Goal: Transaction & Acquisition: Purchase product/service

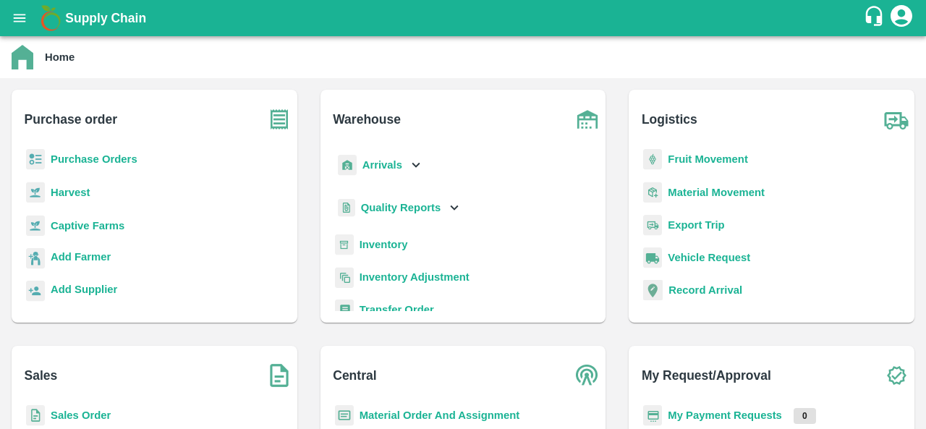
click at [93, 165] on b "Purchase Orders" at bounding box center [94, 159] width 87 height 12
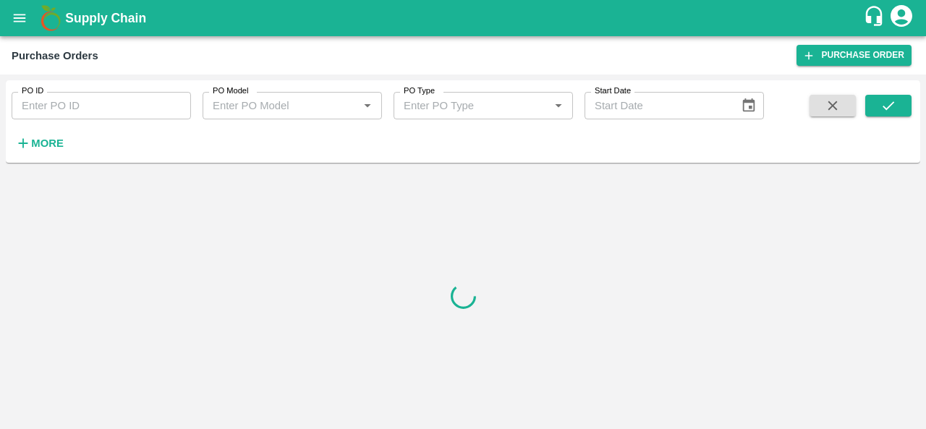
click at [51, 150] on h6 "More" at bounding box center [47, 143] width 33 height 19
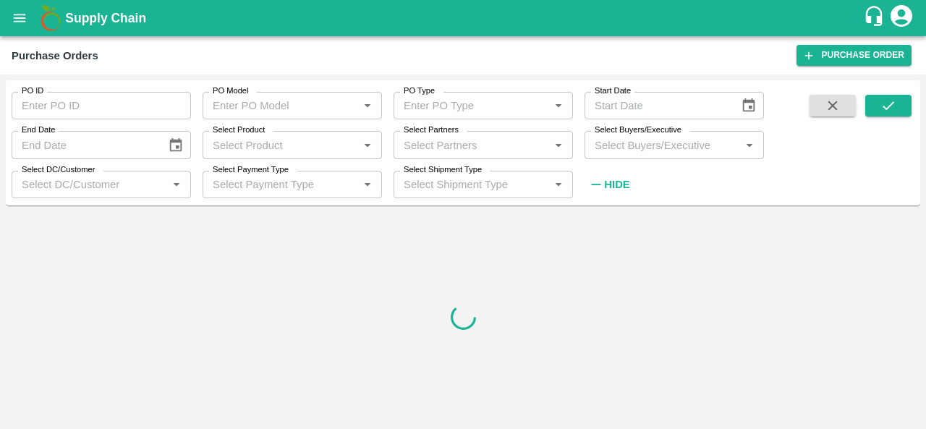
click at [651, 146] on input "Select Buyers/Executive" at bounding box center [662, 144] width 147 height 19
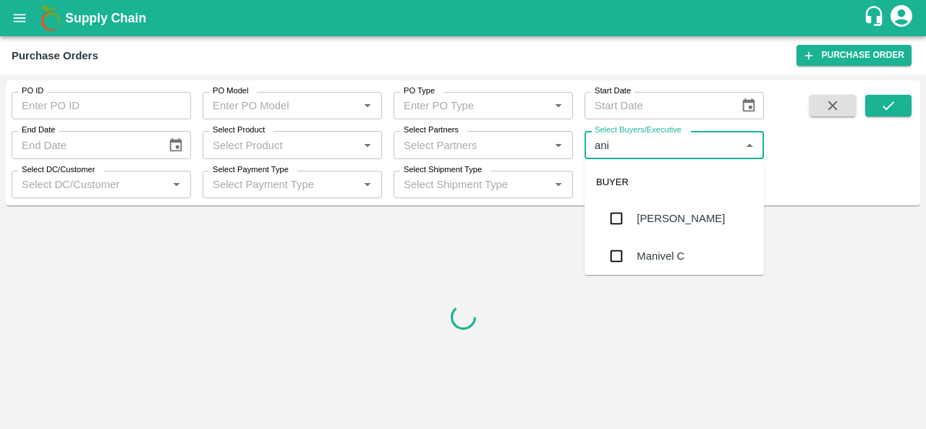
type input "anil"
click at [690, 228] on div "[PERSON_NAME]" at bounding box center [673, 219] width 179 height 38
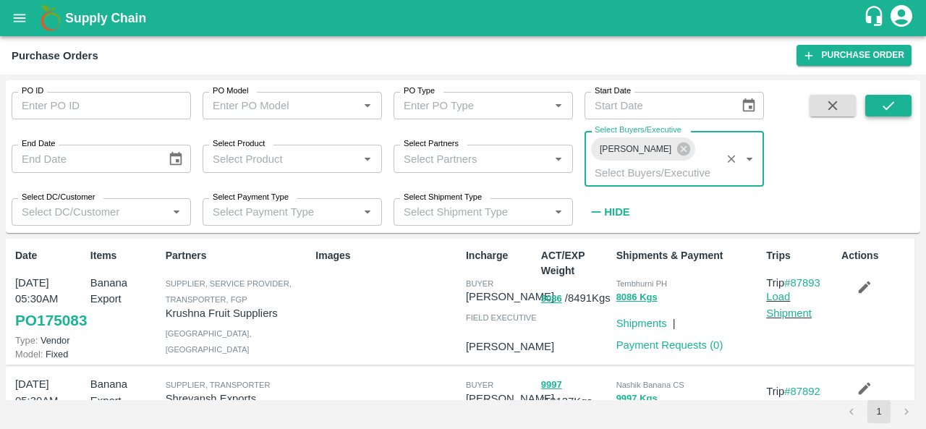
click at [904, 113] on button "submit" at bounding box center [888, 106] width 46 height 22
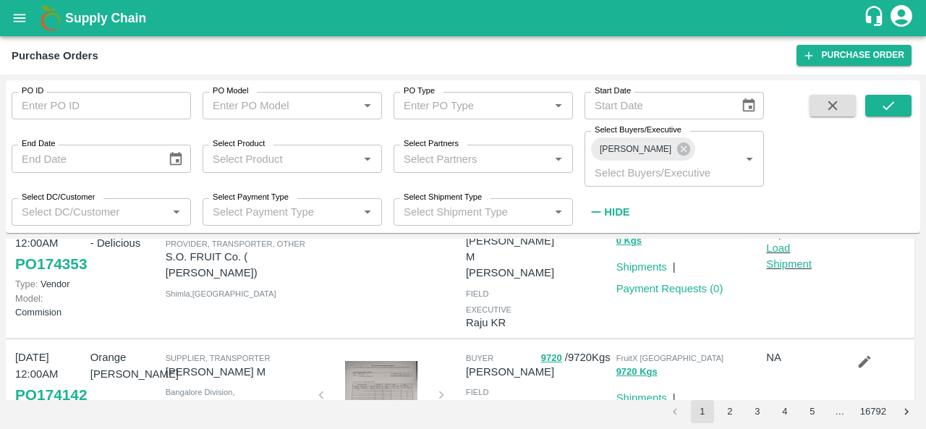
scroll to position [289, 0]
click at [61, 106] on input "PO ID" at bounding box center [101, 105] width 179 height 27
paste input "174104"
type input "174104"
click at [883, 114] on button "submit" at bounding box center [888, 106] width 46 height 22
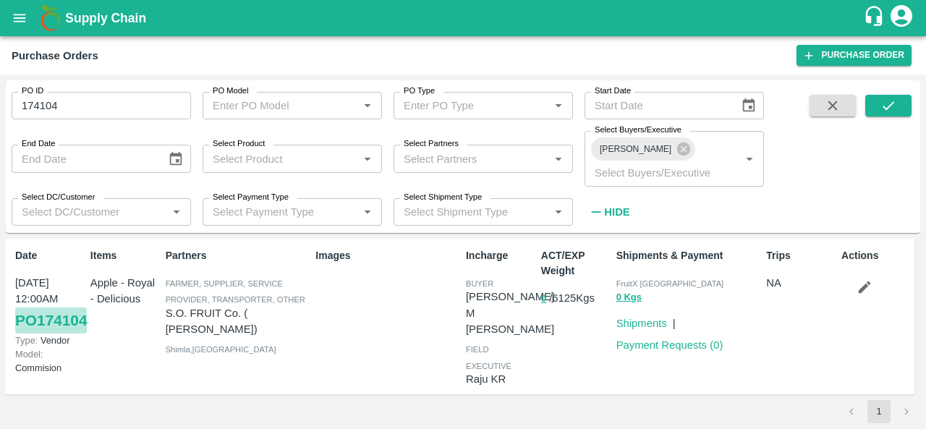
click at [40, 332] on link "PO 174104" at bounding box center [51, 320] width 72 height 26
click at [640, 317] on link "Shipments" at bounding box center [641, 323] width 51 height 12
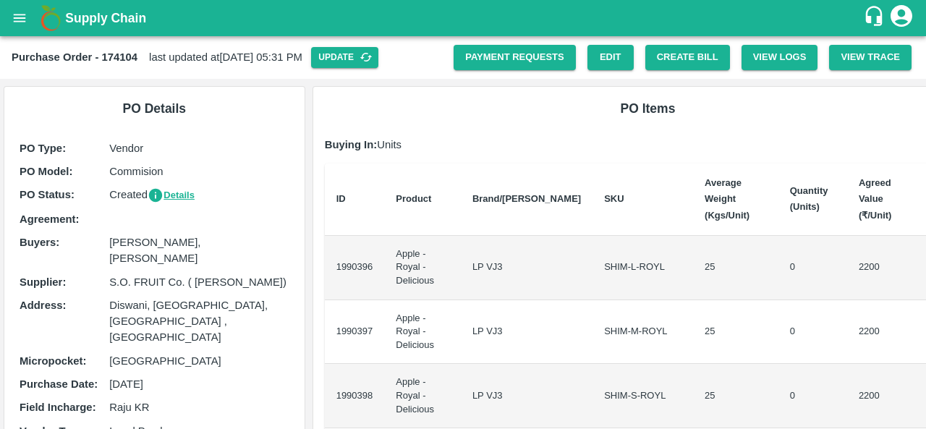
click at [17, 21] on icon "open drawer" at bounding box center [20, 18] width 12 height 8
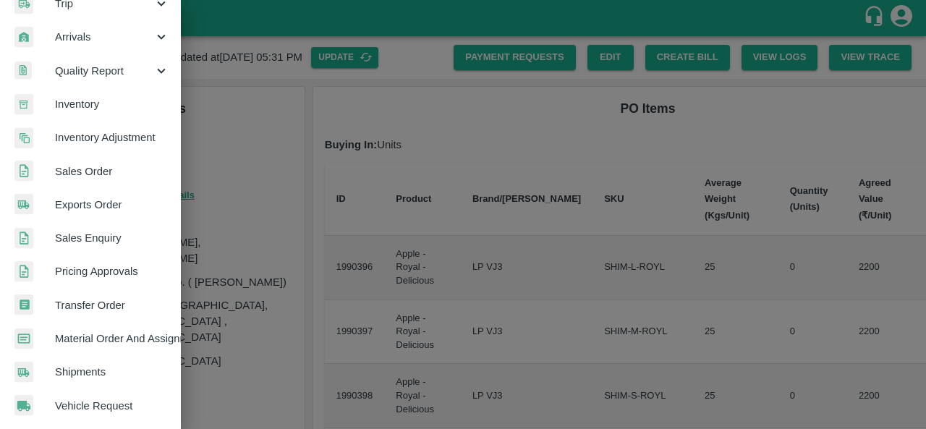
scroll to position [190, 0]
click at [107, 341] on span "Material Order And Assignment" at bounding box center [112, 338] width 114 height 16
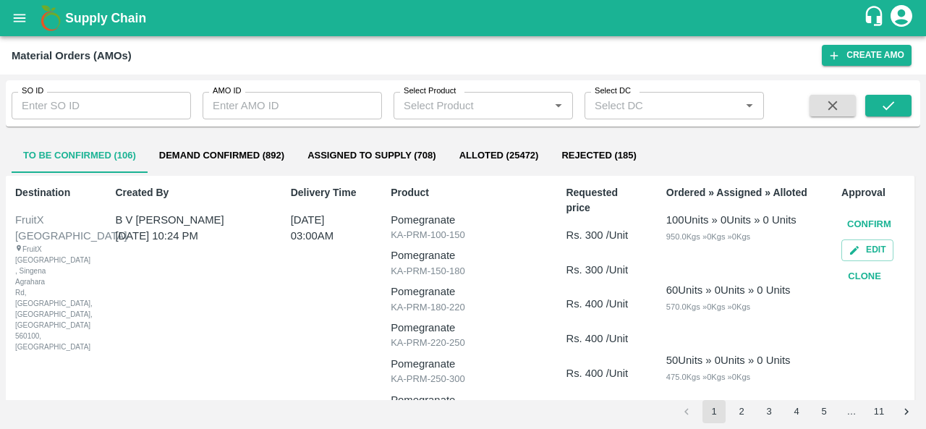
click at [20, 25] on icon "open drawer" at bounding box center [20, 18] width 16 height 16
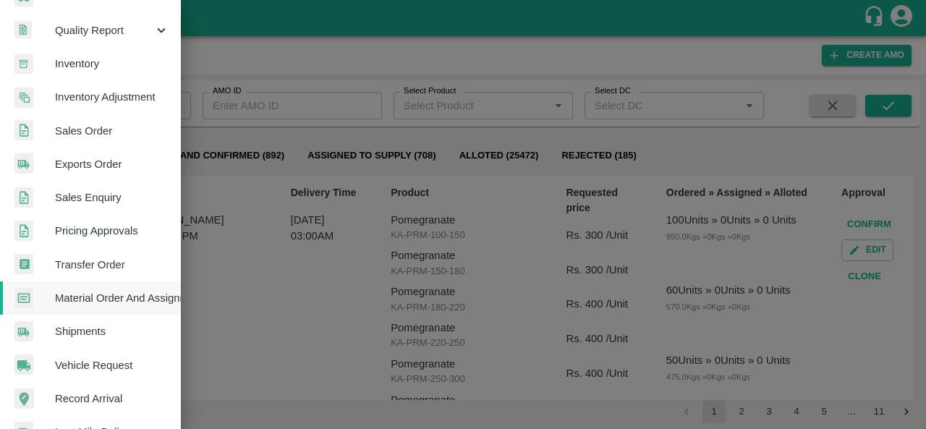
scroll to position [232, 0]
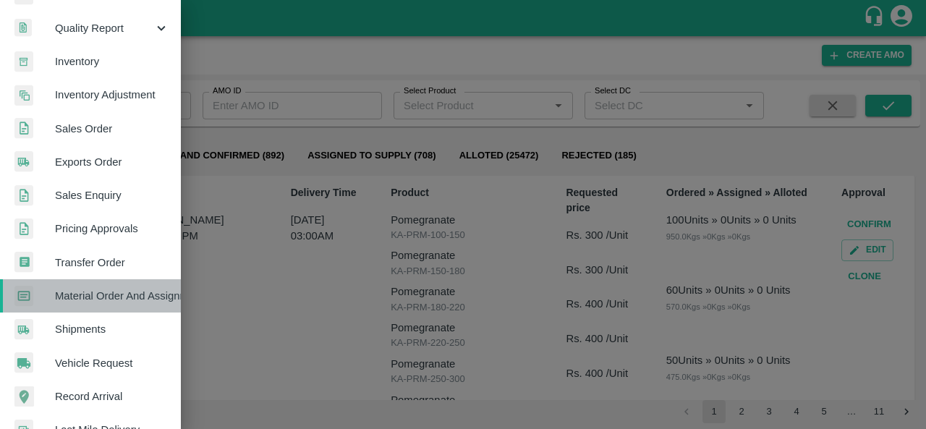
click at [104, 292] on span "Material Order And Assignment" at bounding box center [112, 296] width 114 height 16
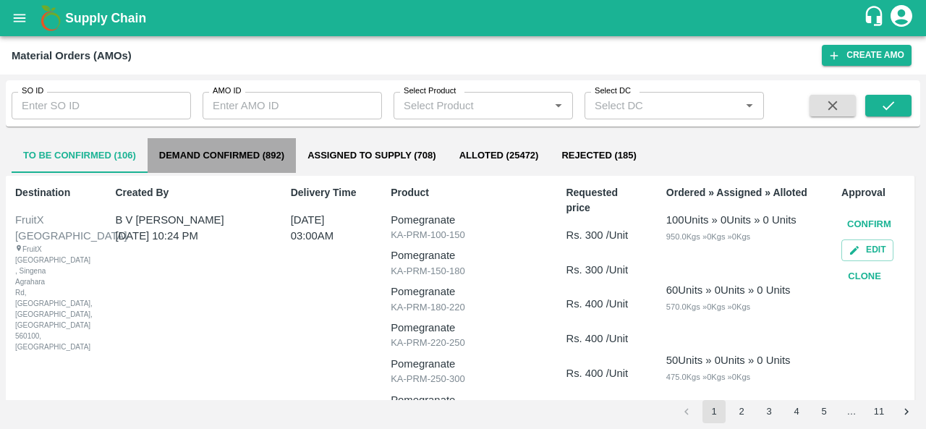
click at [192, 156] on button "Demand Confirmed (892)" at bounding box center [222, 155] width 148 height 35
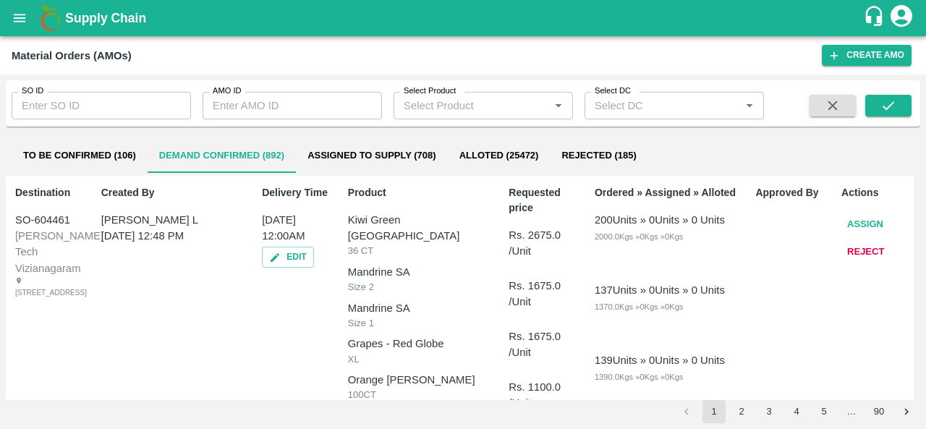
click at [471, 113] on input "Select Product" at bounding box center [471, 105] width 147 height 19
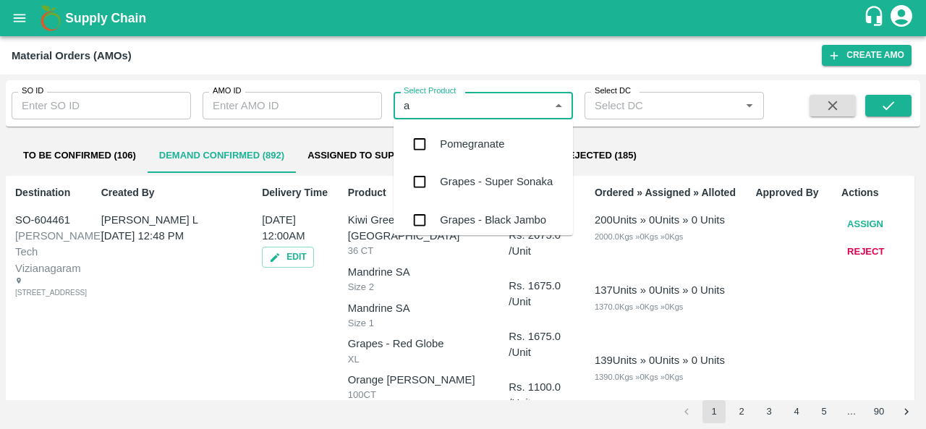
type input "am"
click at [467, 179] on div "Apple - American" at bounding box center [481, 182] width 82 height 16
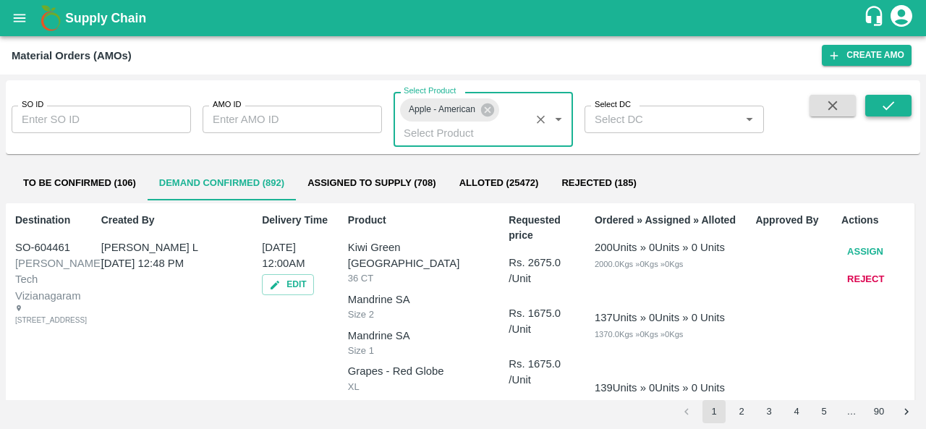
click at [895, 108] on icon "submit" at bounding box center [888, 106] width 16 height 16
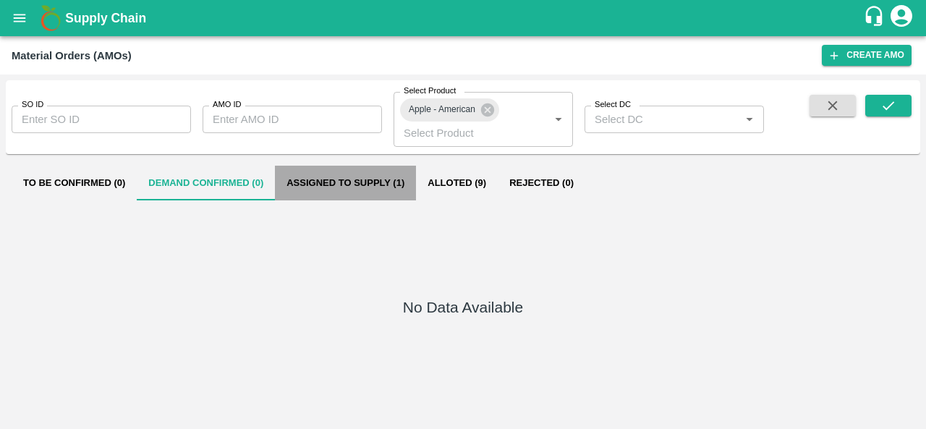
click at [333, 176] on button "Assigned to Supply (1)" at bounding box center [345, 183] width 141 height 35
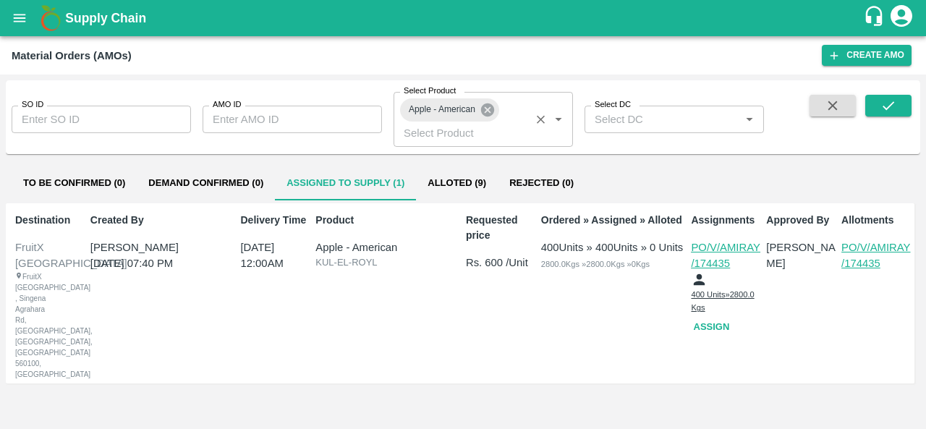
click at [485, 111] on icon at bounding box center [487, 109] width 13 height 13
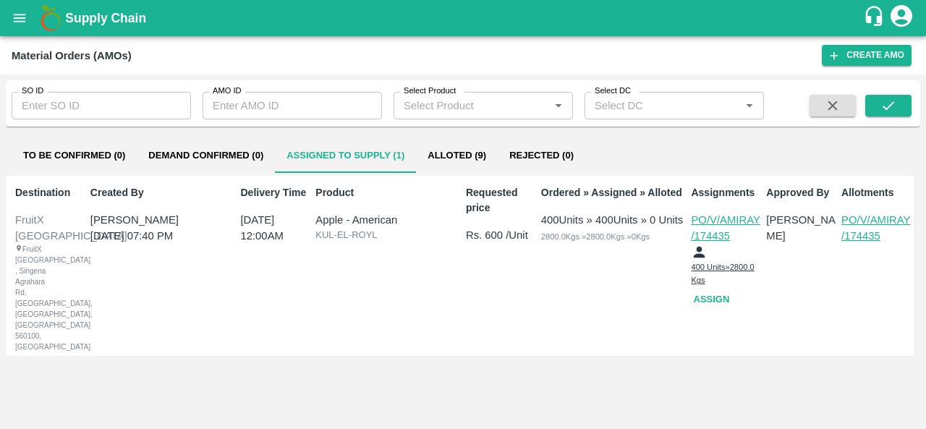
click at [469, 104] on input "Select Product" at bounding box center [471, 105] width 147 height 19
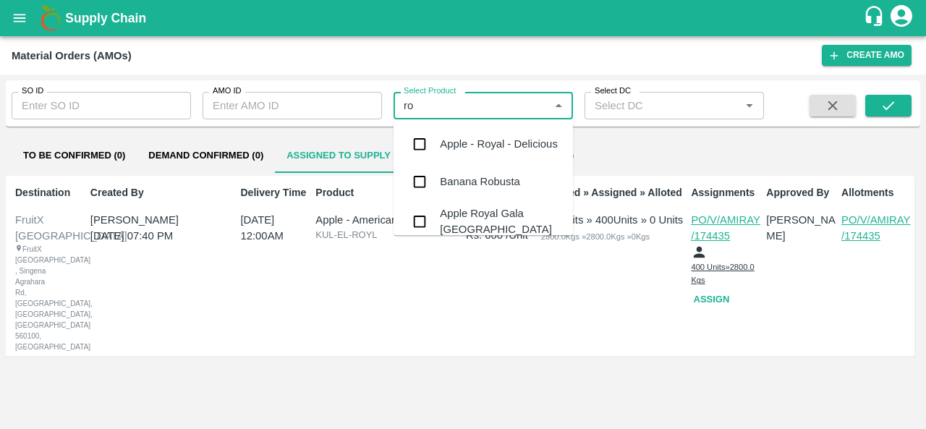
type input "roy"
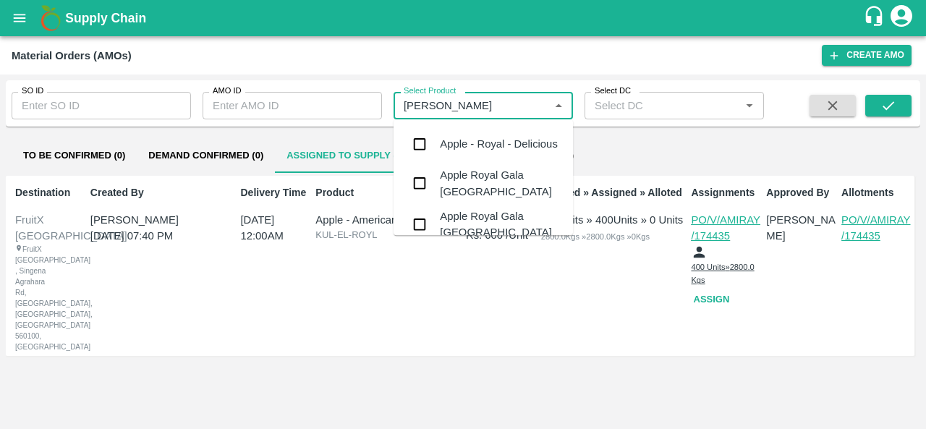
click at [478, 140] on div "Apple - Royal - Delicious" at bounding box center [499, 144] width 118 height 16
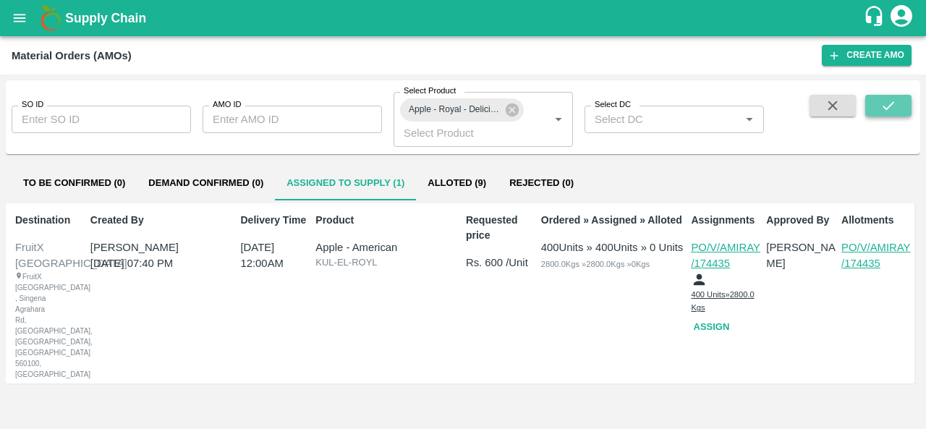
click at [888, 103] on icon "submit" at bounding box center [888, 106] width 16 height 16
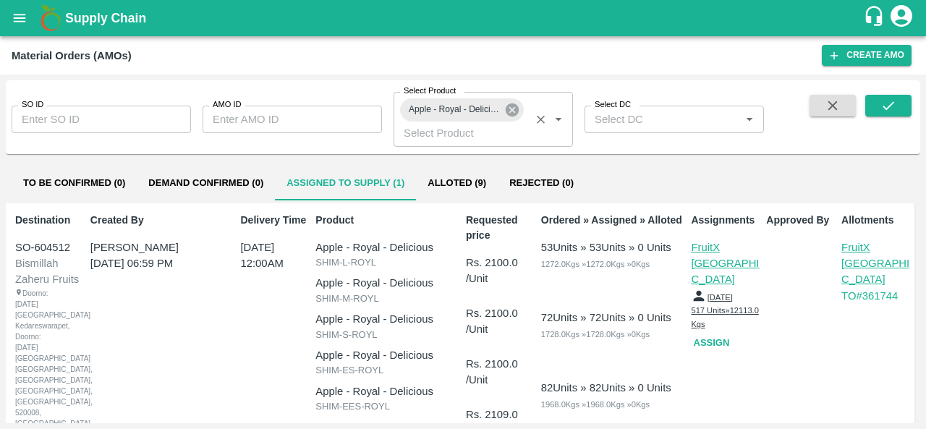
click at [508, 114] on icon at bounding box center [511, 109] width 13 height 13
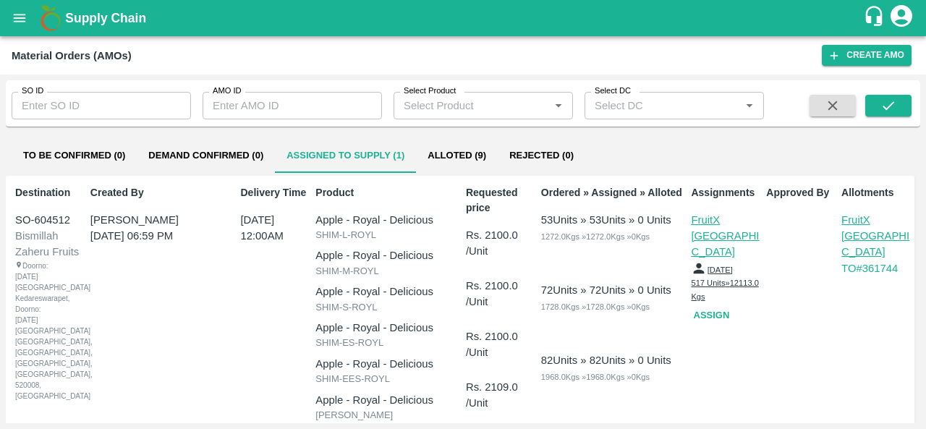
click at [508, 114] on input "Select Product" at bounding box center [471, 105] width 147 height 19
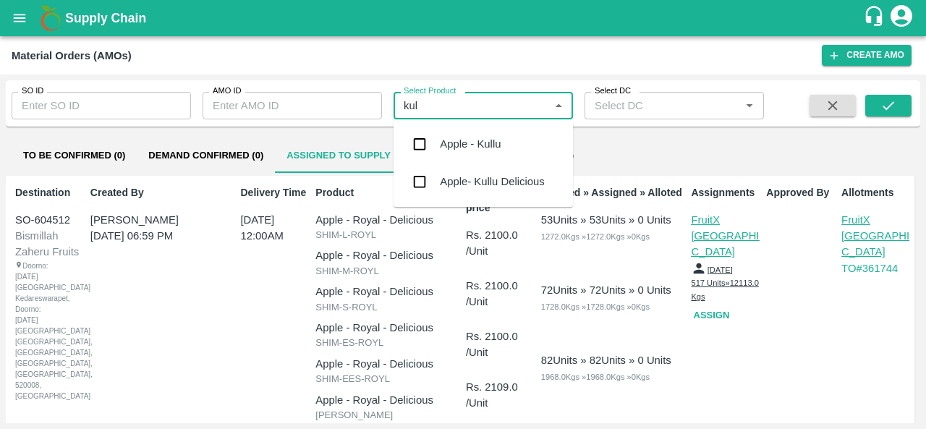
type input "kull"
click at [486, 179] on div "Apple- Kullu Delicious" at bounding box center [492, 182] width 104 height 16
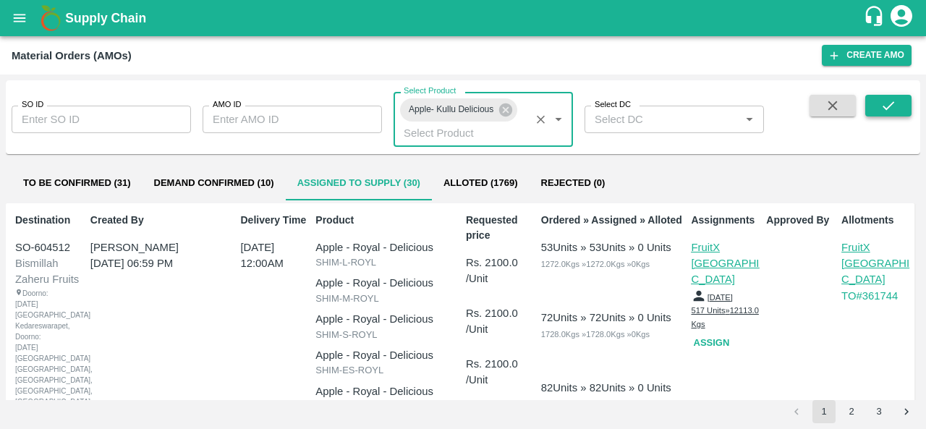
click at [885, 106] on icon "submit" at bounding box center [888, 106] width 16 height 16
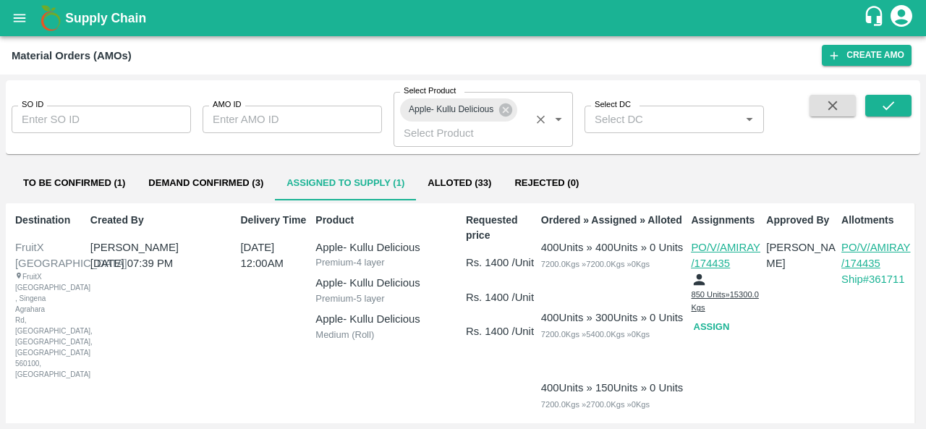
click at [22, 18] on icon "open drawer" at bounding box center [20, 18] width 12 height 8
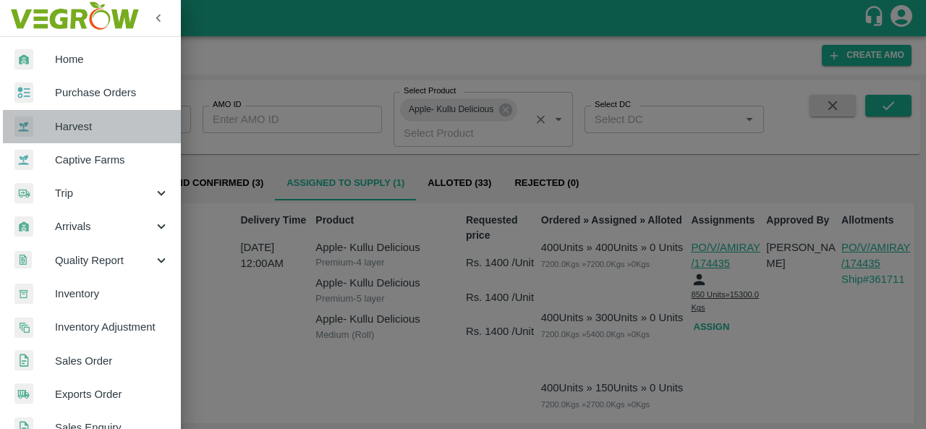
click at [106, 110] on link "Harvest" at bounding box center [90, 126] width 181 height 33
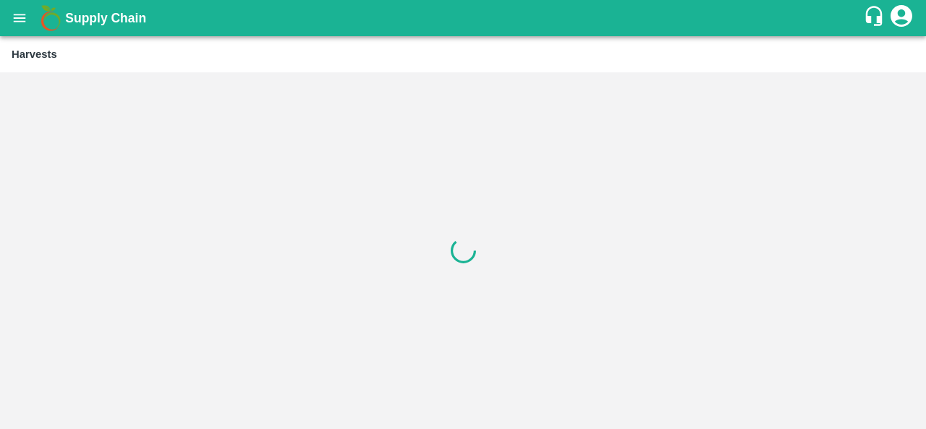
click at [10, 14] on button "open drawer" at bounding box center [19, 17] width 33 height 33
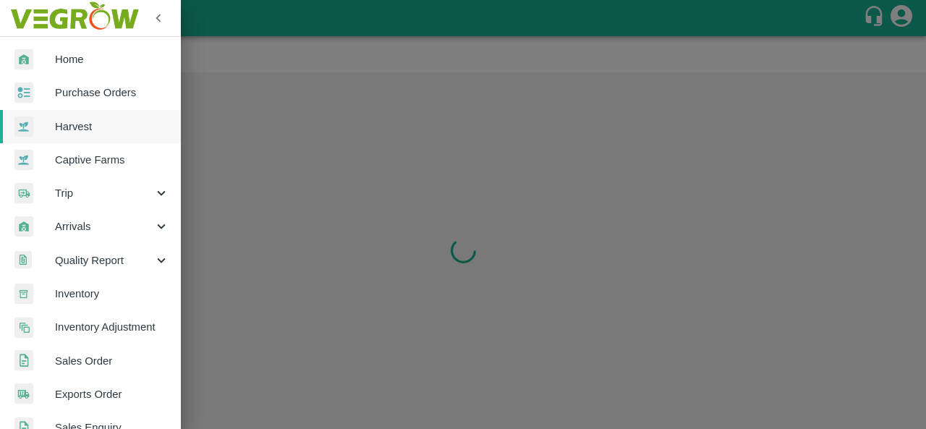
click at [69, 89] on span "Purchase Orders" at bounding box center [112, 93] width 114 height 16
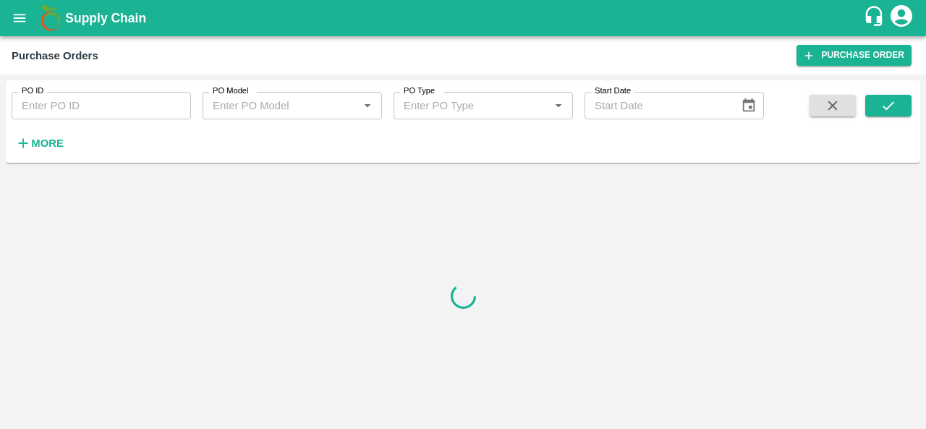
click at [74, 116] on input "PO ID" at bounding box center [101, 105] width 179 height 27
paste input "174435"
type input "174435"
click at [888, 106] on icon "submit" at bounding box center [888, 106] width 16 height 16
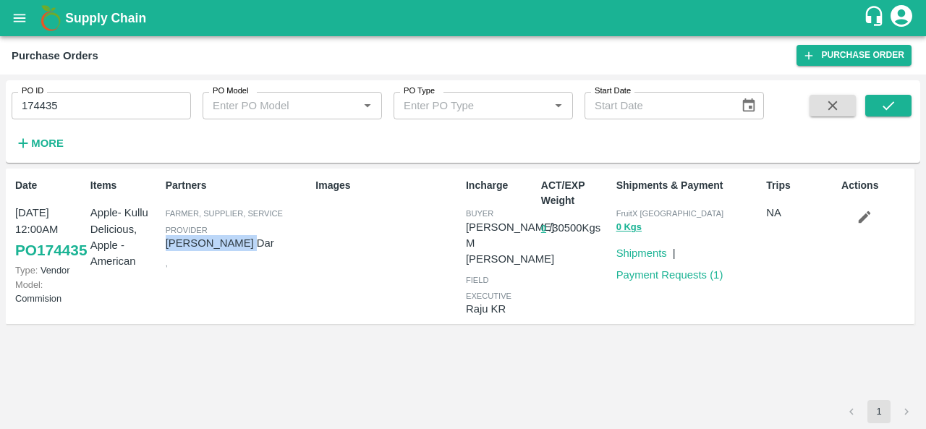
drag, startPoint x: 166, startPoint y: 241, endPoint x: 244, endPoint y: 246, distance: 77.5
click at [244, 246] on p "[PERSON_NAME] Dar" at bounding box center [238, 243] width 145 height 16
copy p "[PERSON_NAME] Dar"
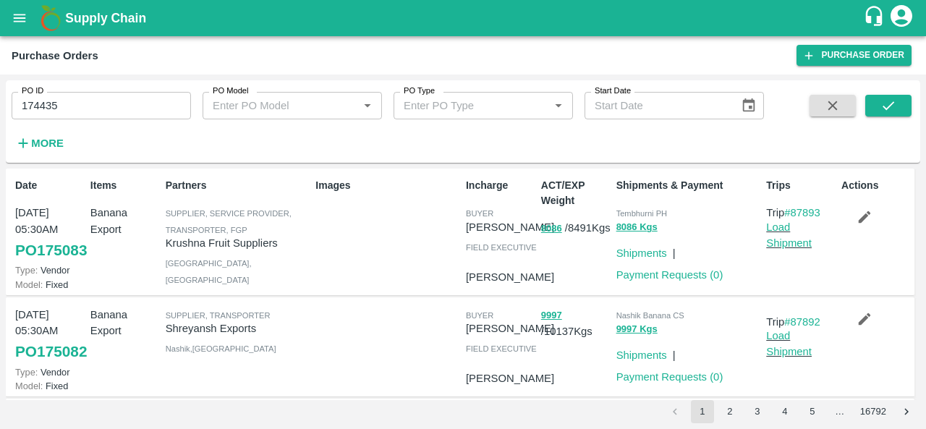
click at [16, 24] on icon "open drawer" at bounding box center [20, 18] width 16 height 16
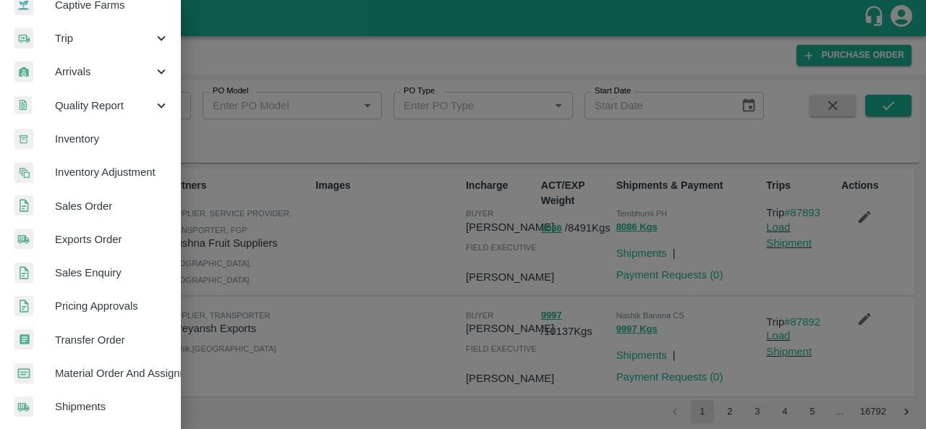
scroll to position [154, 0]
click at [104, 370] on span "Material Order And Assignment" at bounding box center [112, 374] width 114 height 16
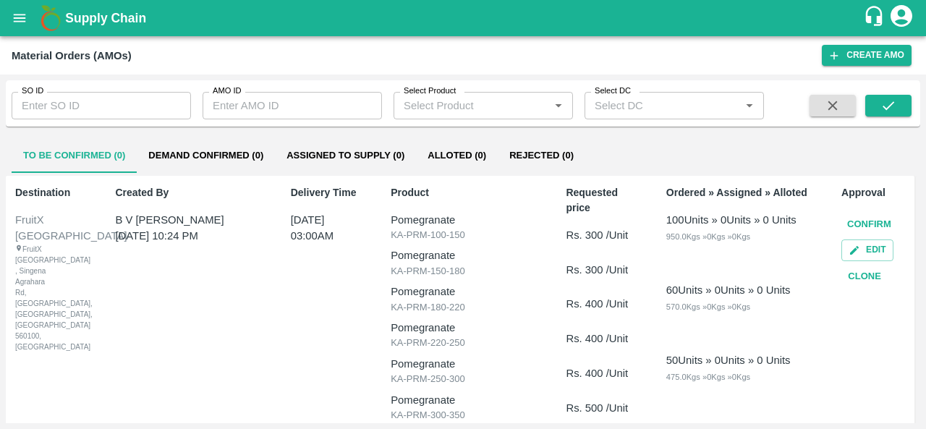
click at [435, 106] on input "Select Product" at bounding box center [471, 105] width 147 height 19
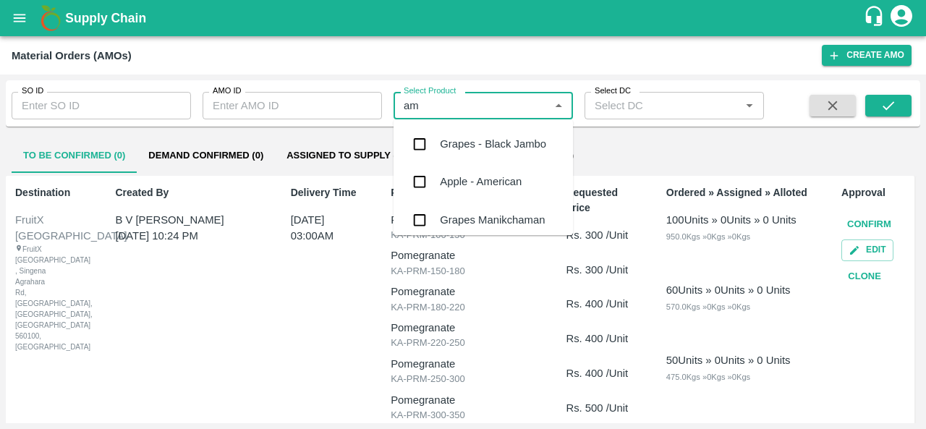
type input "ame"
click at [460, 140] on div "Apple - American" at bounding box center [481, 144] width 82 height 16
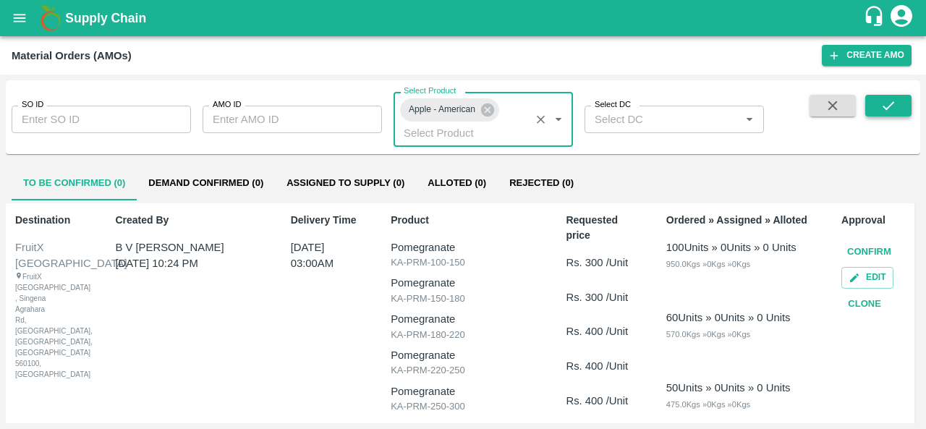
click at [897, 103] on button "submit" at bounding box center [888, 106] width 46 height 22
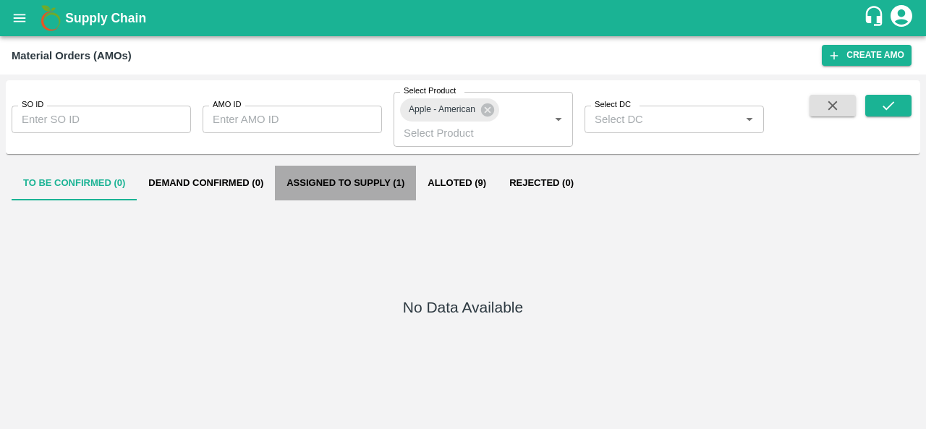
click at [360, 179] on button "Assigned to Supply (1)" at bounding box center [345, 183] width 141 height 35
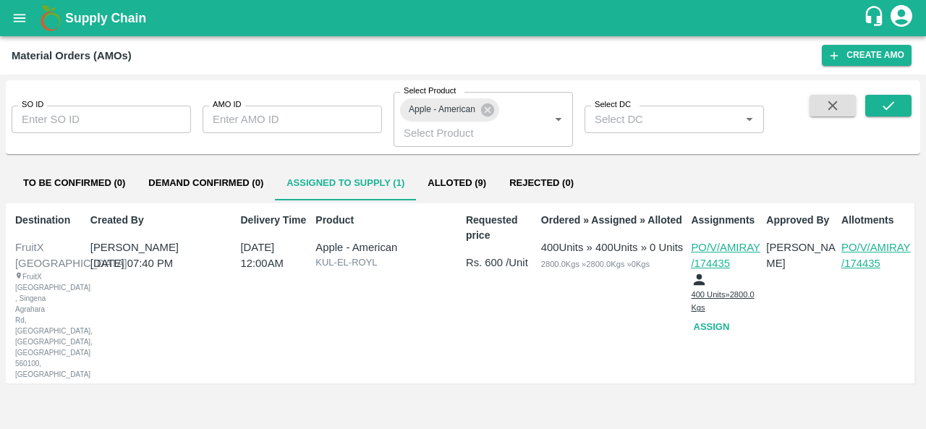
click at [882, 249] on p "PO/V/AMIRAY/174435" at bounding box center [875, 255] width 69 height 33
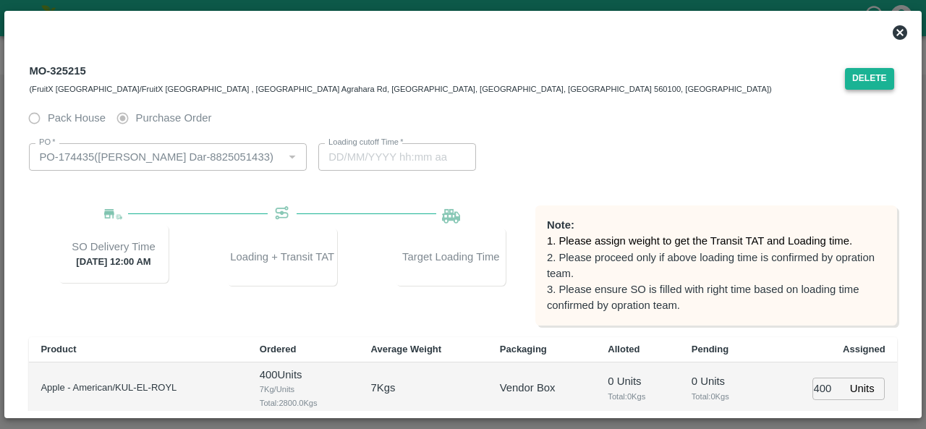
type input "11/09/2025 05:06 PM"
click at [874, 76] on button "Delete" at bounding box center [869, 78] width 49 height 21
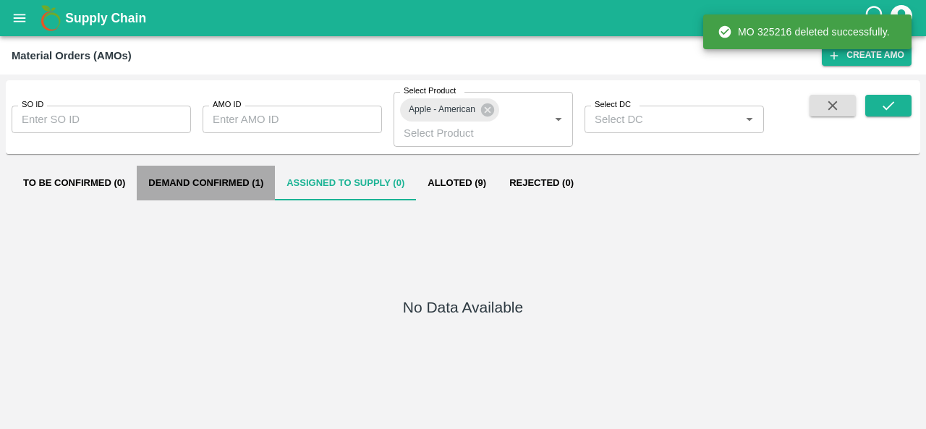
click at [196, 176] on button "Demand Confirmed (1)" at bounding box center [206, 183] width 138 height 35
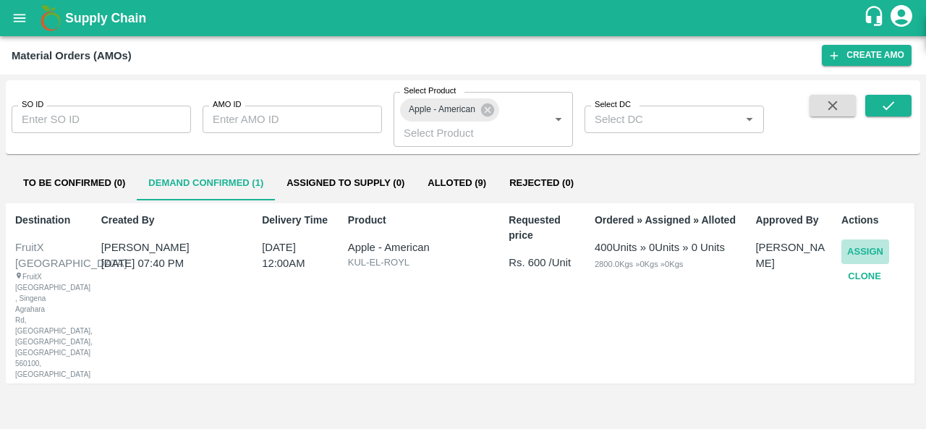
click at [865, 254] on button "Assign" at bounding box center [865, 251] width 48 height 25
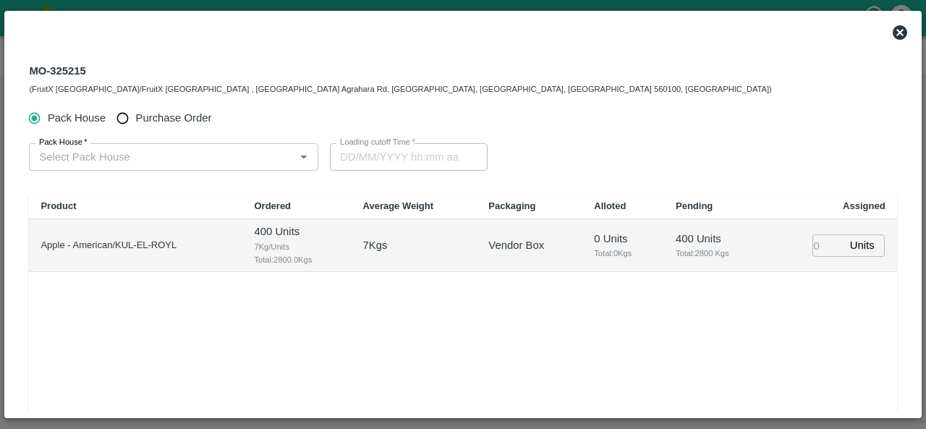
click at [150, 118] on span "Purchase Order" at bounding box center [174, 118] width 76 height 16
click at [136, 118] on input "Purchase Order" at bounding box center [122, 118] width 27 height 27
radio input "true"
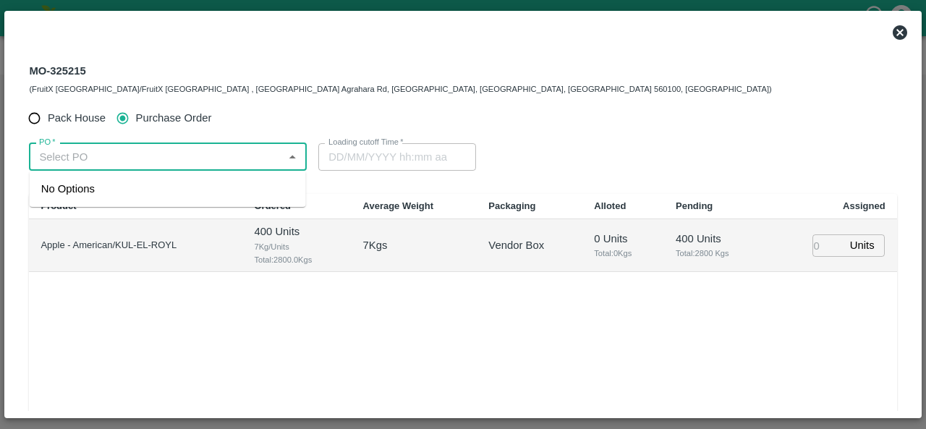
click at [132, 159] on input "PO   *" at bounding box center [155, 157] width 245 height 19
click at [146, 186] on div "PO-175084(Amir Ayoub Dar-8825051433)" at bounding box center [158, 189] width 234 height 16
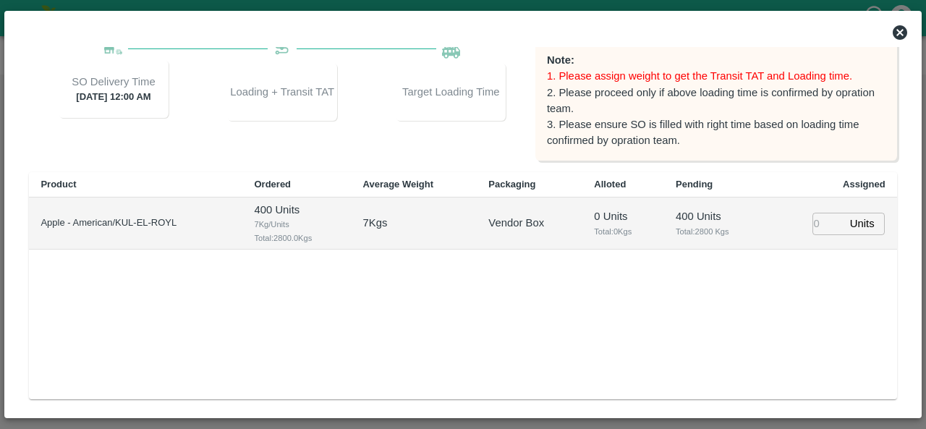
scroll to position [188, 0]
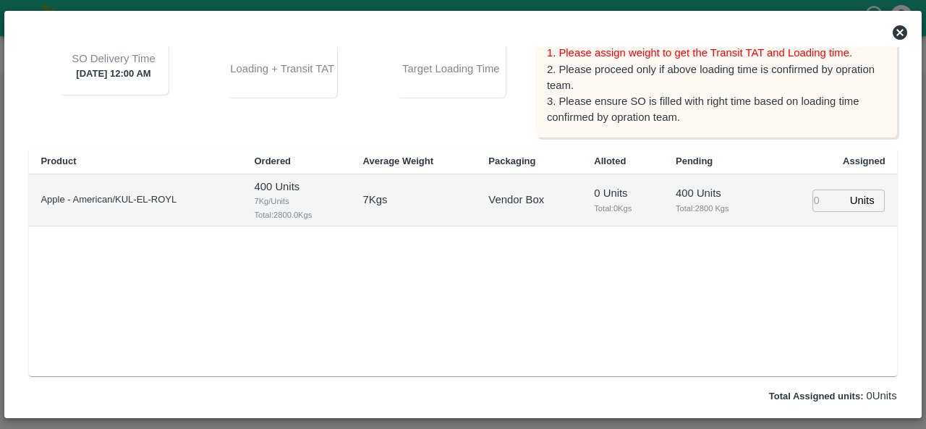
type input "PO-175084(Amir Ayoub Dar-8825051433)"
click at [819, 203] on input "number" at bounding box center [828, 200] width 32 height 22
type input "500"
click at [796, 308] on div "Product Ordered Average Weight Packaging Alloted Pending Assigned Apple - Ameri…" at bounding box center [462, 262] width 867 height 227
type input "11/09/2025 05:06 PM"
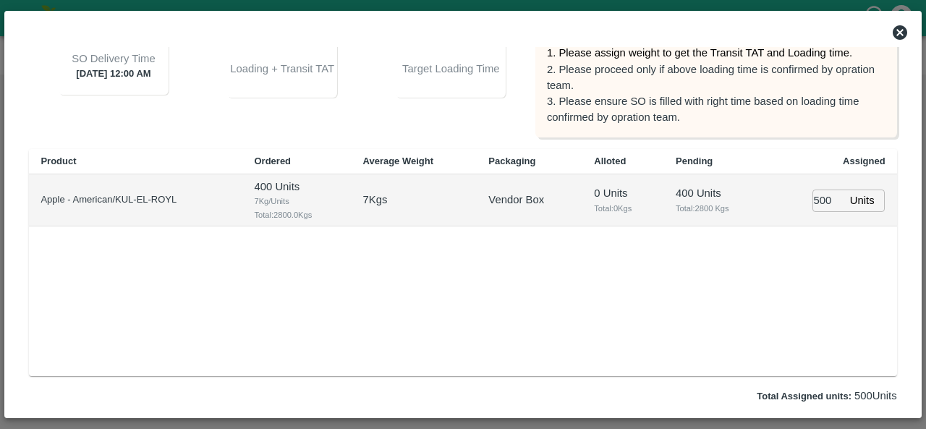
scroll to position [244, 0]
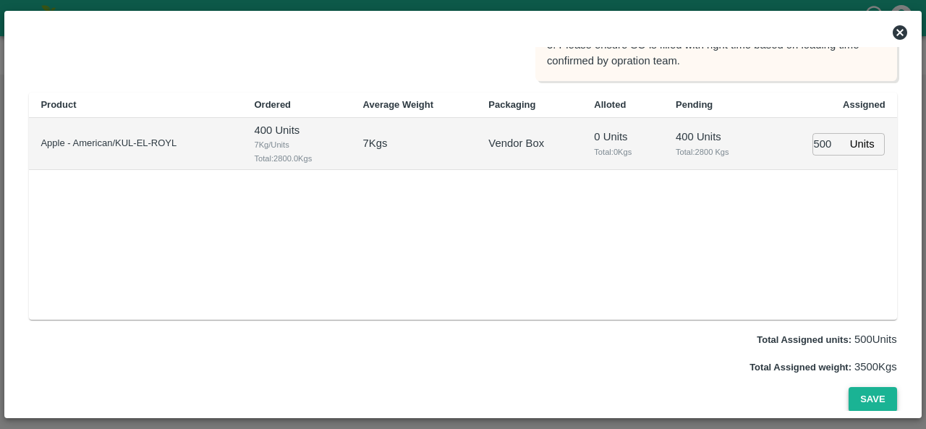
click at [875, 398] on button "Save" at bounding box center [872, 399] width 48 height 25
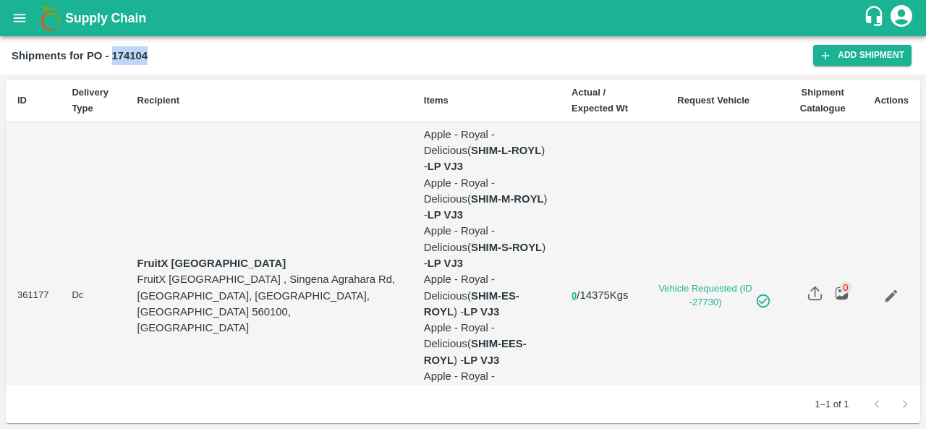
drag, startPoint x: 113, startPoint y: 54, endPoint x: 153, endPoint y: 55, distance: 40.5
click at [153, 55] on div "Shipments for PO - 174104" at bounding box center [412, 55] width 801 height 19
copy b "174104"
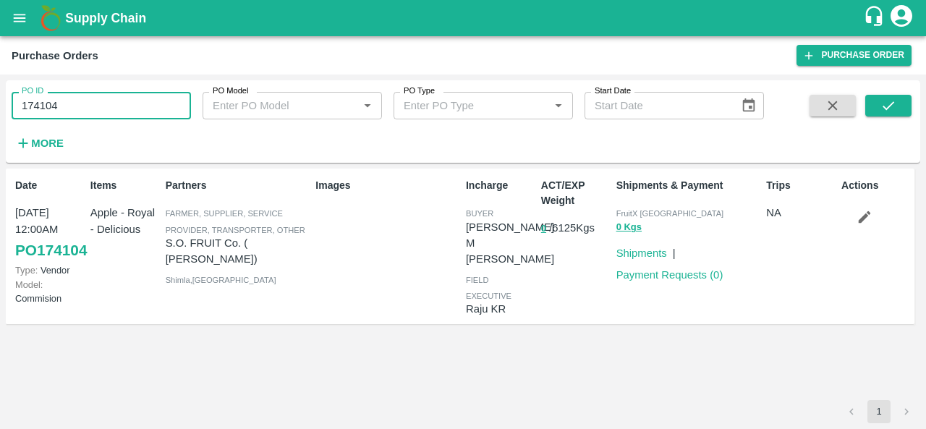
click at [0, 103] on div "PO ID 174104 PO ID PO Model PO Model   * PO Type PO Type   * Start Date Start D…" at bounding box center [463, 251] width 926 height 354
type input "174104"
click at [38, 157] on div "PO ID PO ID PO Model PO Model   * PO Type PO Type   * Start Date Start Date More" at bounding box center [463, 121] width 914 height 71
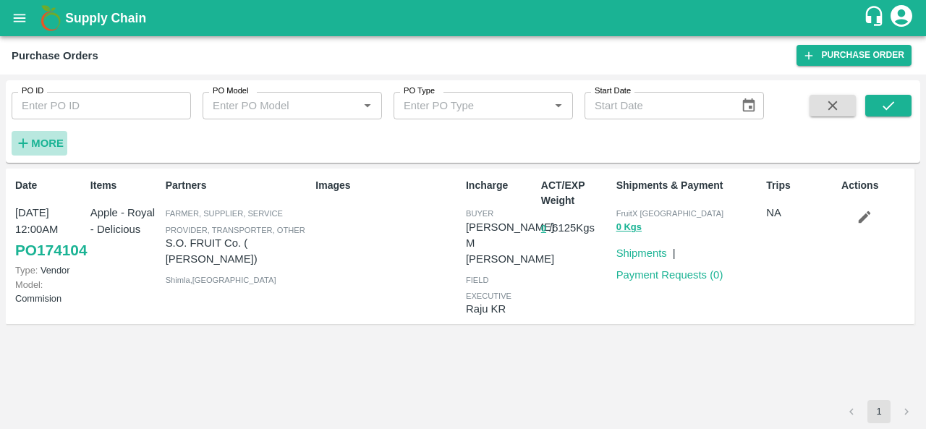
click at [49, 145] on strong "More" at bounding box center [47, 143] width 33 height 12
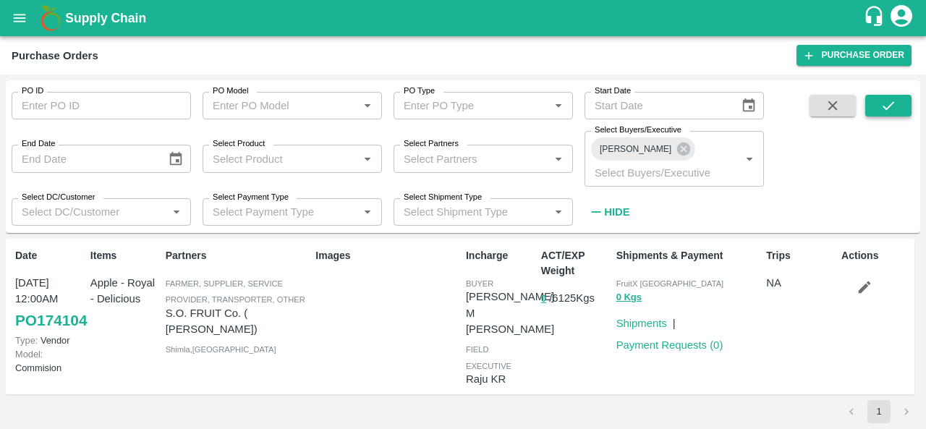
click at [893, 112] on icon "submit" at bounding box center [888, 106] width 16 height 16
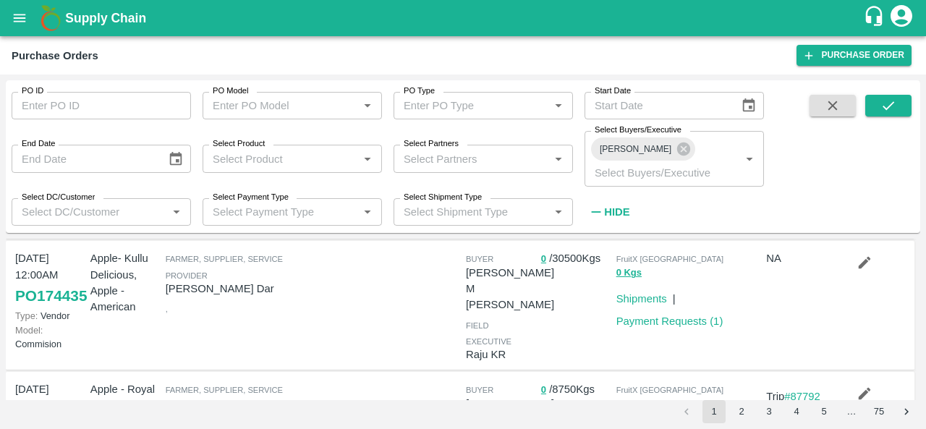
scroll to position [125, 0]
click at [637, 305] on link "Shipments" at bounding box center [641, 300] width 51 height 12
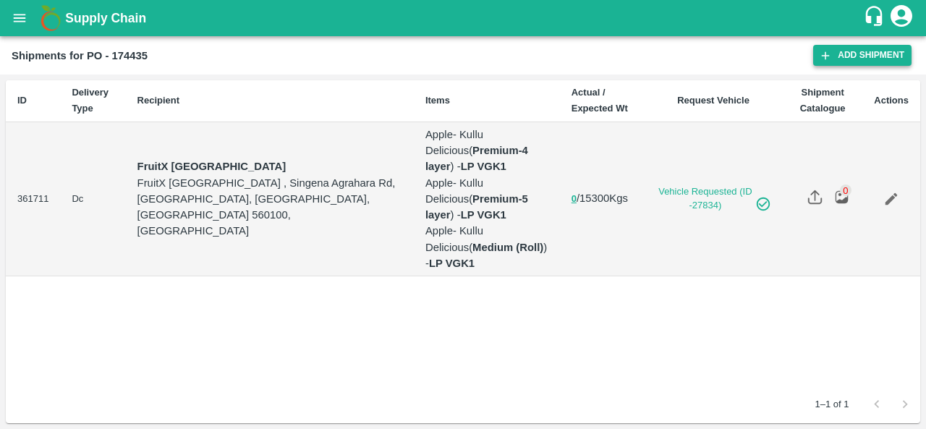
click at [882, 57] on link "Add Shipment" at bounding box center [862, 55] width 98 height 21
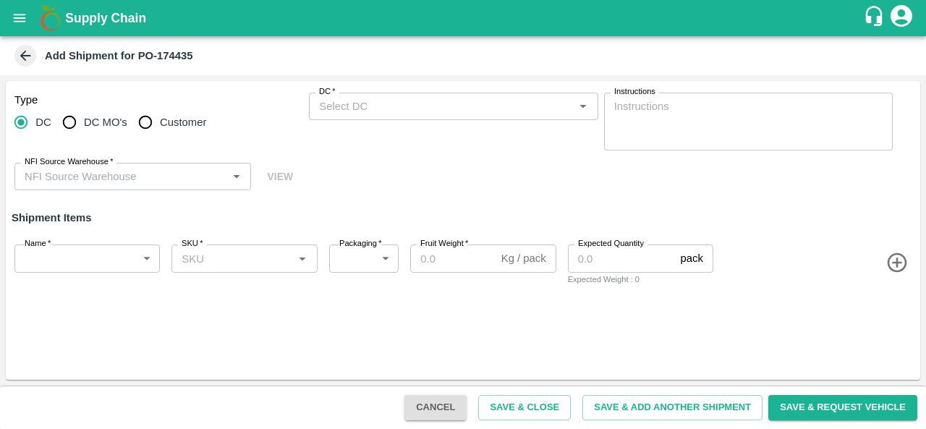
click at [108, 127] on span "DC MO's" at bounding box center [105, 122] width 43 height 16
click at [84, 127] on input "DC MO's" at bounding box center [69, 122] width 29 height 29
radio input "true"
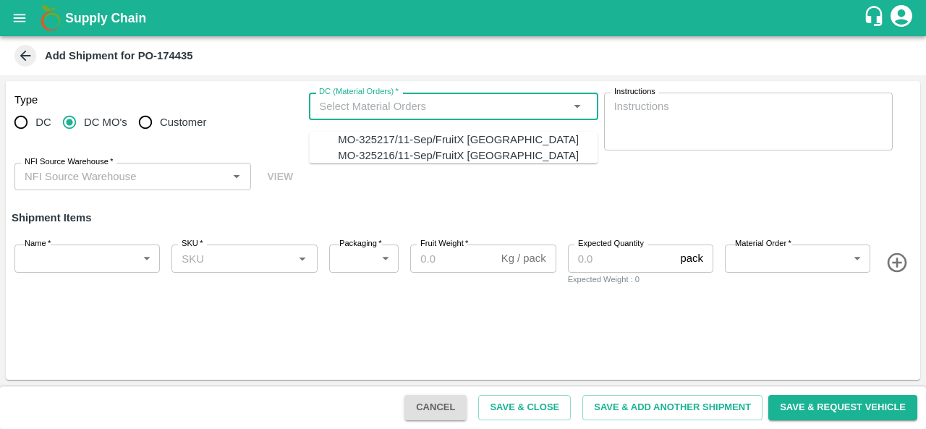
click at [364, 110] on input "DC (Material Orders)   *" at bounding box center [441, 106] width 256 height 19
click at [424, 138] on div "MO-325217/11-Sep/FruitX [GEOGRAPHIC_DATA]" at bounding box center [458, 140] width 241 height 16
type input "MO-325217/11-Sep/FruitX [GEOGRAPHIC_DATA]"
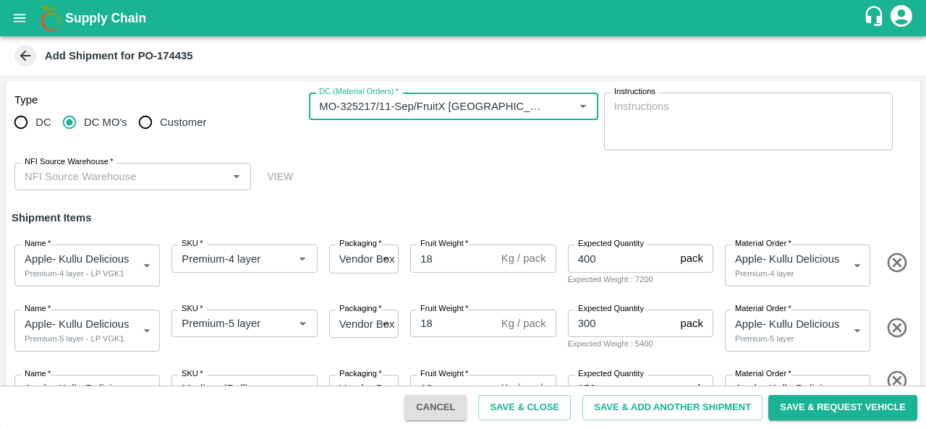
click at [568, 106] on icon "Clear" at bounding box center [568, 106] width 0 height 0
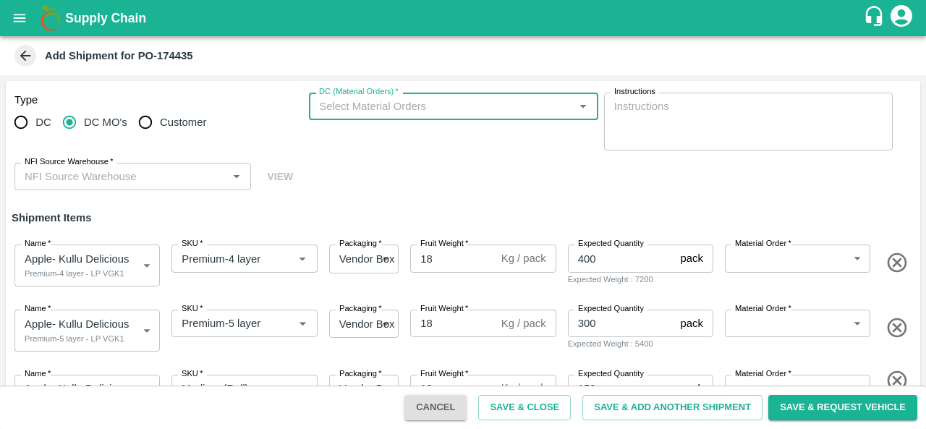
click at [569, 108] on div "DC (Material Orders)   *" at bounding box center [453, 106] width 289 height 27
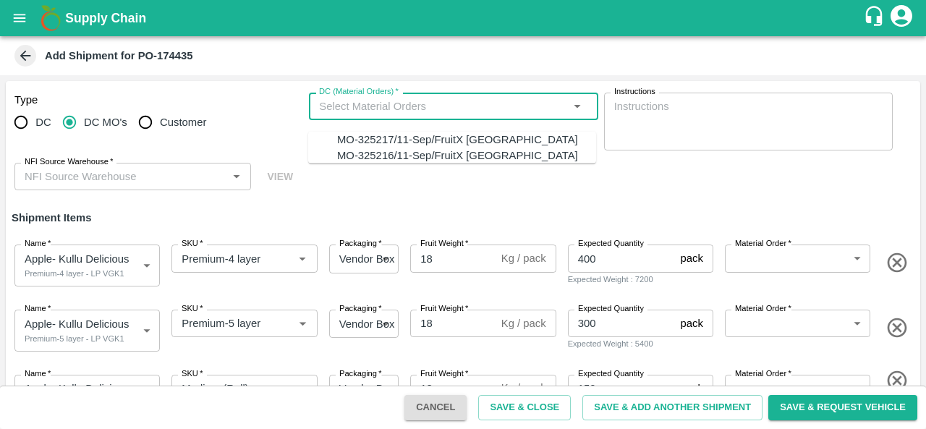
click at [442, 161] on div "MO-325216/11-Sep/FruitX [GEOGRAPHIC_DATA]" at bounding box center [457, 156] width 241 height 16
type input "MO-325216/11-Sep/FruitX [GEOGRAPHIC_DATA]"
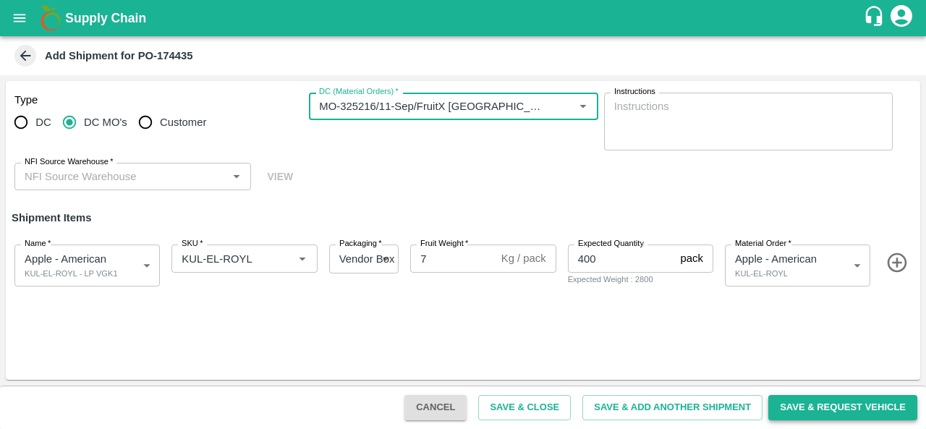
click at [806, 400] on button "Save & Request Vehicle" at bounding box center [842, 407] width 149 height 25
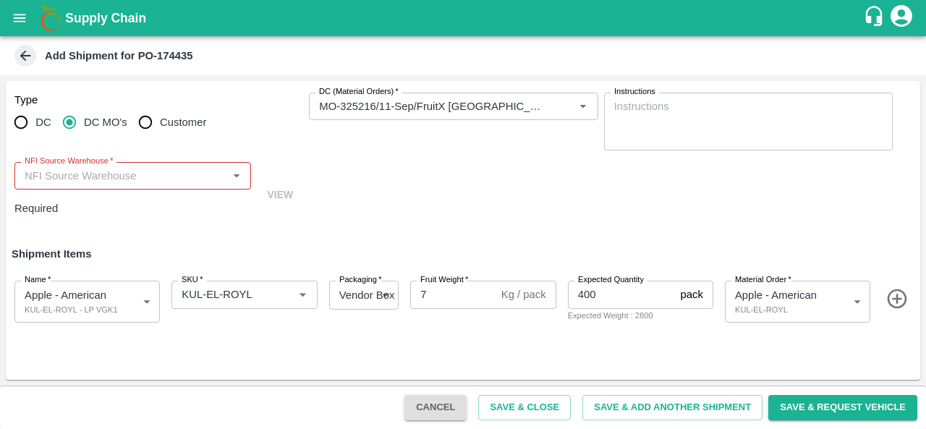
click at [100, 186] on div "NFI Source Warehouse   *" at bounding box center [132, 175] width 236 height 27
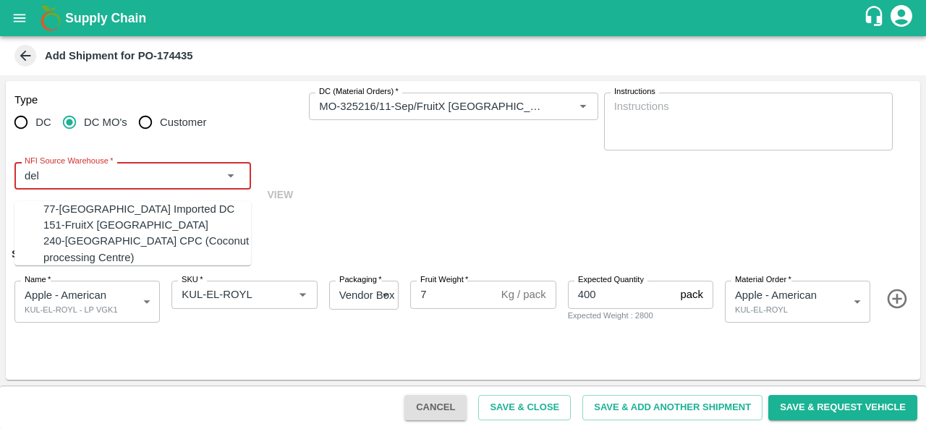
click at [65, 226] on div "151-FruitX [GEOGRAPHIC_DATA]" at bounding box center [125, 225] width 165 height 16
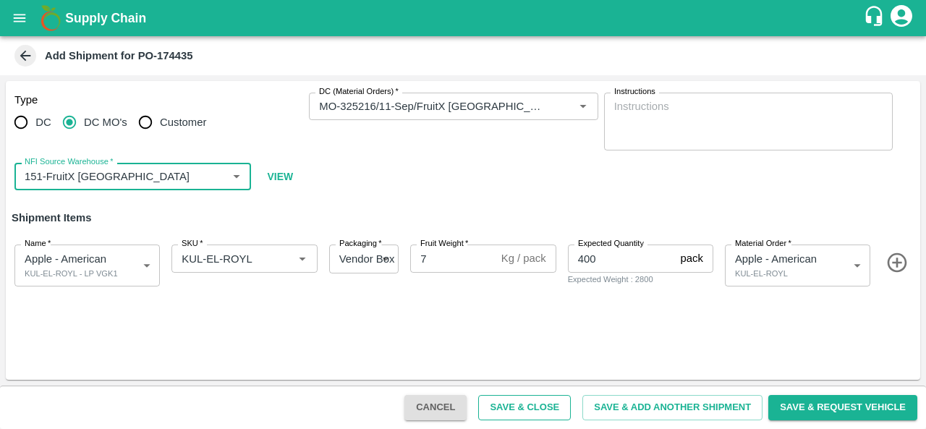
type input "151-FruitX [GEOGRAPHIC_DATA]"
click at [506, 407] on button "Save & Close" at bounding box center [524, 407] width 93 height 25
click at [14, 51] on div "Add Shipment for PO-174435" at bounding box center [462, 56] width 900 height 22
click at [25, 48] on icon at bounding box center [25, 56] width 16 height 16
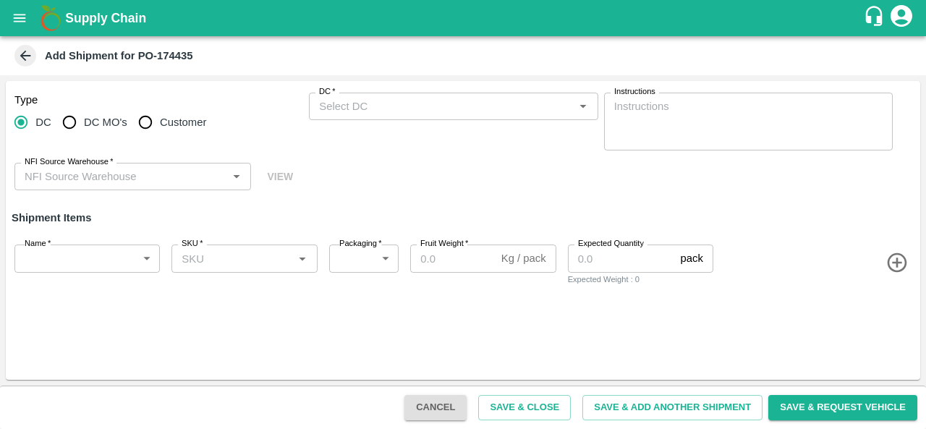
click at [24, 56] on icon at bounding box center [25, 56] width 11 height 11
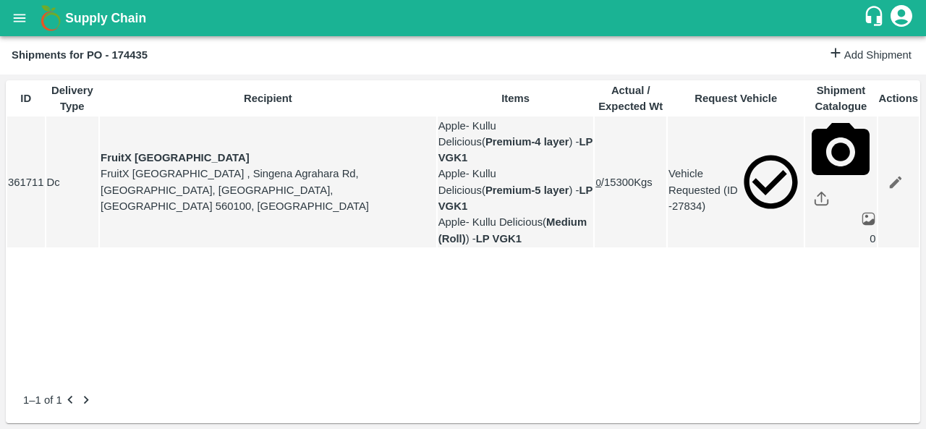
click at [117, 55] on b "Shipments for PO - 174435" at bounding box center [80, 55] width 136 height 12
copy b "174435"
click at [27, 9] on button "open drawer" at bounding box center [19, 17] width 33 height 33
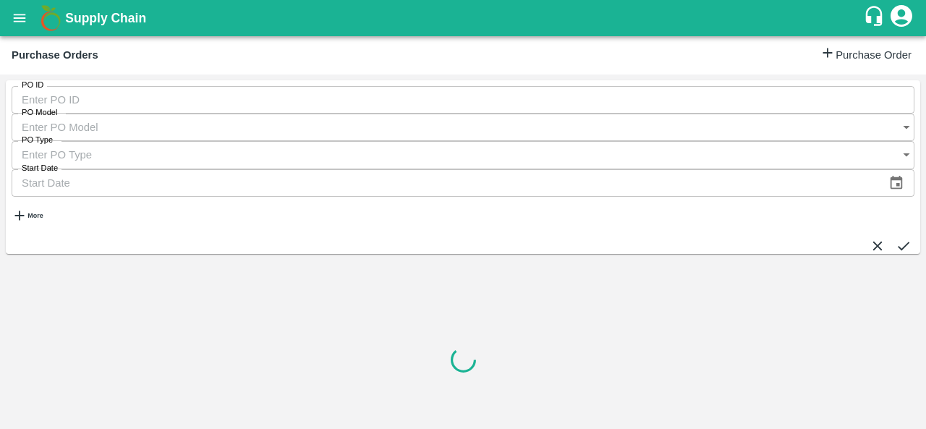
click at [837, 51] on link "Purchase Order" at bounding box center [865, 55] width 92 height 21
click at [100, 108] on input "PO ID" at bounding box center [463, 99] width 902 height 27
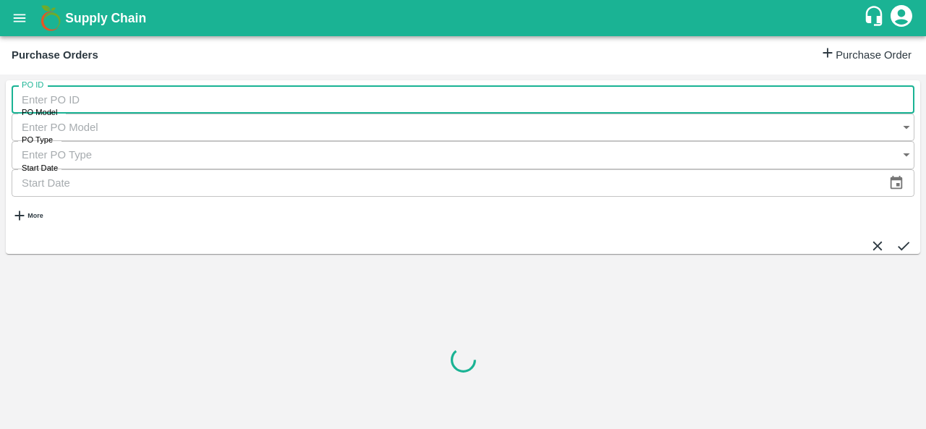
paste input "174435"
type input "174435"
click at [895, 238] on icon "submit" at bounding box center [903, 246] width 16 height 16
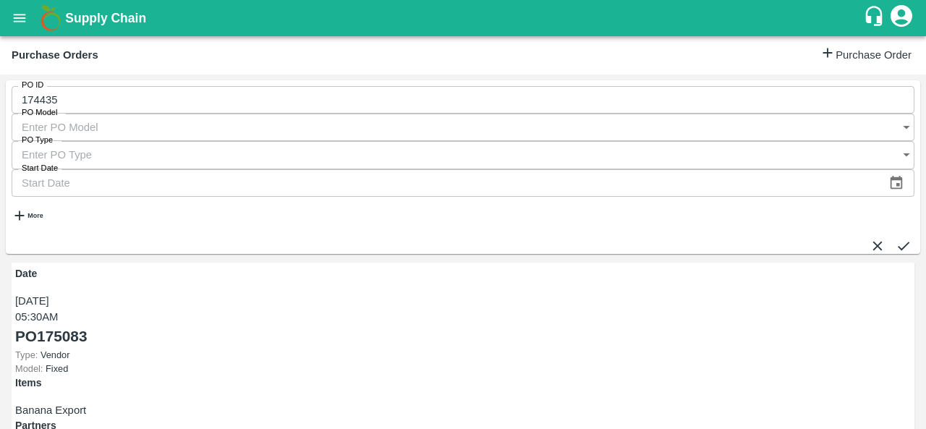
click at [895, 238] on icon "submit" at bounding box center [903, 246] width 16 height 16
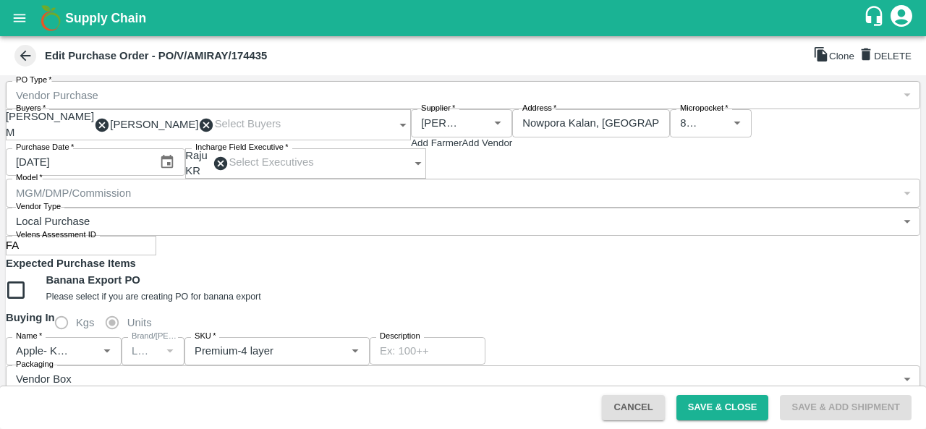
click at [813, 59] on button "Clone" at bounding box center [833, 55] width 41 height 18
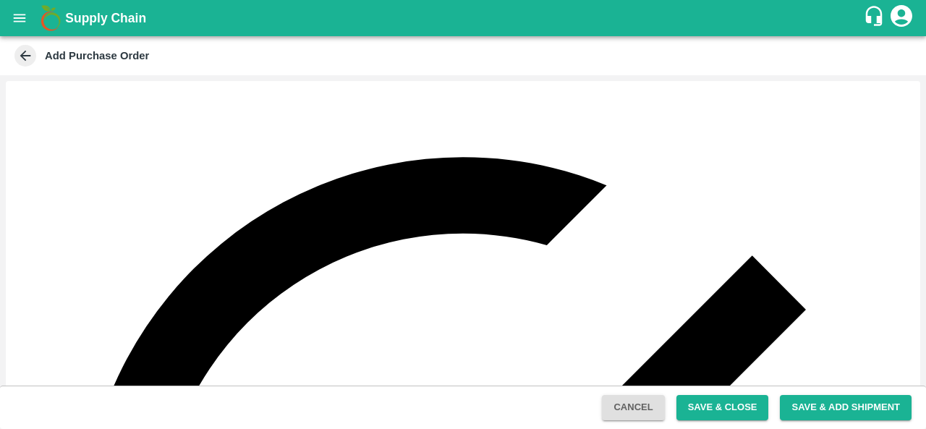
paste input "Amir Ayoub Dar"
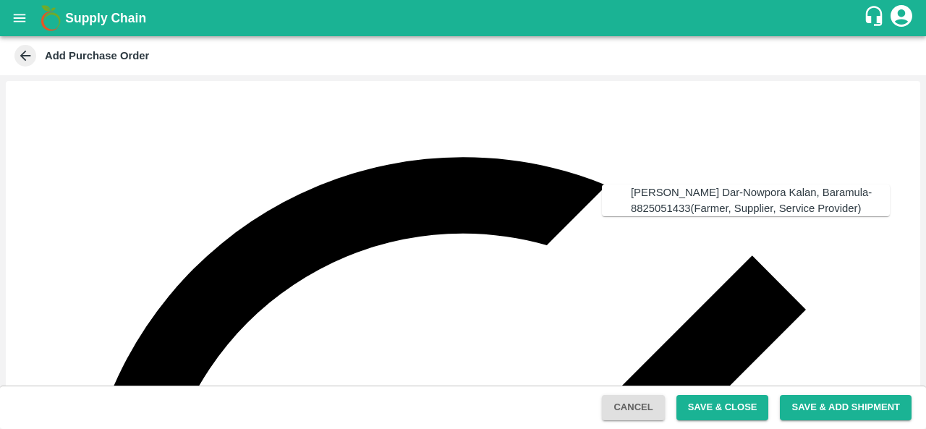
click at [674, 202] on div "Amir Ayoub Dar-Nowpora Kalan, Baramula-8825051433(Farmer, Supplier, Service Pro…" at bounding box center [760, 200] width 259 height 33
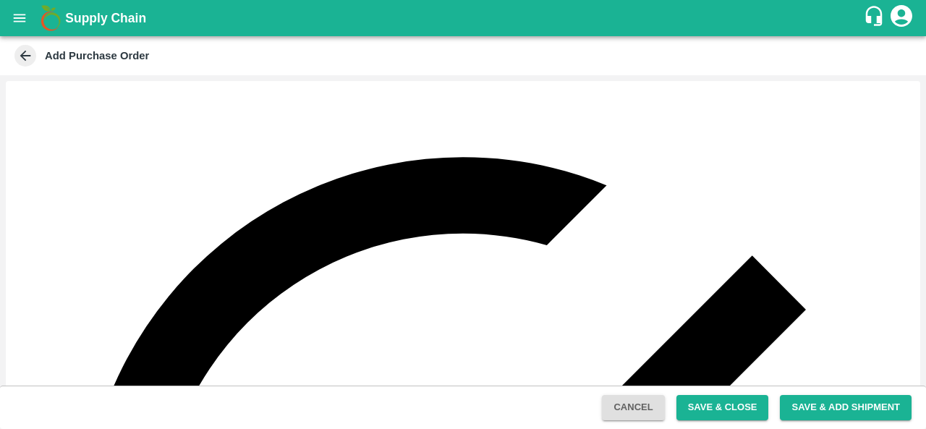
type input "Amir Ayoub Dar-Nowpora Kalan, Baramula-8825051433(Farmer, Supplier, Service Pro…"
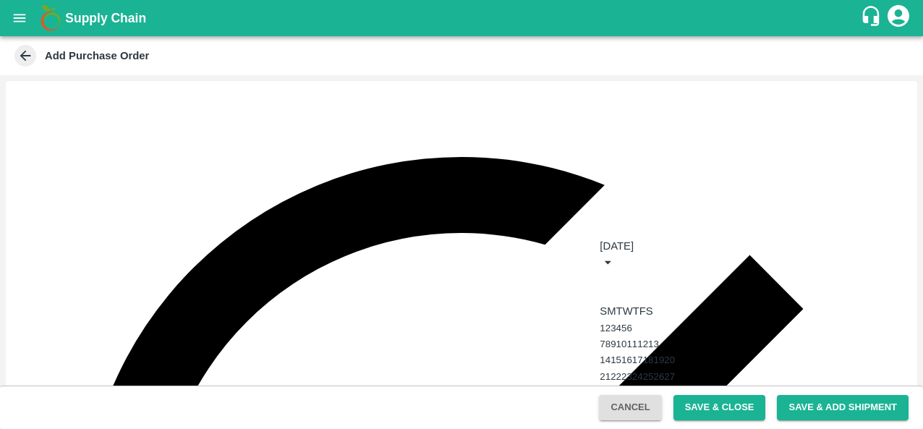
click at [627, 349] on button "10" at bounding box center [621, 343] width 11 height 11
type input "10/09/2025"
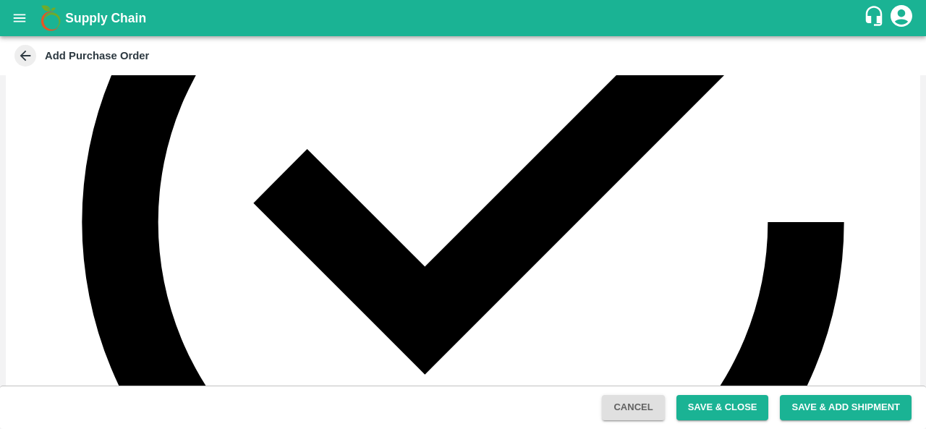
scroll to position [318, 0]
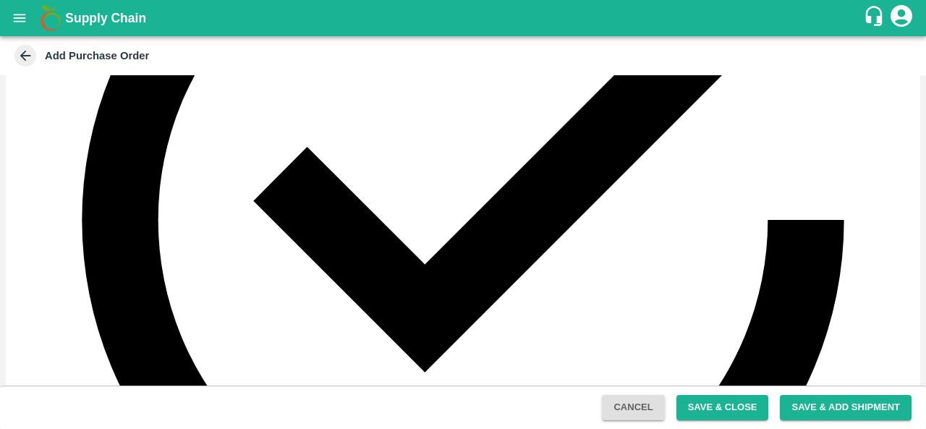
type input "Premium-5 layer"
type input "Medium (Roll)"
type input "Apple - American"
type input "KUL-EL-ROYL"
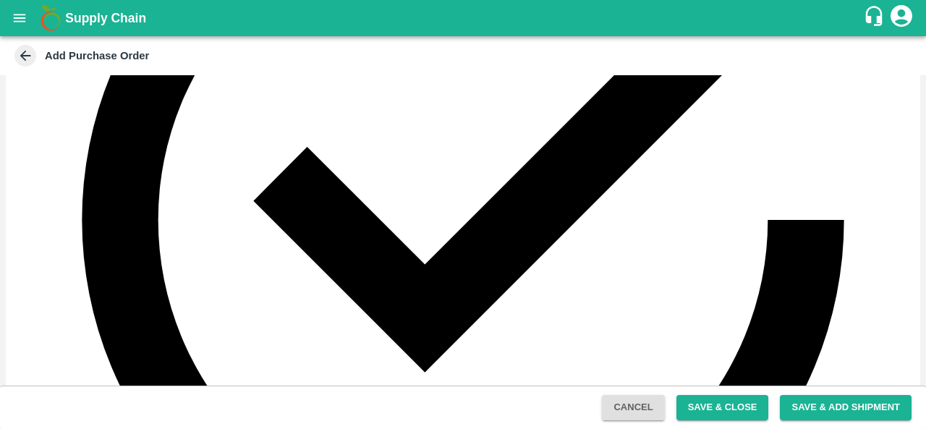
type input "7"
type input "1799.98"
type input "Medium (Roll)"
type input "Apple - American"
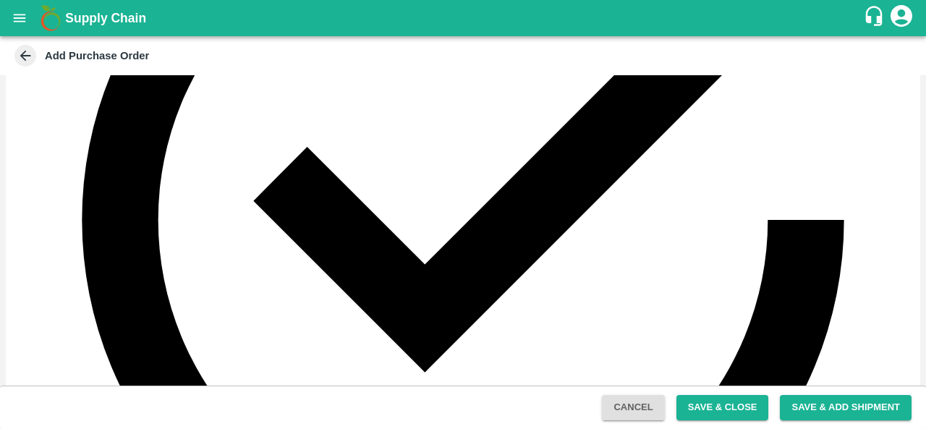
type input "KUL-EL-ROYL"
type input "7"
type input "1799.98"
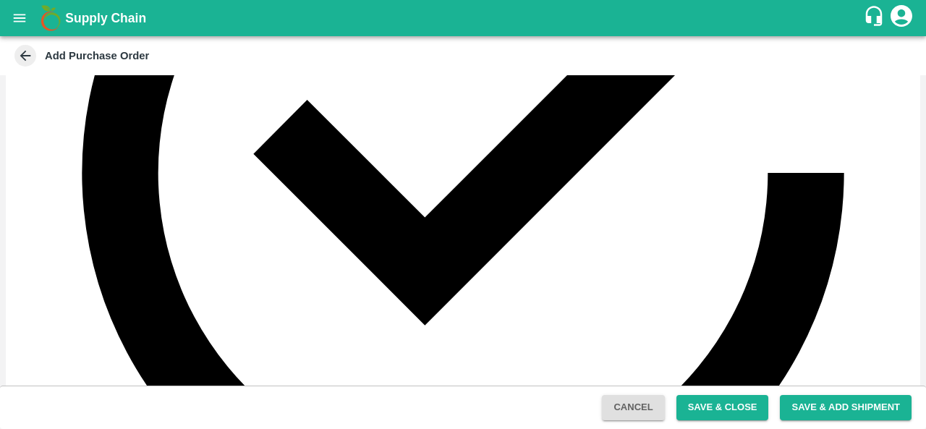
scroll to position [368, 0]
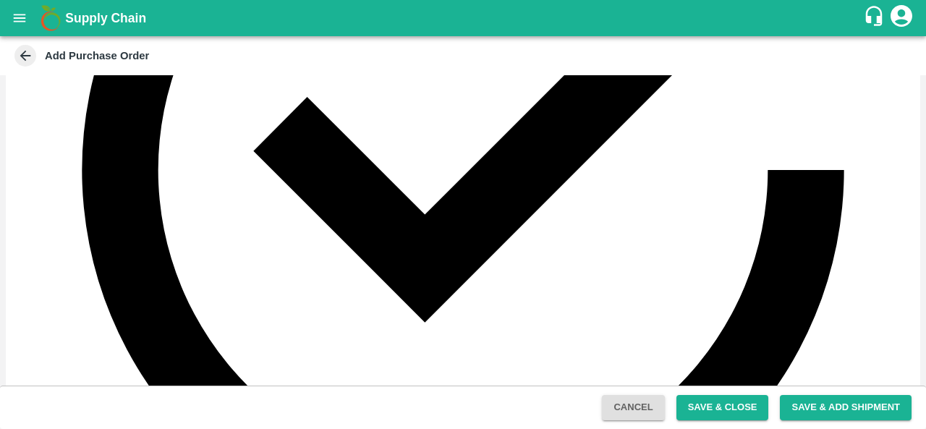
type input "Apple - American"
type input "KUL-EL-ROYL"
type input "7"
type input "1799.98"
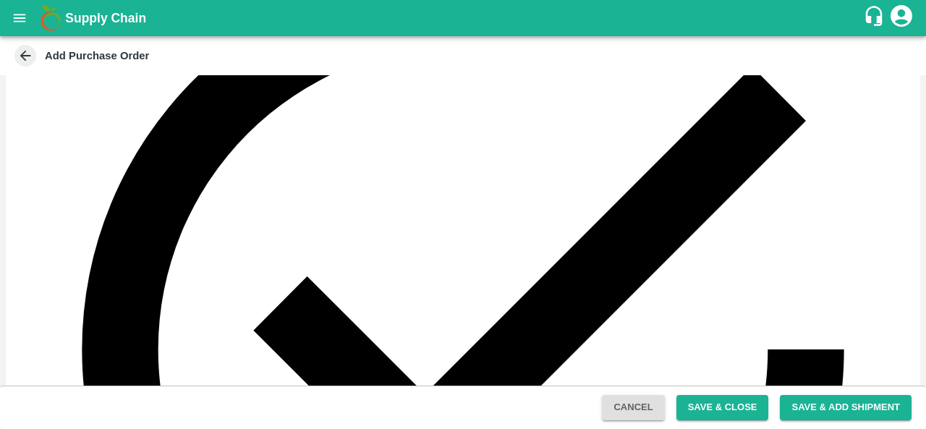
scroll to position [187, 0]
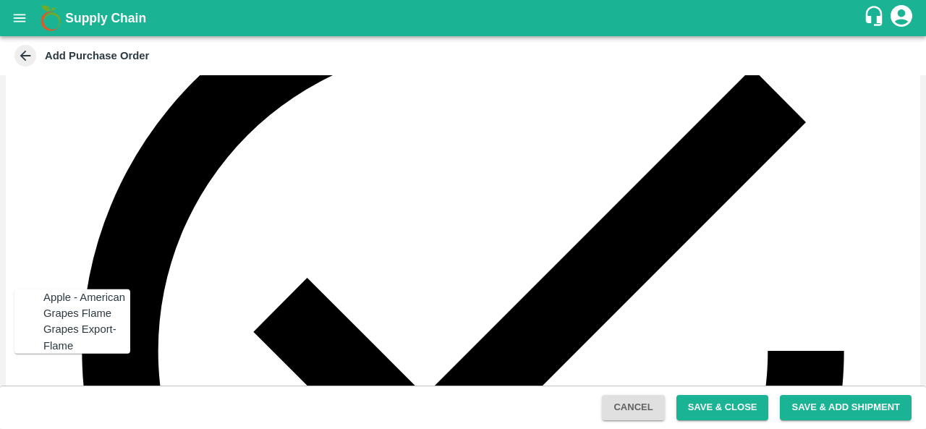
click at [80, 293] on div "Apple - American" at bounding box center [84, 297] width 82 height 16
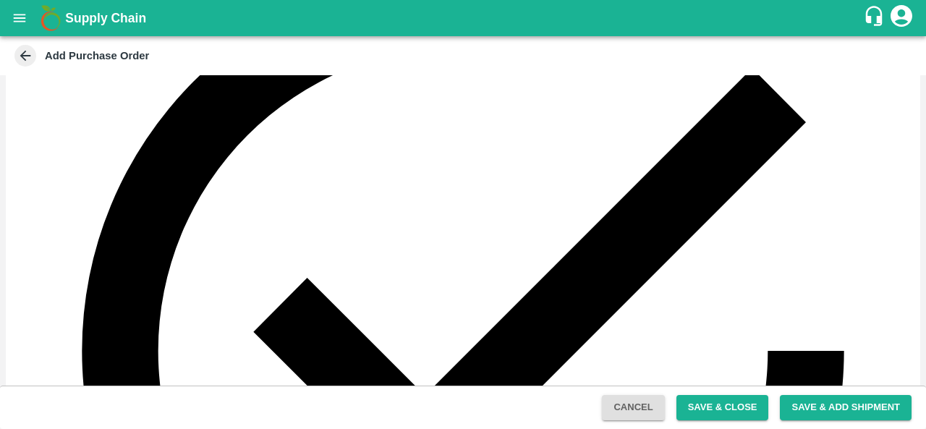
type input "Apple - American"
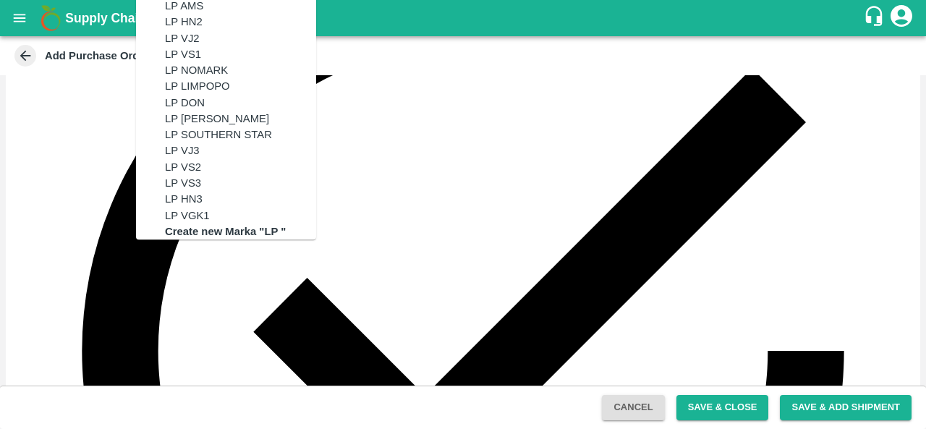
scroll to position [2784, 0]
click at [195, 213] on div "LP VGK1" at bounding box center [240, 216] width 151 height 16
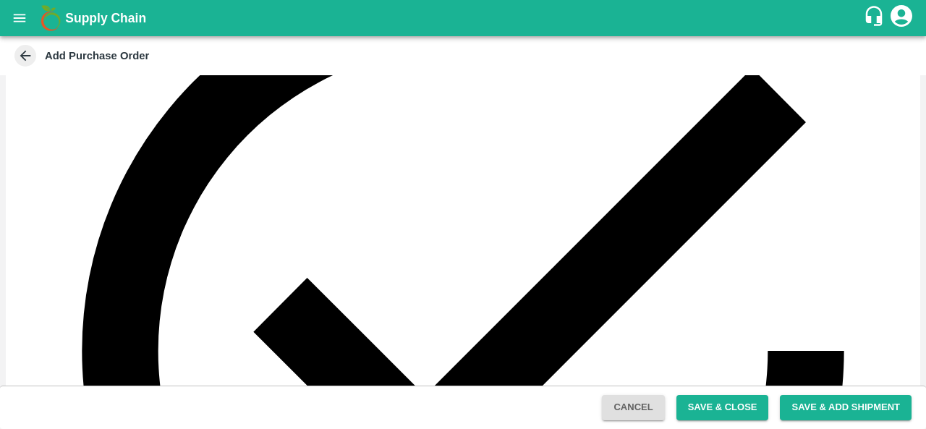
type input "LP VGK1"
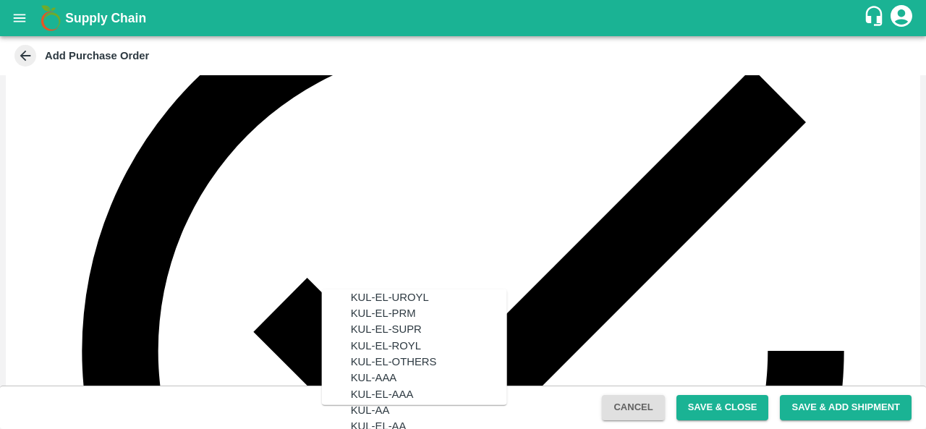
click at [383, 353] on div "KUL-EL-ROYL" at bounding box center [386, 345] width 70 height 16
type input "KUL-EL-ROYL"
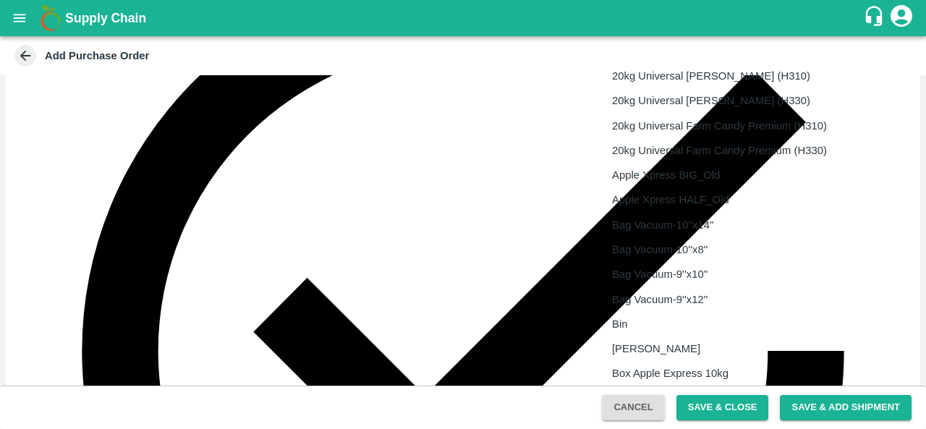
click at [704, 261] on body "Supply Chain Add Purchase Order PO Cloned Please update Supplier and Purchase D…" at bounding box center [463, 214] width 926 height 429
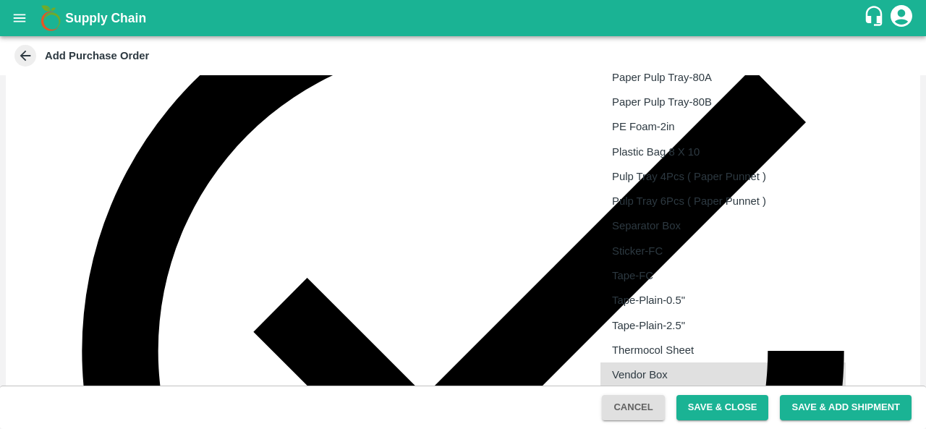
type input "276"
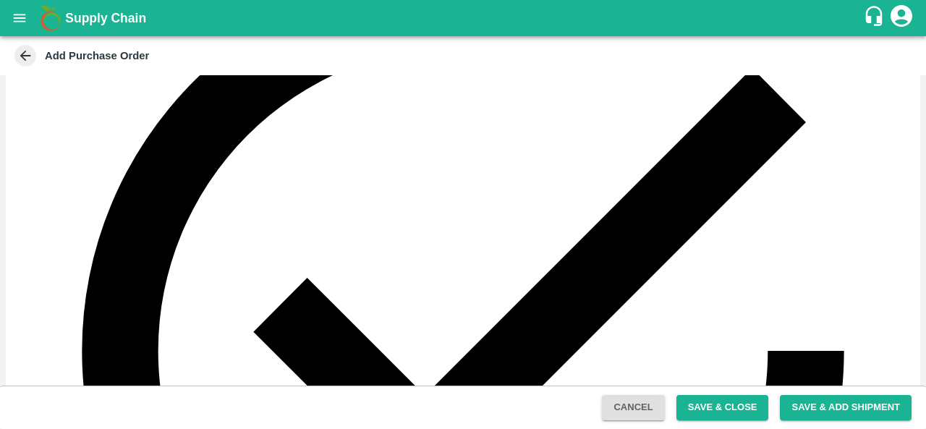
type input "7"
type input "300"
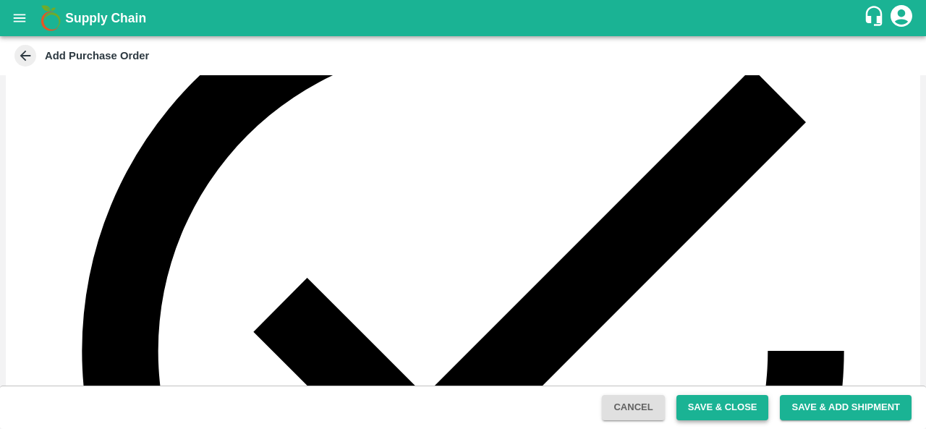
type input "700"
click at [703, 419] on button "Save & Close" at bounding box center [722, 407] width 93 height 25
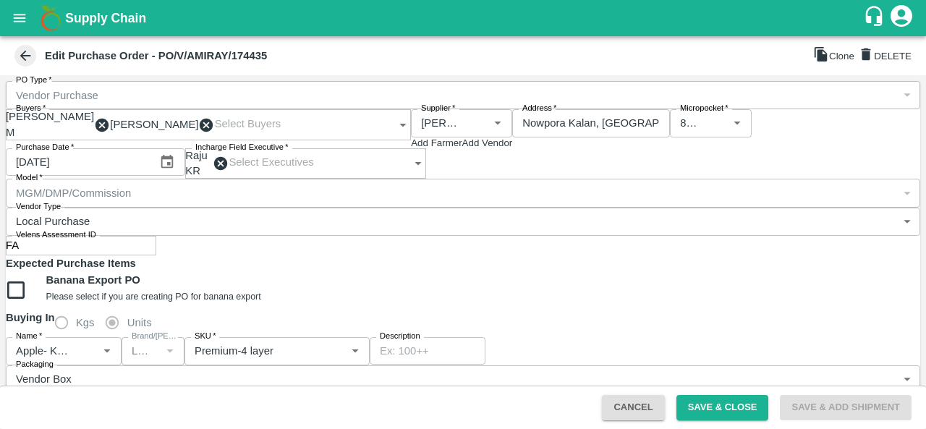
click at [20, 28] on button "open drawer" at bounding box center [19, 17] width 33 height 33
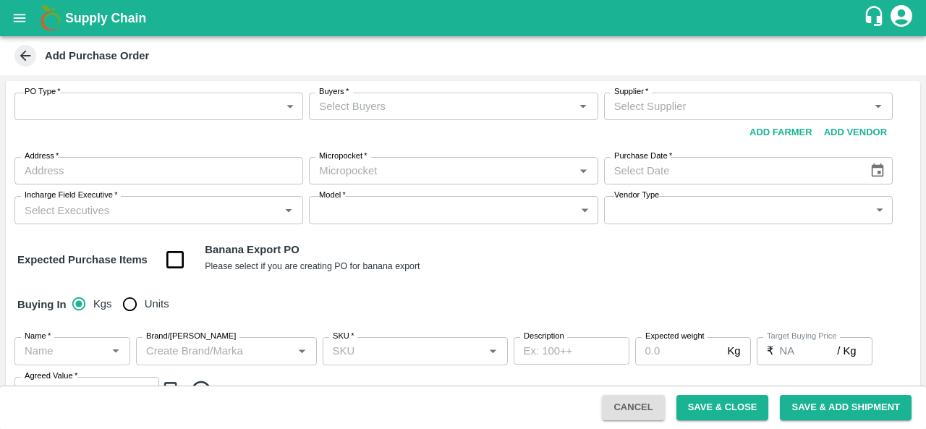
click at [29, 48] on icon at bounding box center [25, 56] width 16 height 16
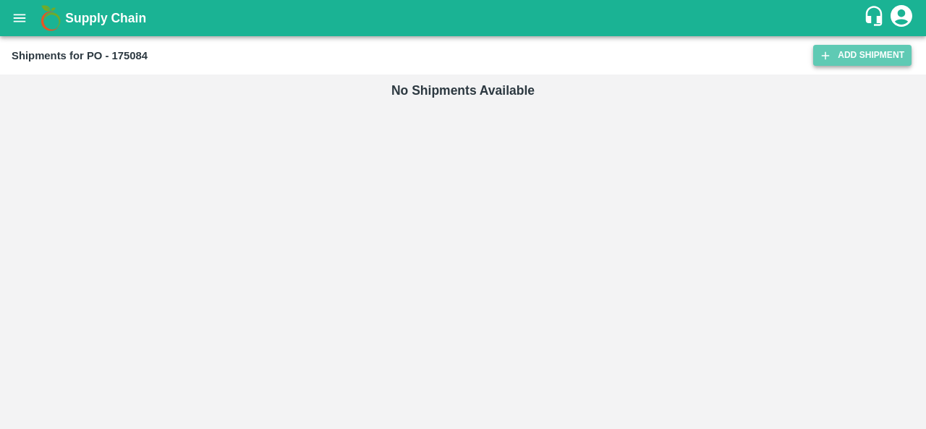
click at [829, 54] on icon at bounding box center [825, 55] width 13 height 13
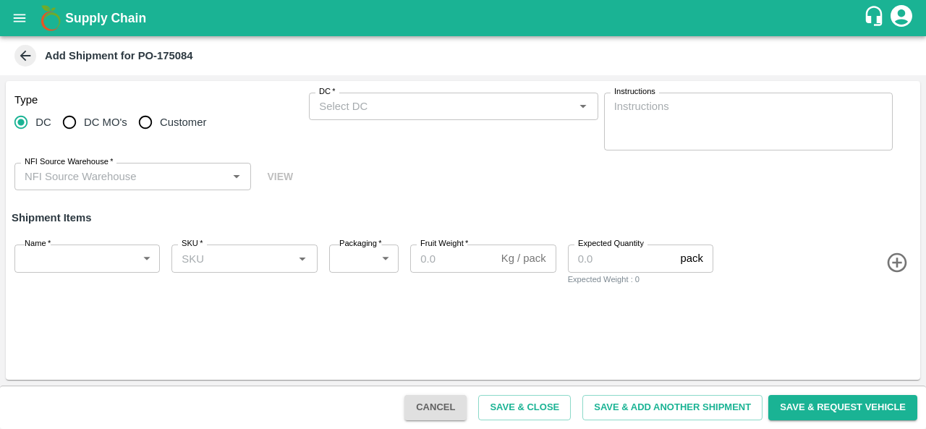
click at [69, 121] on input "DC MO's" at bounding box center [69, 122] width 29 height 29
radio input "true"
click at [398, 101] on input "DC (Material Orders)   *" at bounding box center [441, 106] width 256 height 19
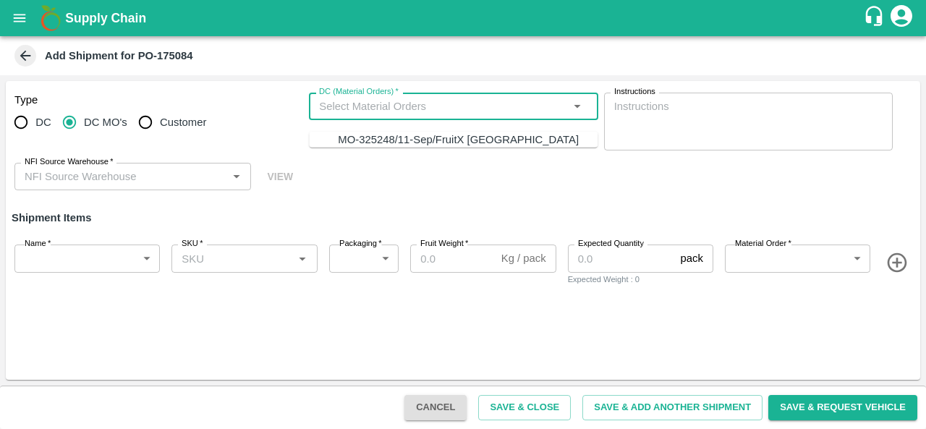
click at [380, 138] on div "MO-325248/11-Sep/FruitX [GEOGRAPHIC_DATA]" at bounding box center [458, 140] width 241 height 16
type input "MO-325248/11-Sep/FruitX [GEOGRAPHIC_DATA]"
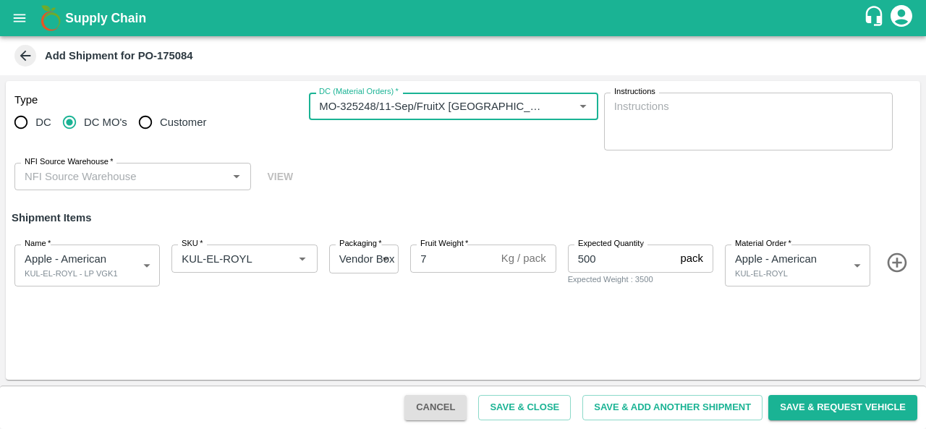
click at [114, 174] on input "NFI Source Warehouse   *" at bounding box center [121, 176] width 204 height 19
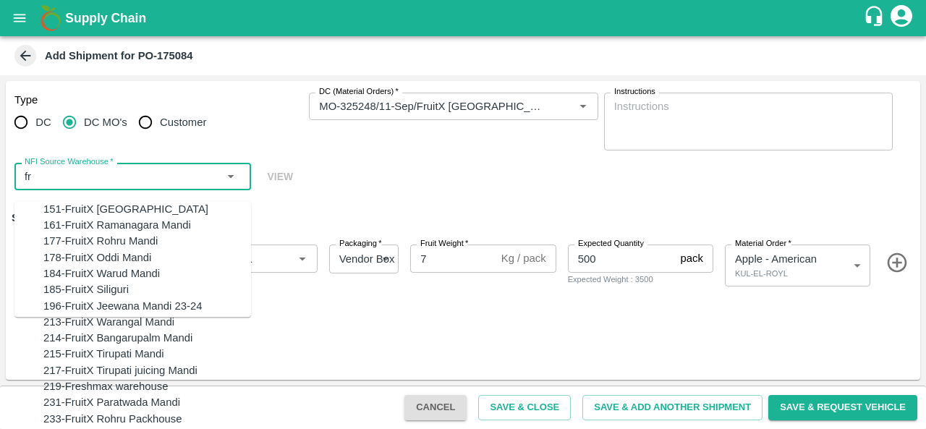
click at [101, 209] on div "151-FruitX [GEOGRAPHIC_DATA]" at bounding box center [125, 209] width 165 height 16
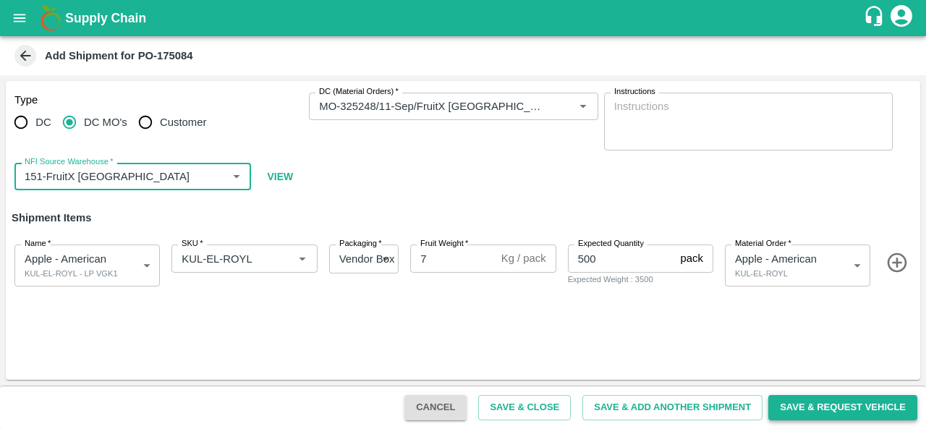
type input "151-FruitX [GEOGRAPHIC_DATA]"
click at [813, 410] on button "Save & Request Vehicle" at bounding box center [842, 407] width 149 height 25
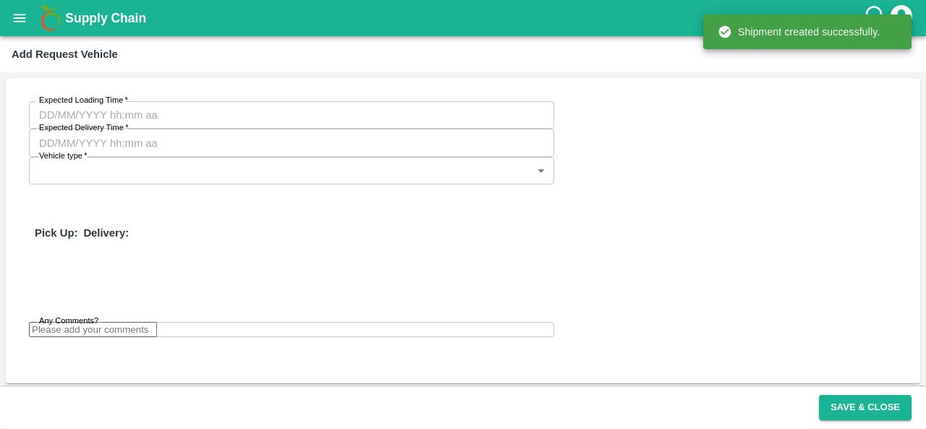
type input "[DATE] 05:06 PM"
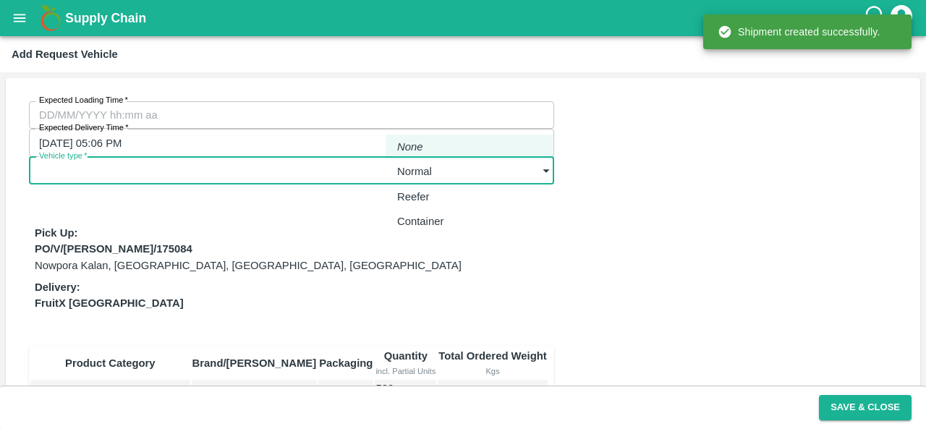
click at [480, 106] on body "Supply Chain Add Request Vehicle Expected Loading Time   * Expected Loading Tim…" at bounding box center [463, 214] width 926 height 429
click at [439, 168] on div "Normal" at bounding box center [418, 171] width 42 height 16
type input "1"
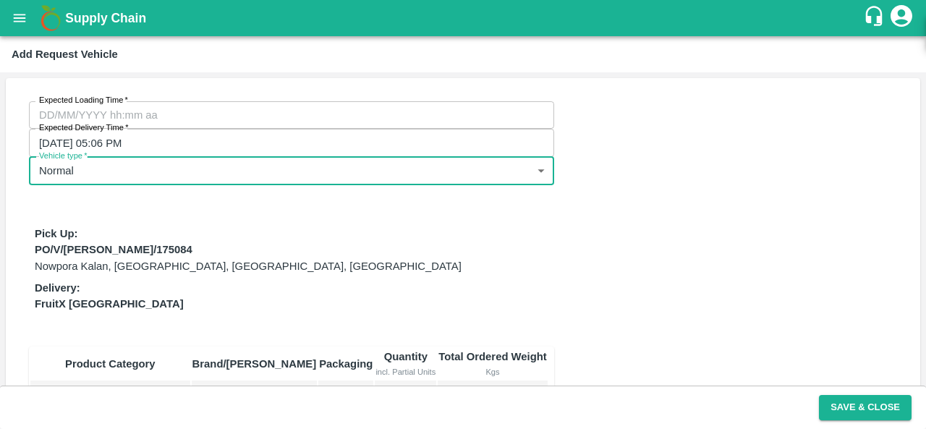
click at [98, 115] on input "Expected Loading Time   *" at bounding box center [286, 114] width 515 height 27
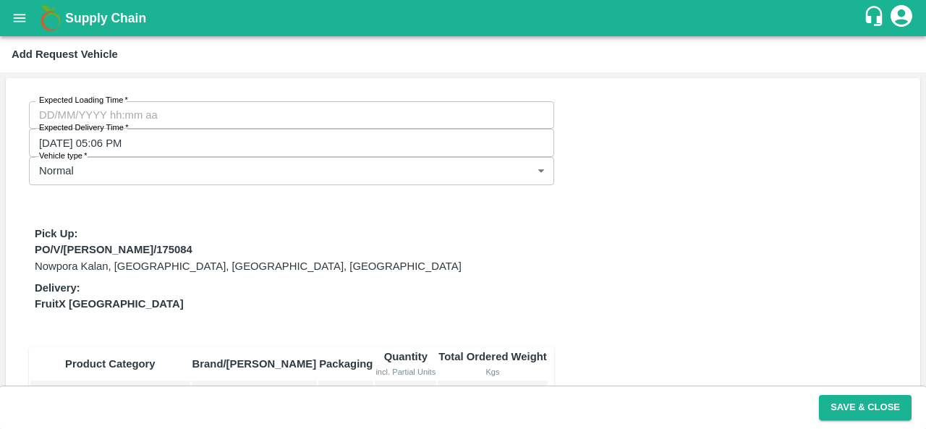
type input "[DATE] 12:00 AM"
click at [663, 322] on div "Expected Loading Time   * [DATE] 12:00 AM Expected Loading Time Expected Delive…" at bounding box center [463, 308] width 914 height 461
click at [841, 398] on button "Save & Close" at bounding box center [865, 407] width 93 height 25
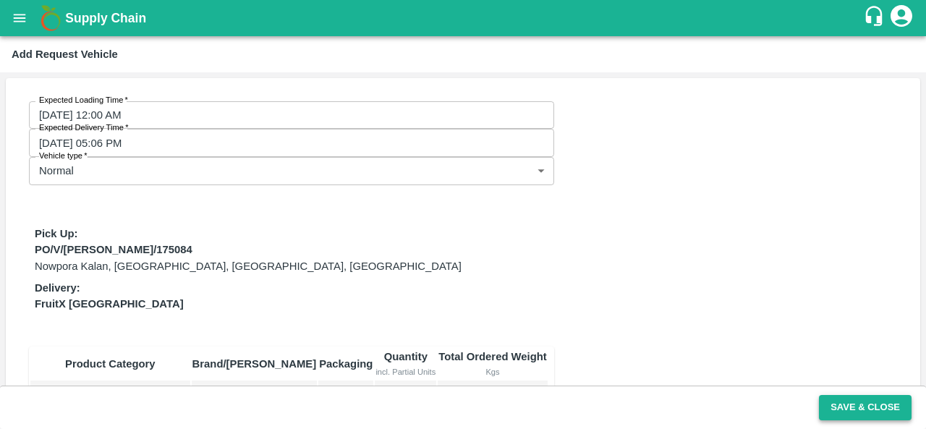
click at [841, 401] on button "Save & Close" at bounding box center [865, 407] width 93 height 25
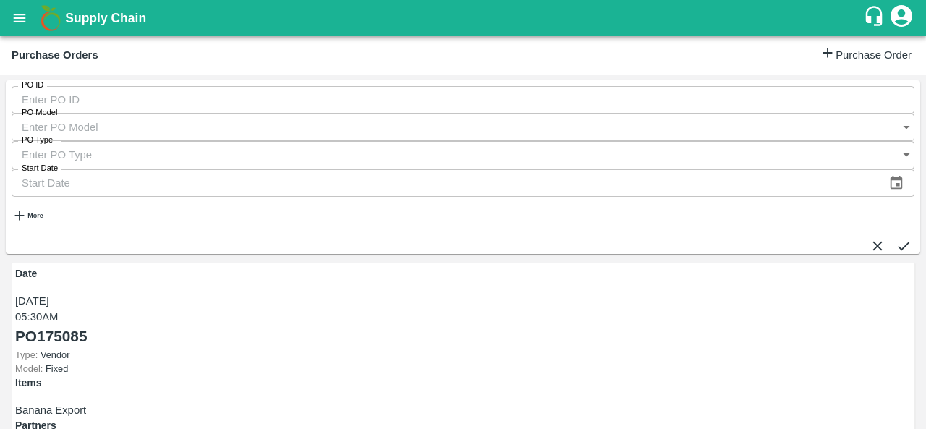
scroll to position [85, 0]
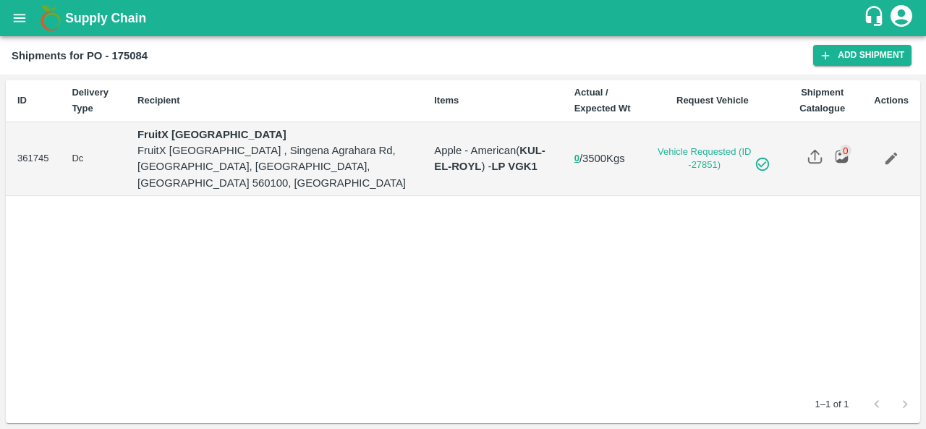
click at [444, 250] on div "ID Delivery Type Recipient Items Actual / Expected Wt Request Vehicle Shipment …" at bounding box center [463, 232] width 914 height 305
click at [17, 28] on button "open drawer" at bounding box center [19, 17] width 33 height 33
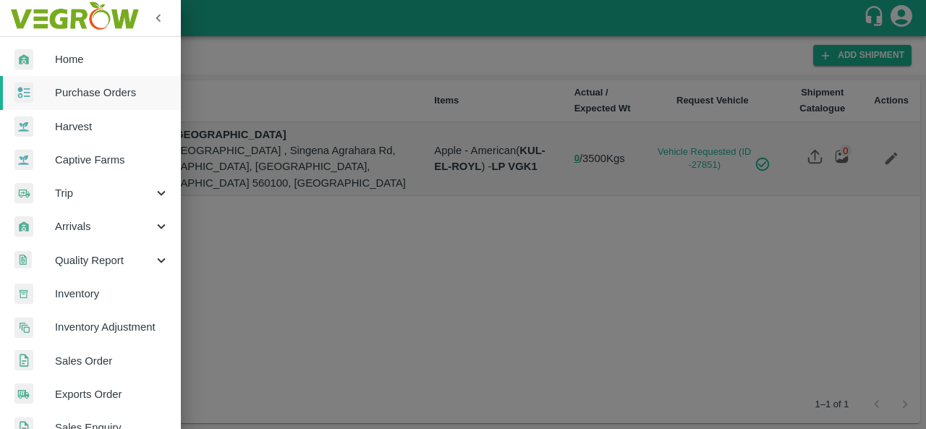
click at [94, 93] on span "Purchase Orders" at bounding box center [112, 93] width 114 height 16
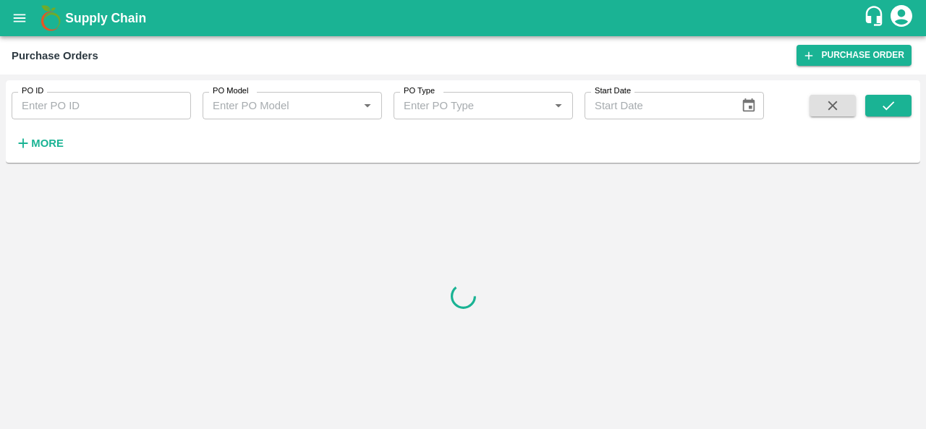
click at [56, 101] on input "PO ID" at bounding box center [101, 105] width 179 height 27
paste input "174104"
type input "174104"
click at [887, 111] on icon "submit" at bounding box center [888, 106] width 16 height 16
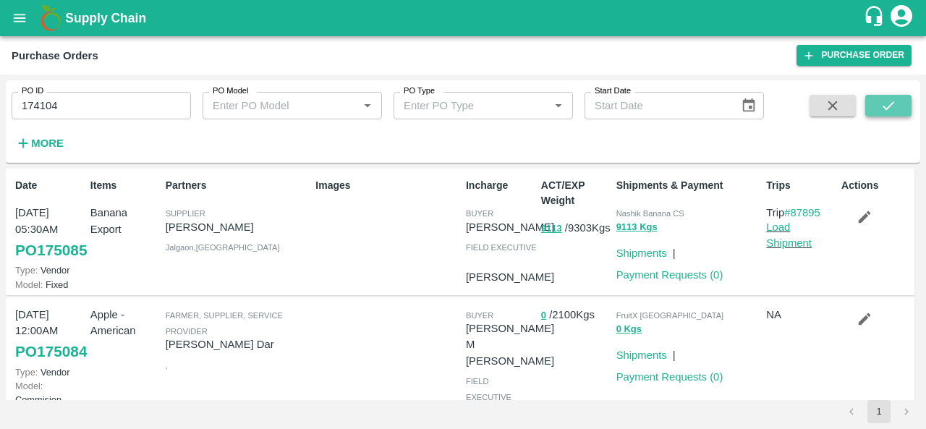
click at [880, 103] on icon "submit" at bounding box center [888, 106] width 16 height 16
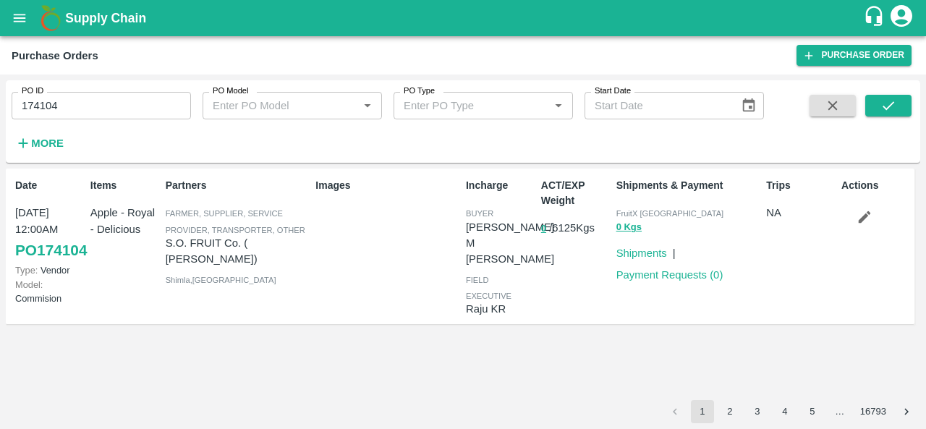
click at [30, 22] on button "open drawer" at bounding box center [19, 17] width 33 height 33
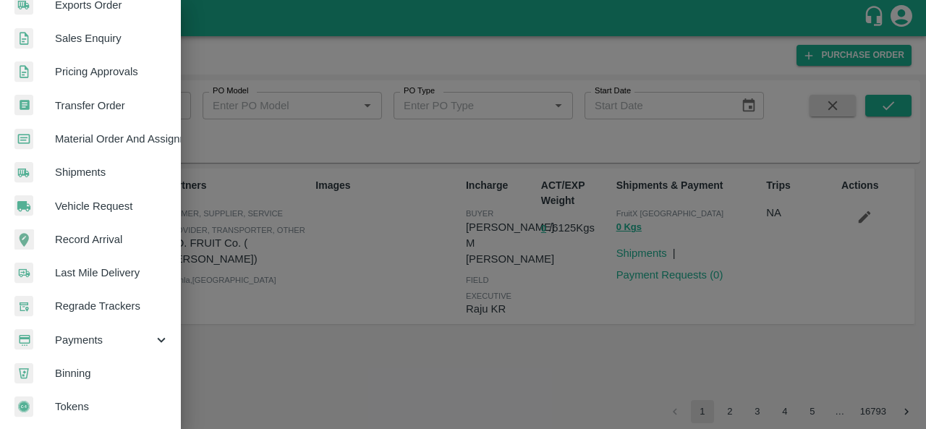
scroll to position [390, 0]
click at [100, 336] on span "Payments" at bounding box center [104, 340] width 98 height 16
click at [114, 361] on li "My Payment Requests" at bounding box center [96, 372] width 169 height 33
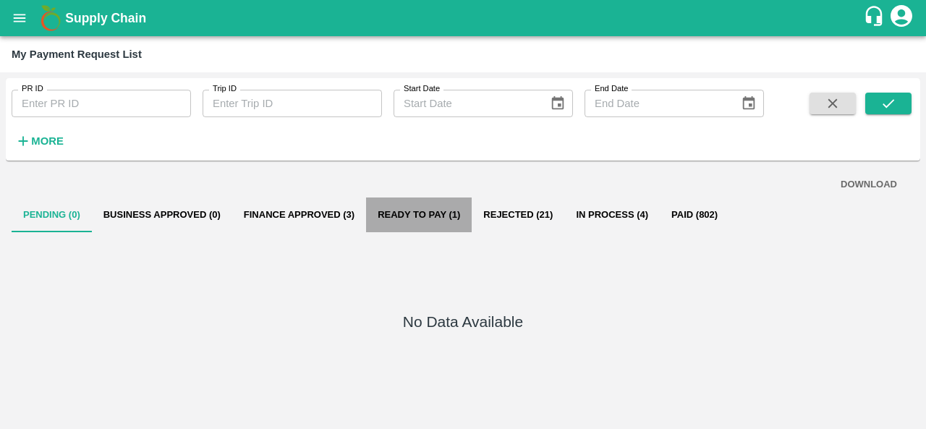
click at [420, 212] on button "Ready To Pay (1)" at bounding box center [419, 214] width 106 height 35
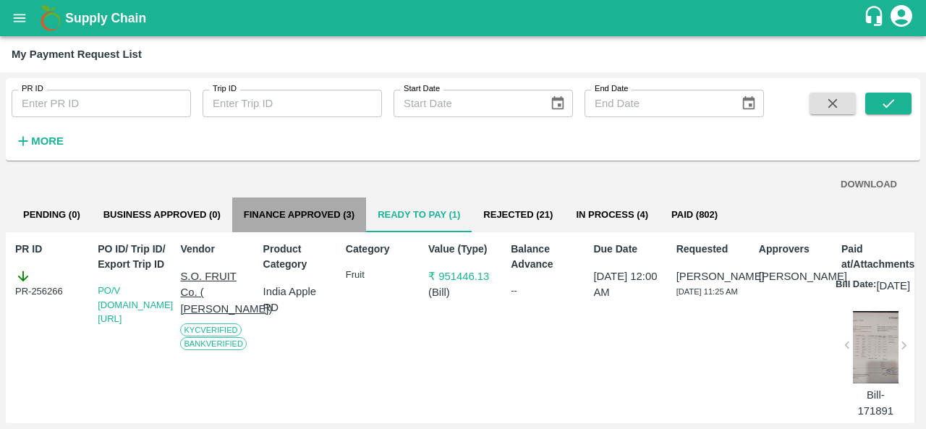
click at [317, 214] on button "Finance Approved (3)" at bounding box center [299, 214] width 134 height 35
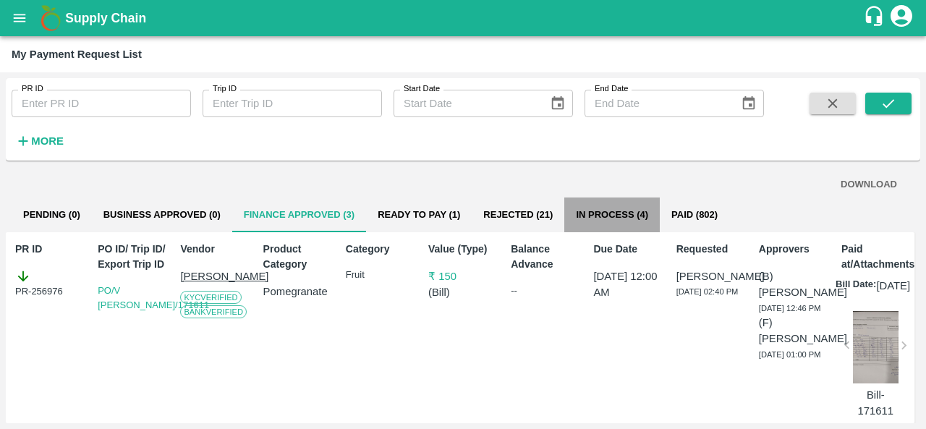
click at [602, 217] on button "In Process (4)" at bounding box center [611, 214] width 95 height 35
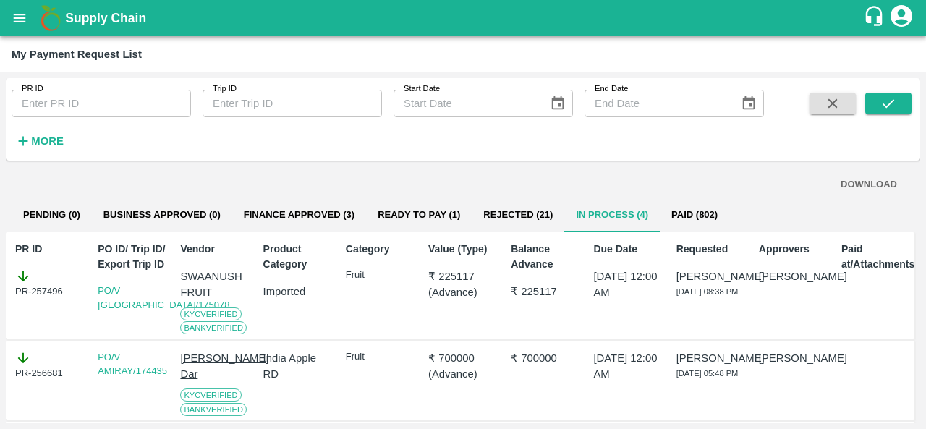
click at [197, 274] on p "SWAANUSH FRUIT" at bounding box center [214, 284] width 69 height 33
click at [25, 7] on button "open drawer" at bounding box center [19, 17] width 33 height 33
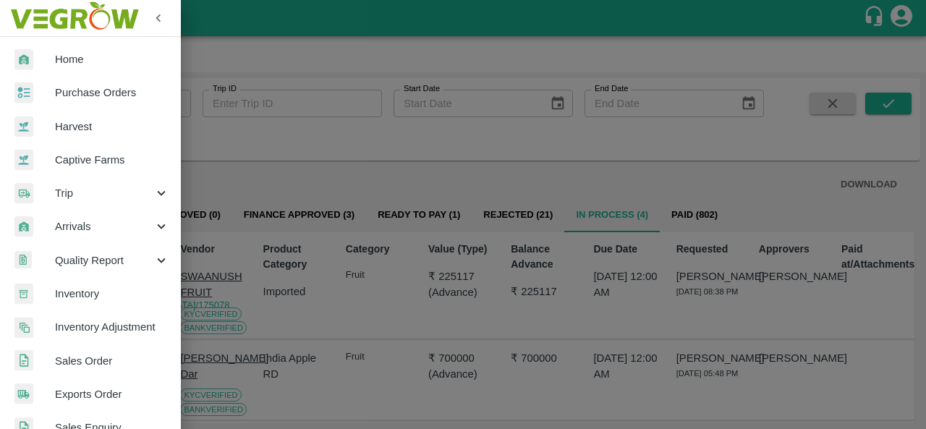
click at [123, 95] on span "Purchase Orders" at bounding box center [112, 93] width 114 height 16
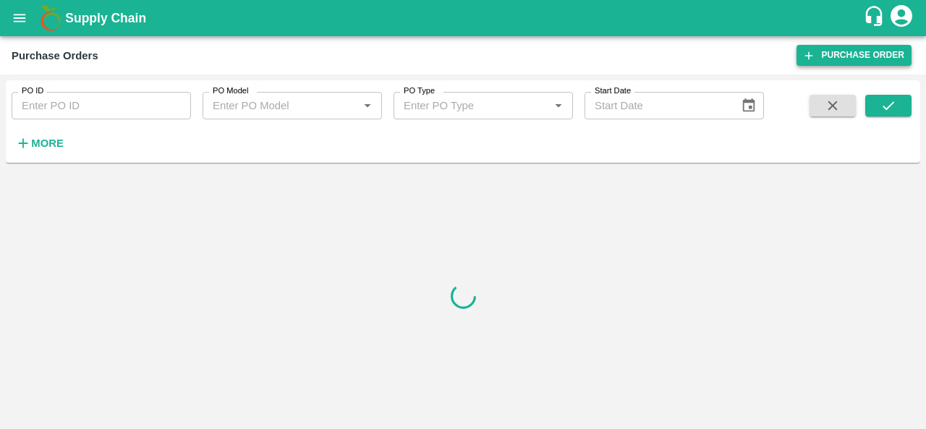
click at [830, 59] on link "Purchase Order" at bounding box center [853, 55] width 115 height 21
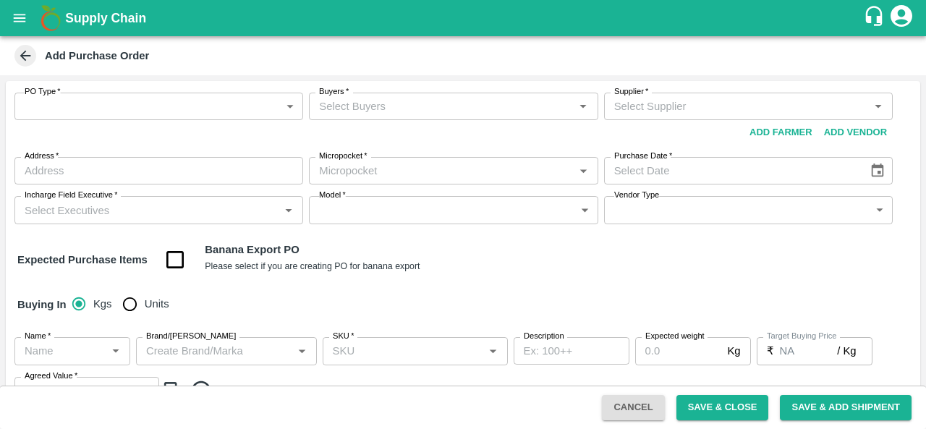
click at [59, 108] on body "Supply Chain Add Purchase Order PO Type   * ​ PO Type Buyers   * Buyers   * Sup…" at bounding box center [463, 214] width 926 height 429
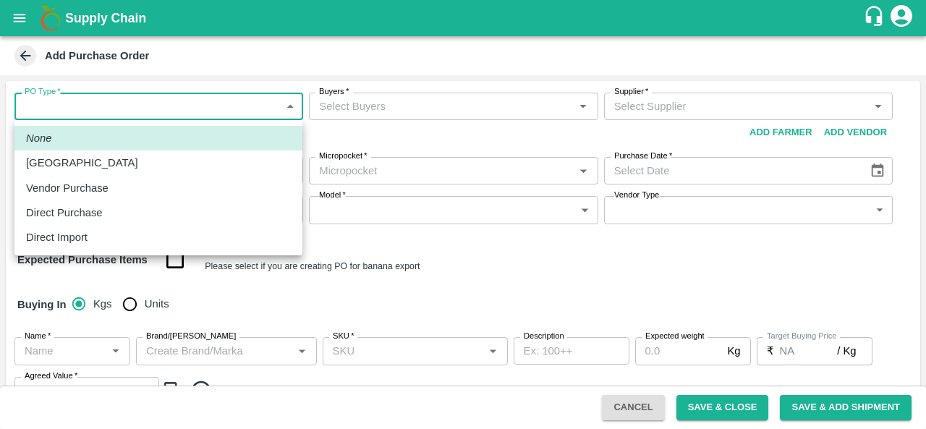
click at [125, 181] on div "Vendor Purchase" at bounding box center [158, 188] width 265 height 16
type input "2"
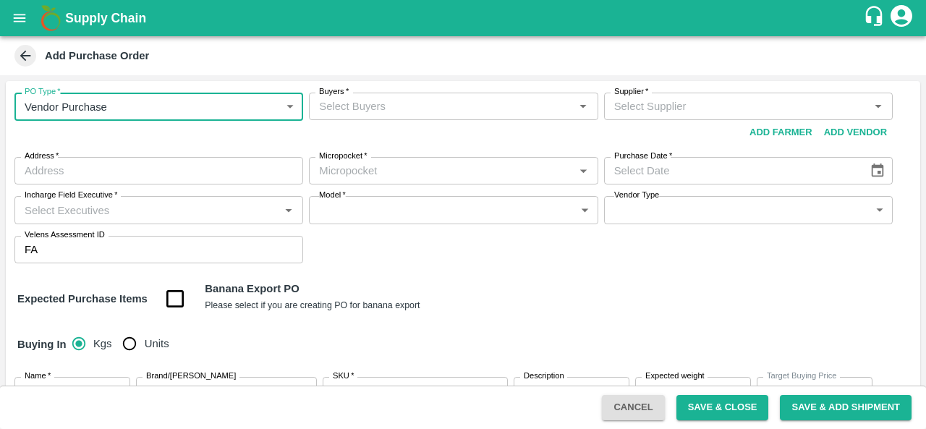
click at [459, 104] on input "Buyers   *" at bounding box center [441, 106] width 256 height 19
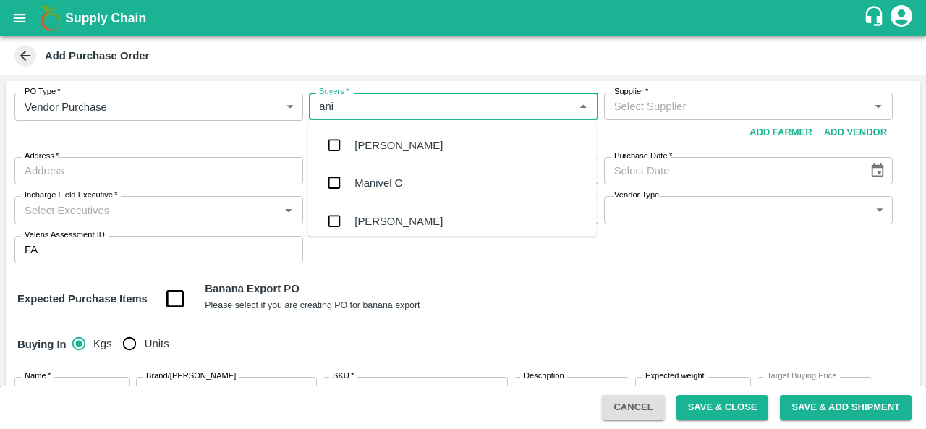
type input "anil"
click at [368, 143] on div "[PERSON_NAME]" at bounding box center [398, 145] width 88 height 16
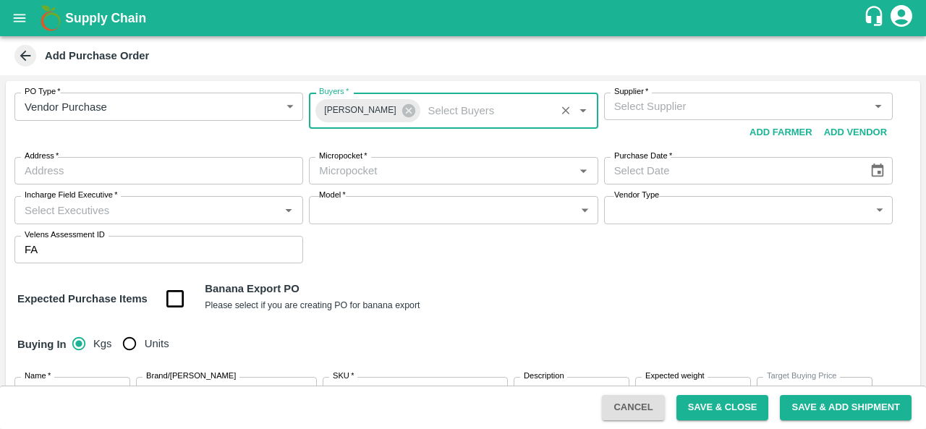
click at [683, 114] on input "Supplier   *" at bounding box center [736, 106] width 256 height 19
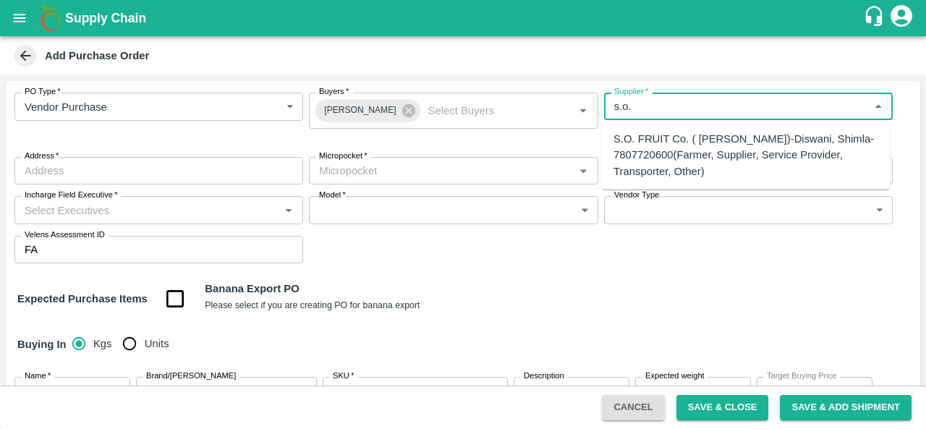
click at [680, 150] on div "S.O. FRUIT Co. ( Sardevan Singh)-Diswani, Shimla-7807720600(Farmer, Supplier, S…" at bounding box center [745, 155] width 265 height 48
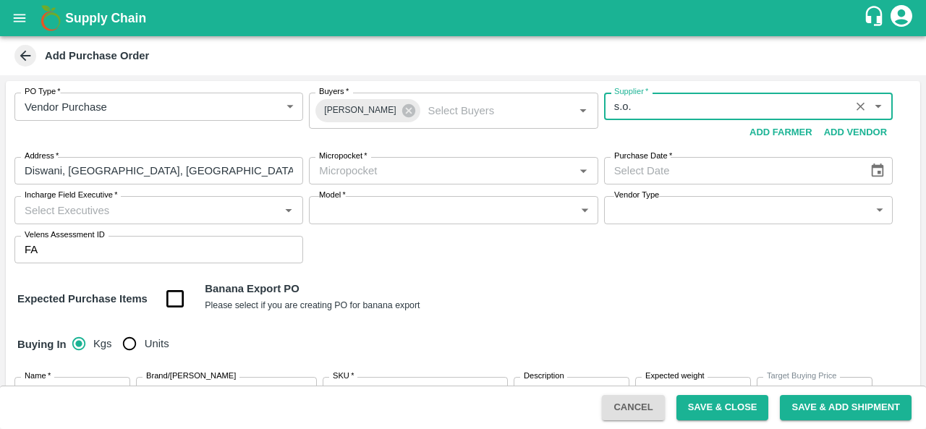
type input "S.O. FRUIT Co. ( Sardevan Singh)-Diswani, Shimla-7807720600(Farmer, Supplier, S…"
type input "Diswani, Shimla, Chirgaon , Himachal Pradesh"
type input "S.O. FRUIT Co. ( Sardevan Singh)-Diswani, Shimla-7807720600(Farmer, Supplier, S…"
click at [457, 170] on input "Micropocket   *" at bounding box center [441, 170] width 256 height 19
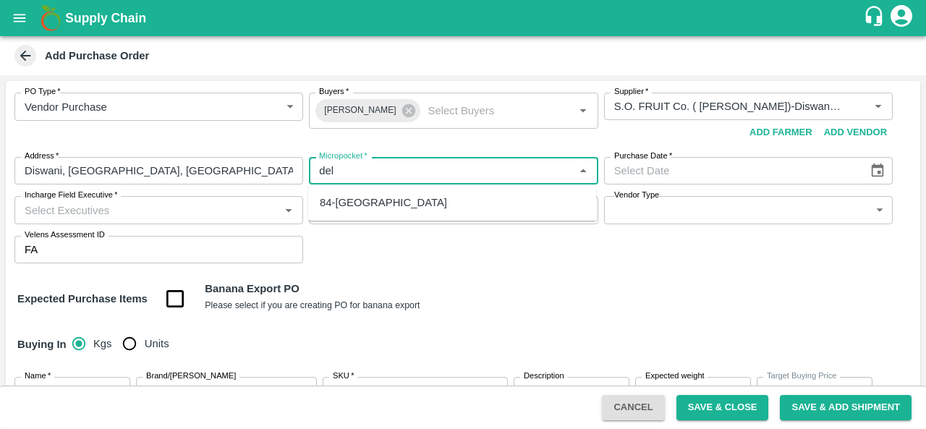
click at [377, 206] on div "84-Delhi" at bounding box center [452, 202] width 288 height 25
type input "84-Delhi"
click at [872, 172] on icon "Choose date" at bounding box center [877, 171] width 16 height 16
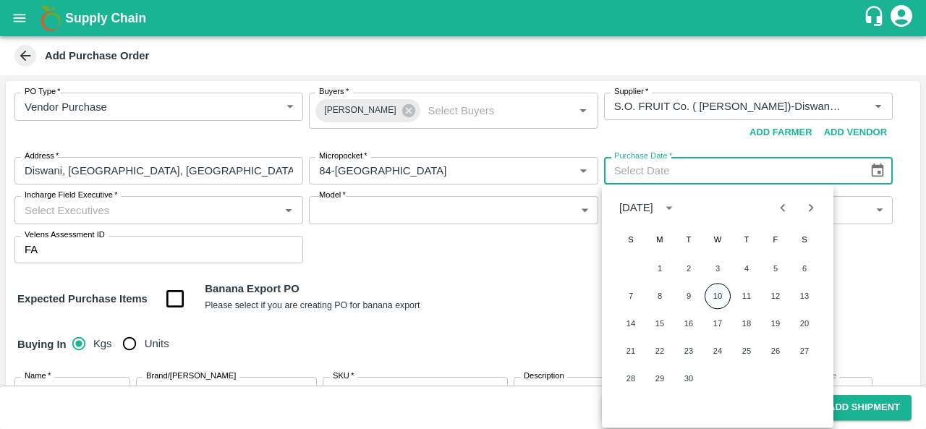
click at [716, 299] on button "10" at bounding box center [717, 296] width 26 height 26
type input "10/09/2025"
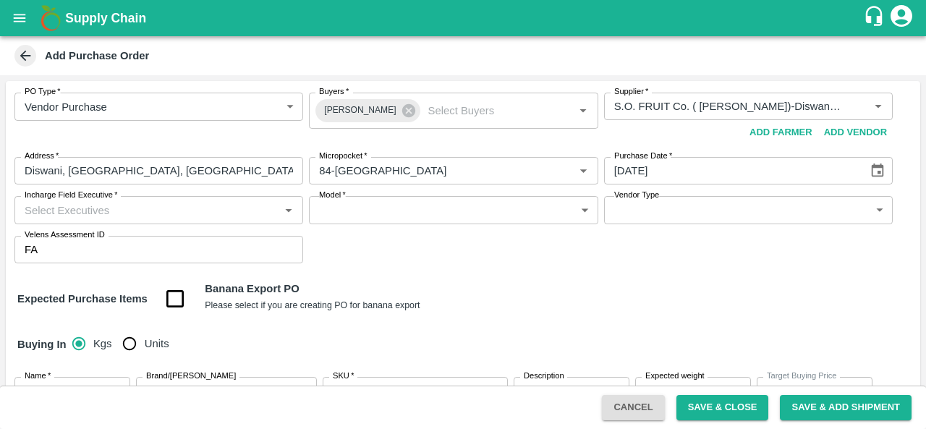
click at [159, 218] on input "Incharge Field Executive   *" at bounding box center [147, 209] width 256 height 19
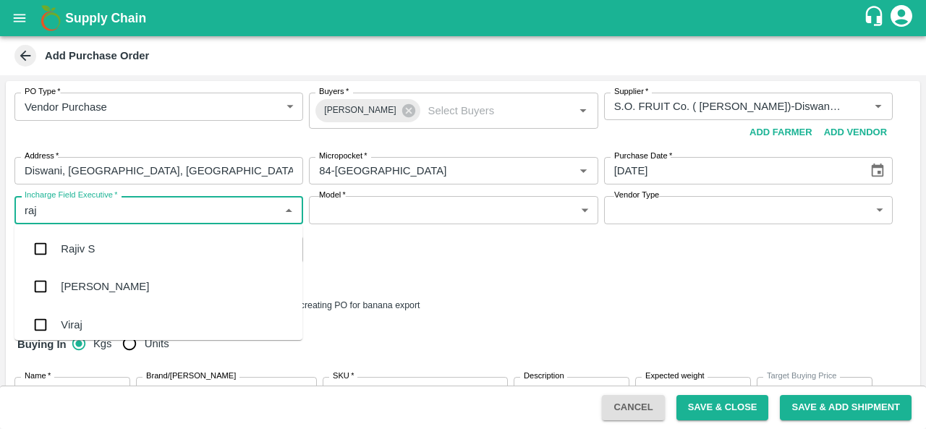
type input "raju"
click at [82, 290] on div "Raju KR" at bounding box center [81, 286] width 40 height 16
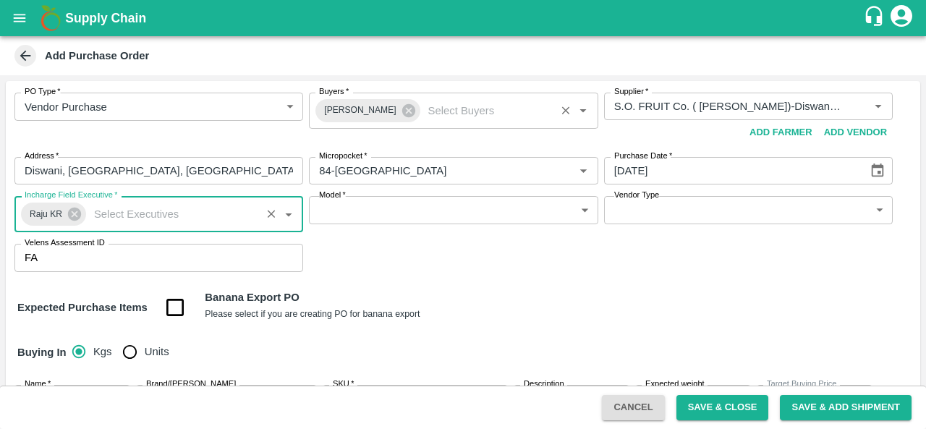
click at [438, 116] on input "Buyers   *" at bounding box center [486, 110] width 129 height 19
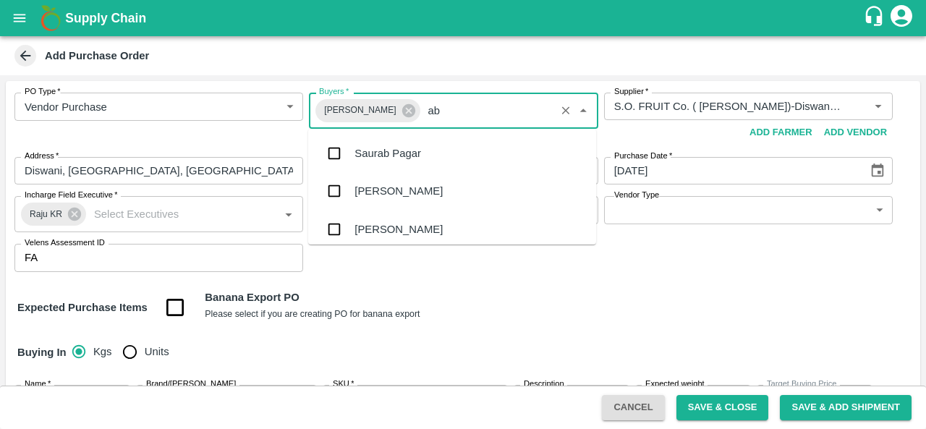
type input "abu"
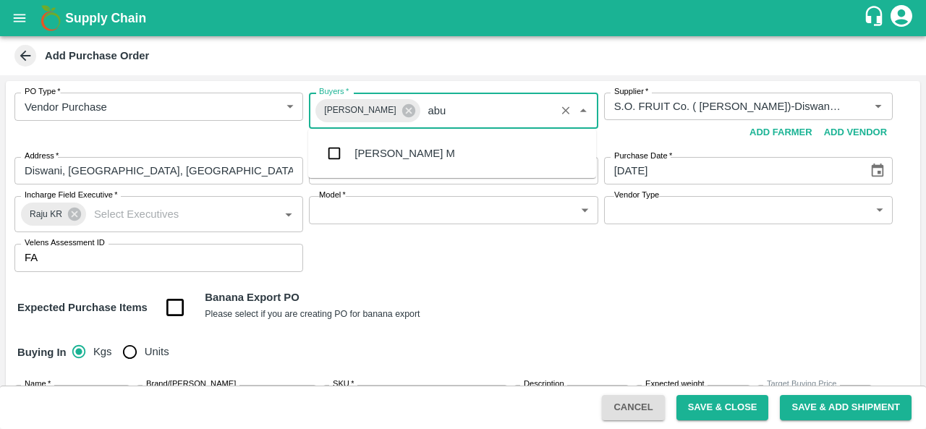
click at [417, 150] on div "[PERSON_NAME] M" at bounding box center [404, 153] width 101 height 16
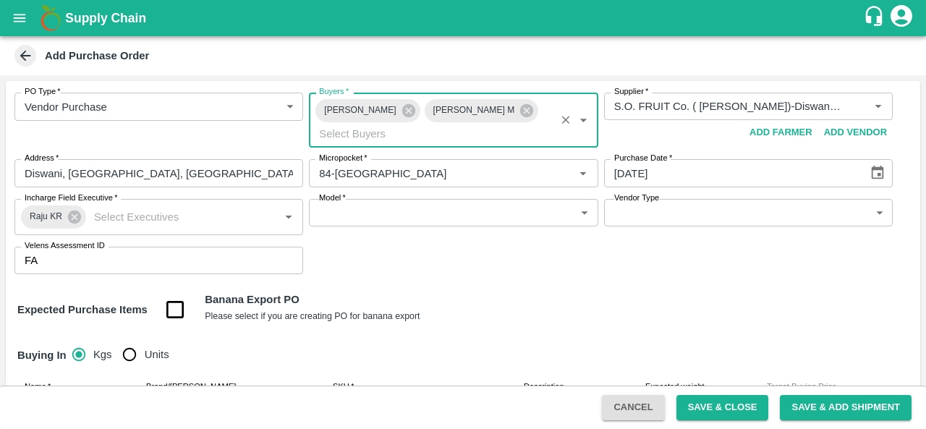
click at [336, 208] on body "Supply Chain Add Purchase Order PO Type   * Vendor Purchase 2 PO Type Buyers   …" at bounding box center [463, 214] width 926 height 429
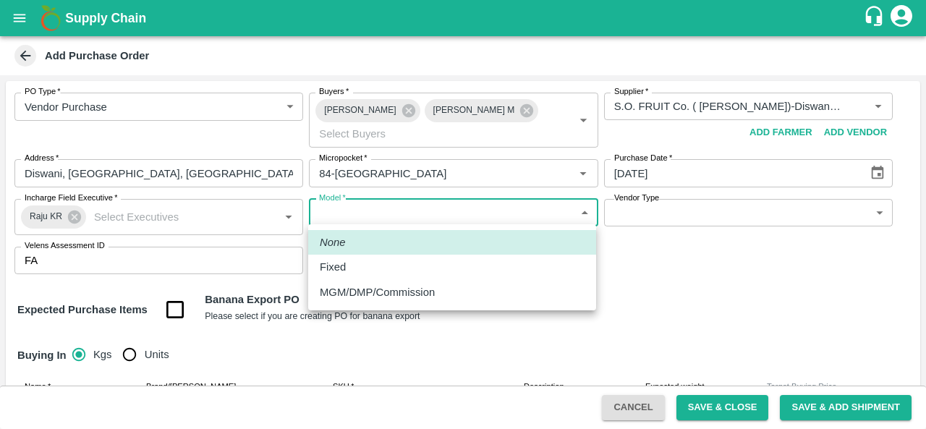
click at [356, 270] on div "Fixed" at bounding box center [452, 267] width 265 height 16
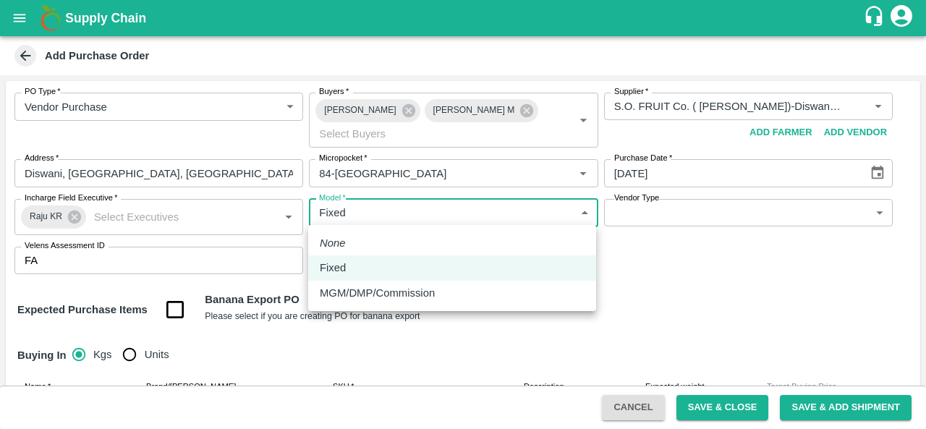
click at [352, 214] on body "Supply Chain Add Purchase Order PO Type   * Vendor Purchase 2 PO Type Buyers   …" at bounding box center [463, 214] width 926 height 429
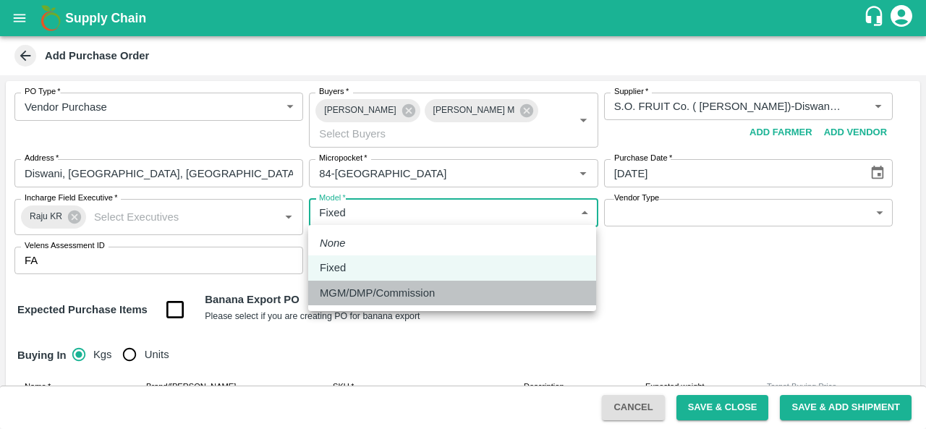
click at [361, 289] on p "MGM/DMP/Commission" at bounding box center [377, 293] width 115 height 16
type input "Commision"
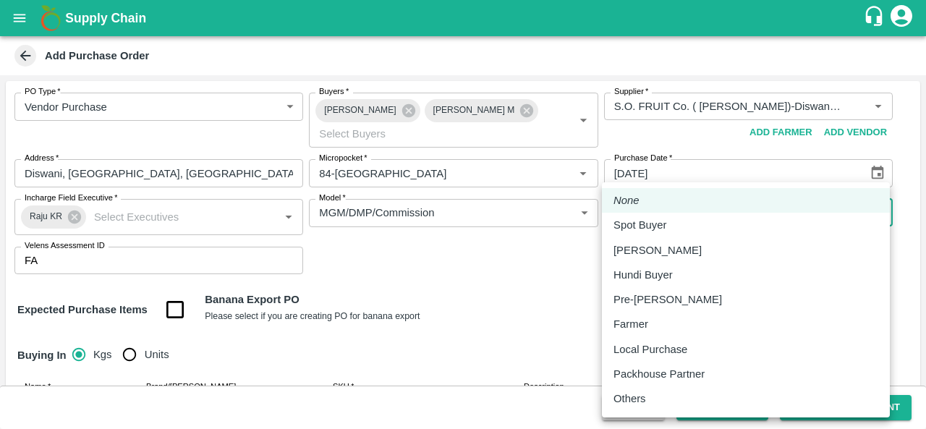
click at [686, 208] on body "Supply Chain Add Purchase Order PO Type   * Vendor Purchase 2 PO Type Buyers   …" at bounding box center [463, 214] width 926 height 429
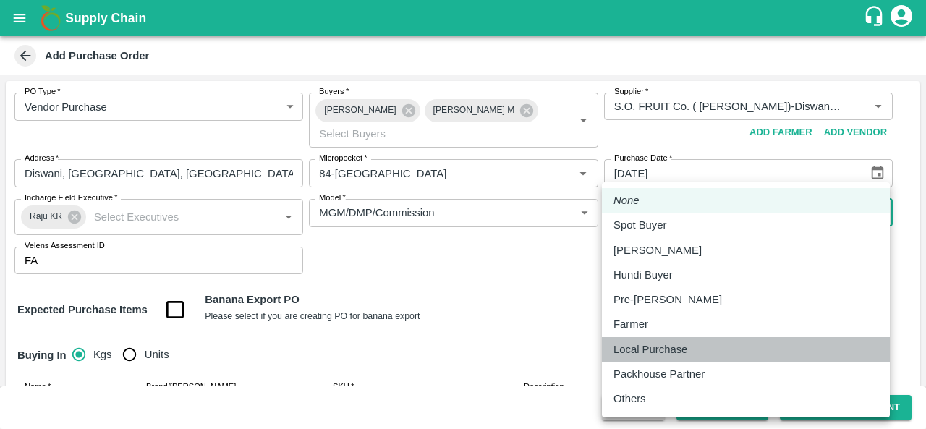
click at [667, 345] on p "Local Purchase" at bounding box center [650, 349] width 74 height 16
type input "LOCAL_PURCHASE"
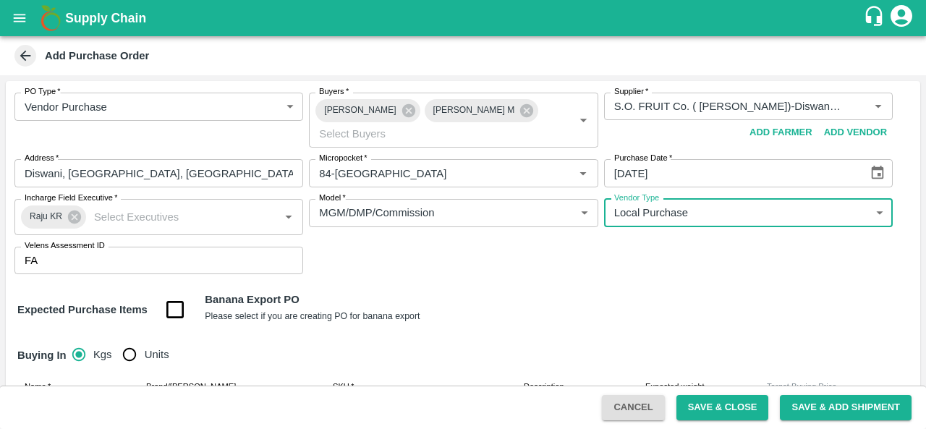
click at [480, 274] on div "PO Type   * Vendor Purchase 2 PO Type Buyers   * Anil Kumar Abu Irshad M Buyers…" at bounding box center [463, 183] width 914 height 205
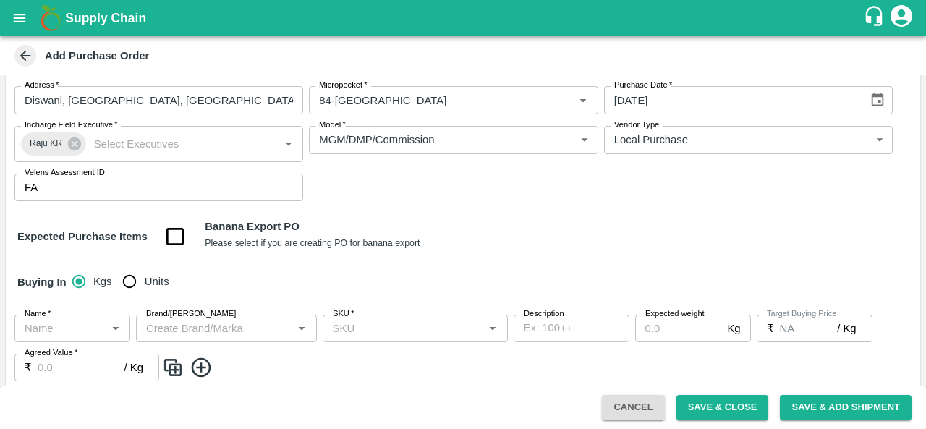
scroll to position [90, 0]
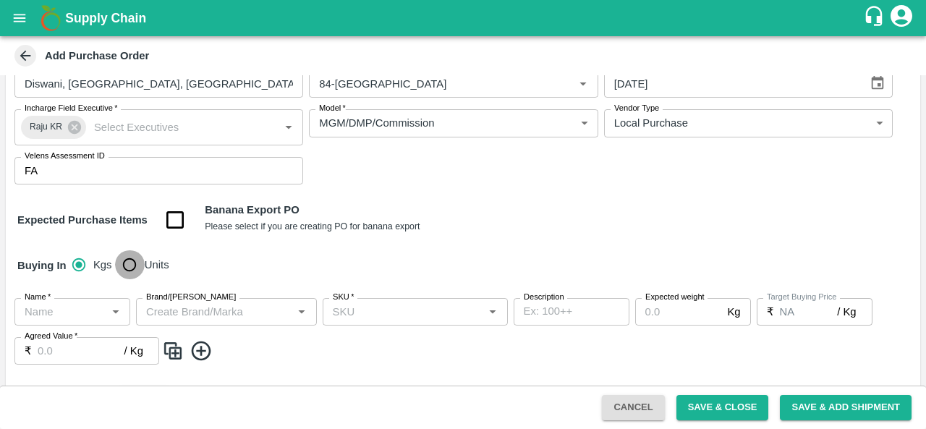
click at [134, 261] on input "Units" at bounding box center [129, 264] width 29 height 29
radio input "true"
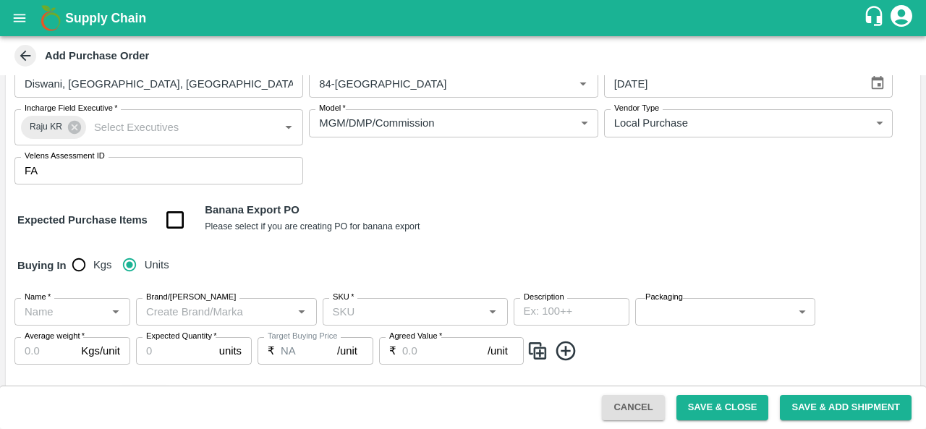
click at [46, 309] on input "Name   *" at bounding box center [60, 311] width 83 height 19
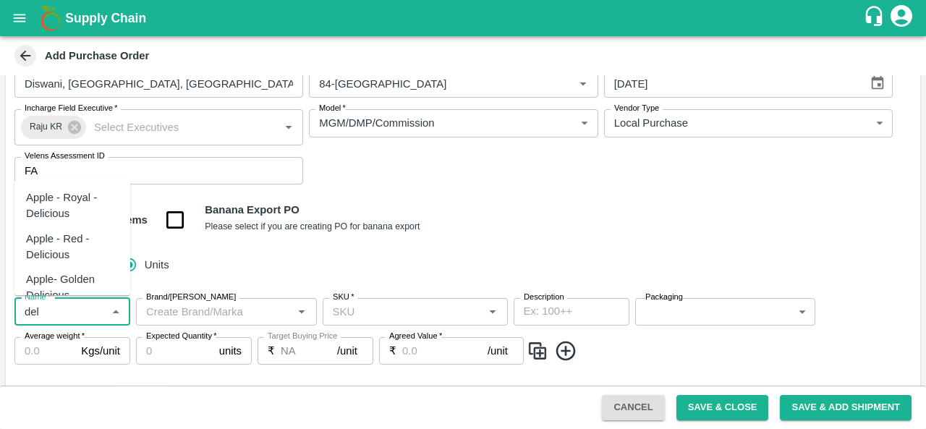
click at [58, 209] on div "Apple - Royal - Delicious" at bounding box center [72, 205] width 93 height 33
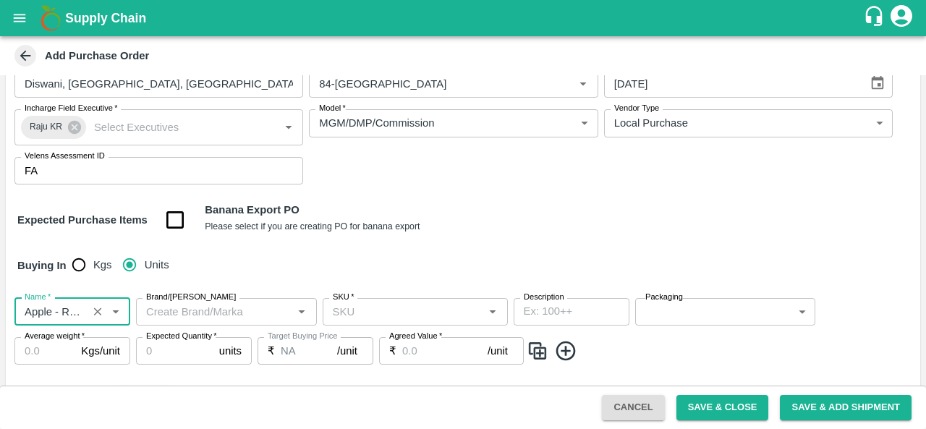
type input "Apple - Royal - Delicious"
click at [184, 306] on input "Brand/Marka" at bounding box center [214, 311] width 148 height 19
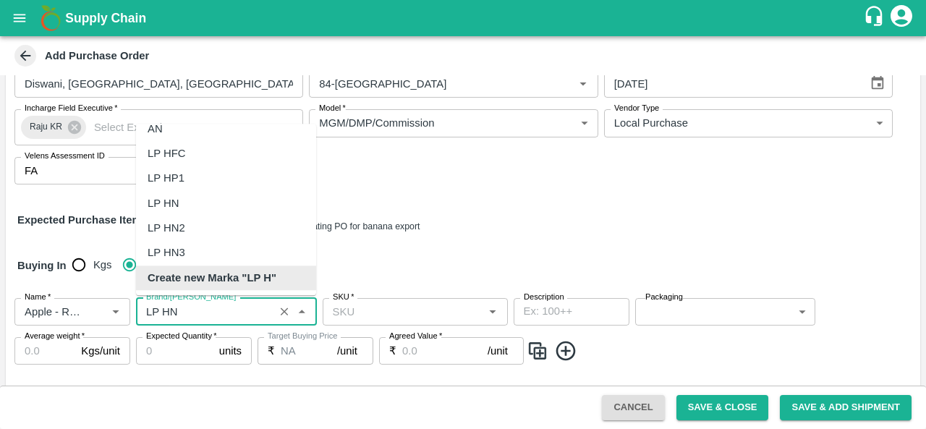
scroll to position [0, 0]
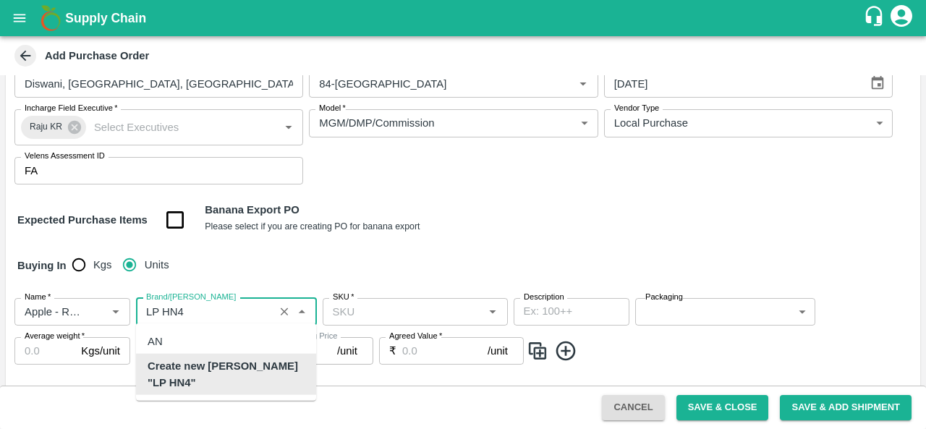
click at [256, 371] on b "Create new Marka "LP HN4"" at bounding box center [226, 374] width 157 height 33
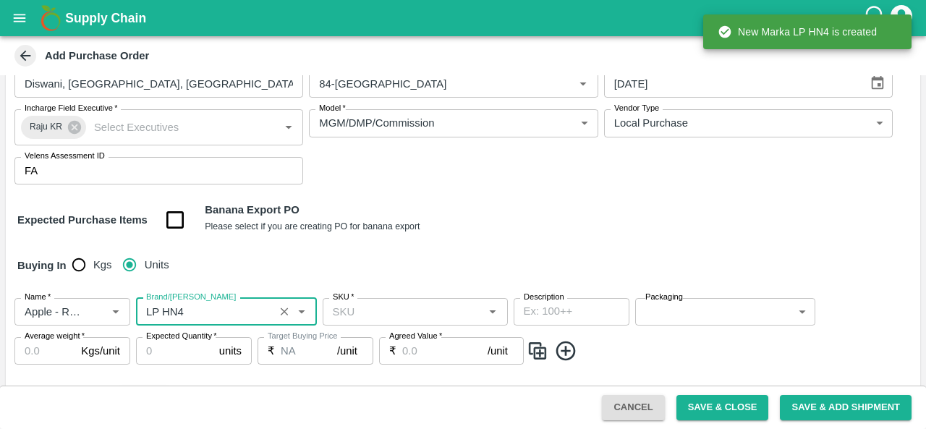
type input "LP HN4"
click at [409, 306] on input "SKU   *" at bounding box center [403, 311] width 153 height 19
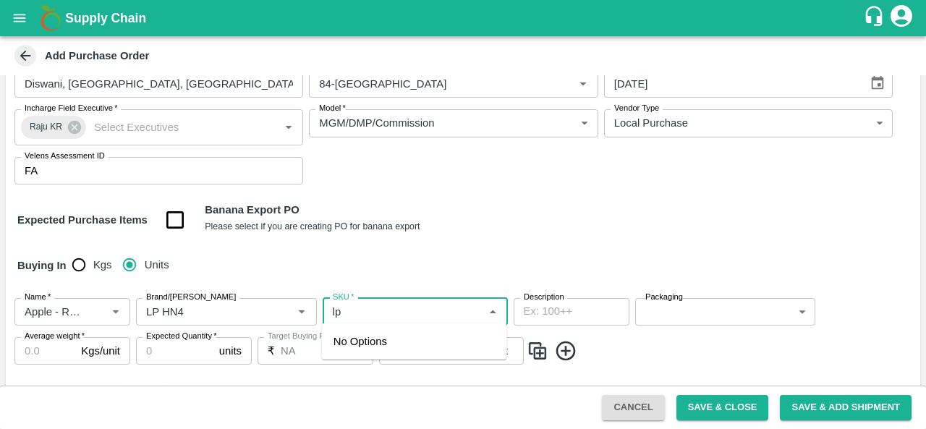
type input "l"
drag, startPoint x: 417, startPoint y: 346, endPoint x: 399, endPoint y: 340, distance: 19.0
click at [399, 340] on div "SHIM-L-ROYL" at bounding box center [414, 341] width 185 height 25
type input "SHIM-L-ROYL"
click at [399, 340] on div "₹ /unit Agreed Value" at bounding box center [451, 350] width 145 height 27
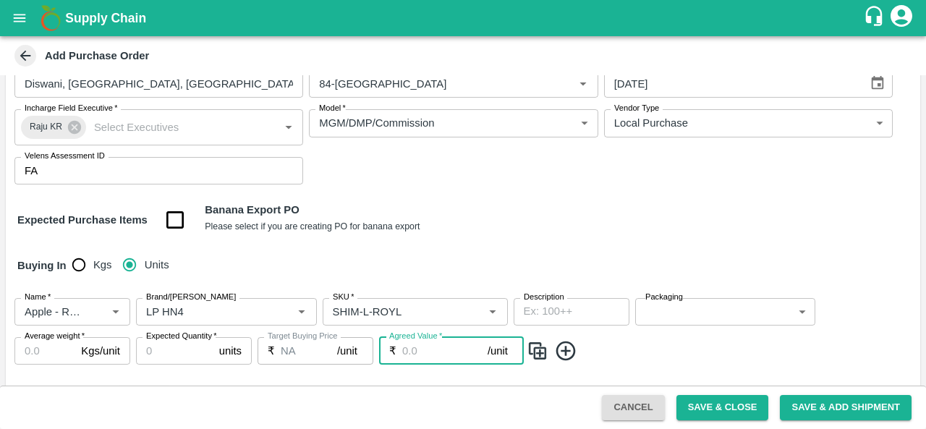
click at [681, 311] on body "Supply Chain Add Purchase Order PO Type   * Vendor Purchase 2 PO Type Buyers   …" at bounding box center [463, 214] width 926 height 429
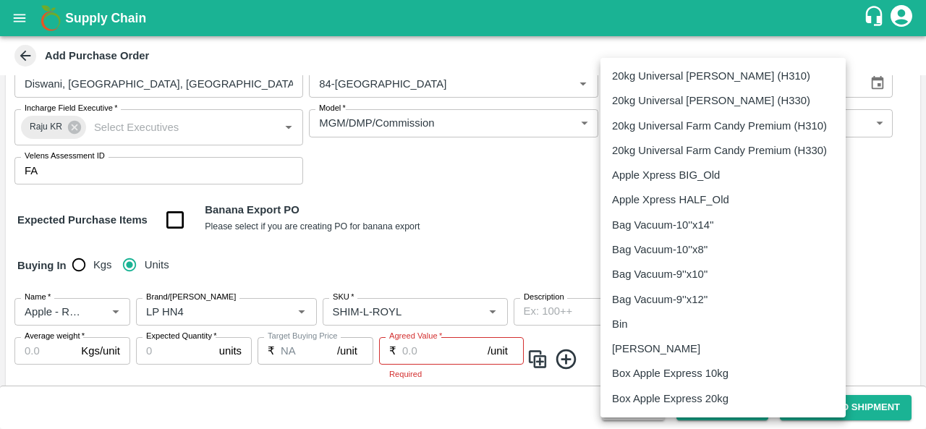
scroll to position [941, 0]
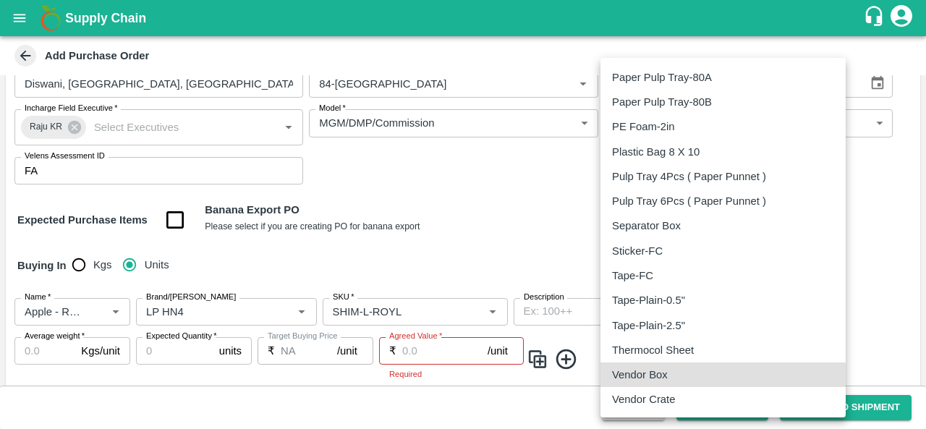
click at [671, 377] on div "Vendor Box" at bounding box center [643, 375] width 63 height 16
type input "276"
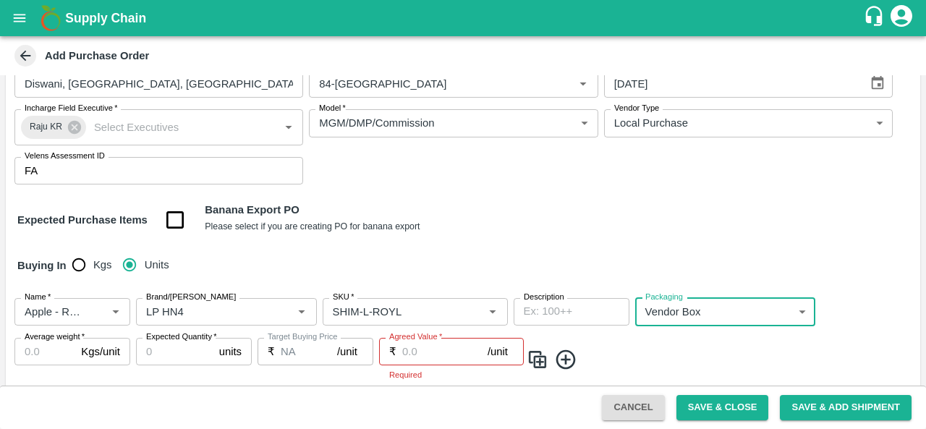
click at [38, 355] on input "Average weight   *" at bounding box center [44, 351] width 61 height 27
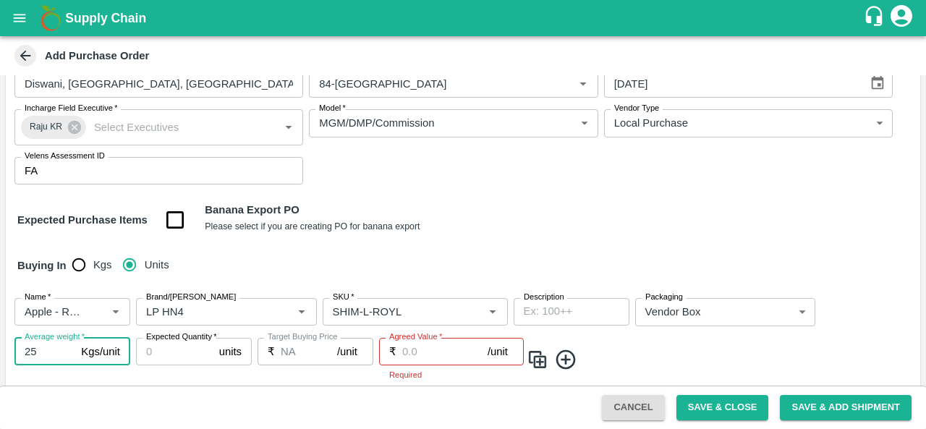
type input "25"
click at [171, 360] on input "Expected Quantity   *" at bounding box center [174, 351] width 77 height 27
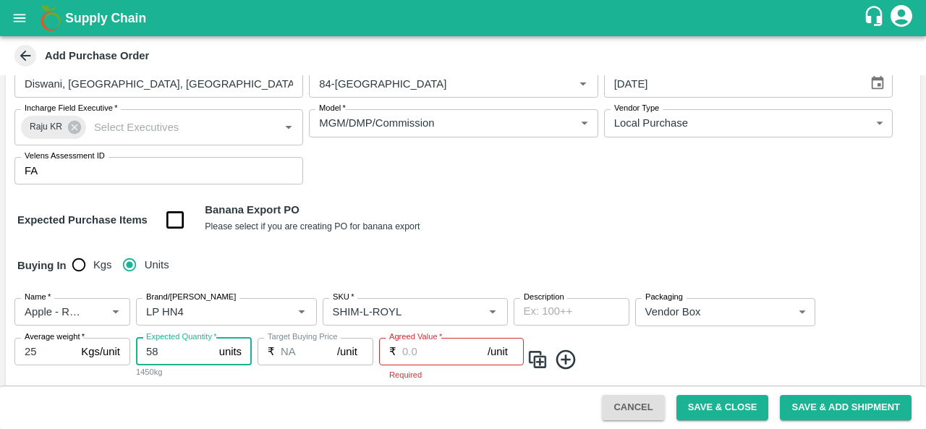
type input "58"
click at [450, 349] on input "Agreed Value   *" at bounding box center [444, 351] width 85 height 27
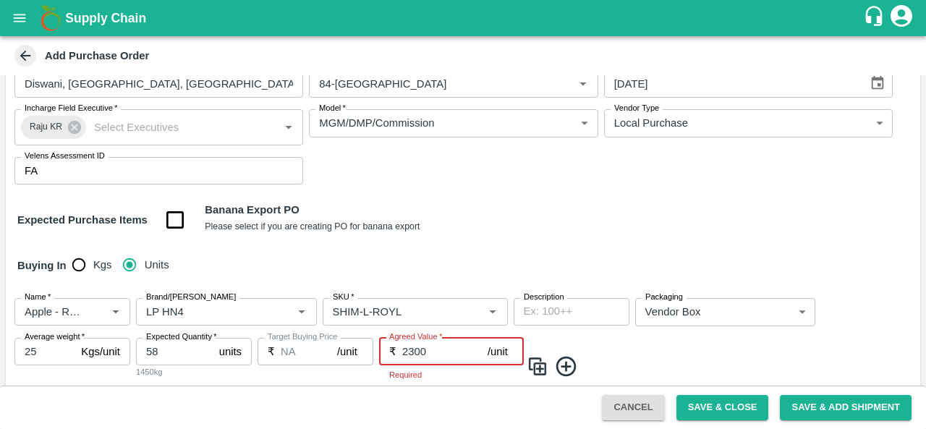
type input "2300"
click at [531, 359] on img at bounding box center [537, 366] width 22 height 24
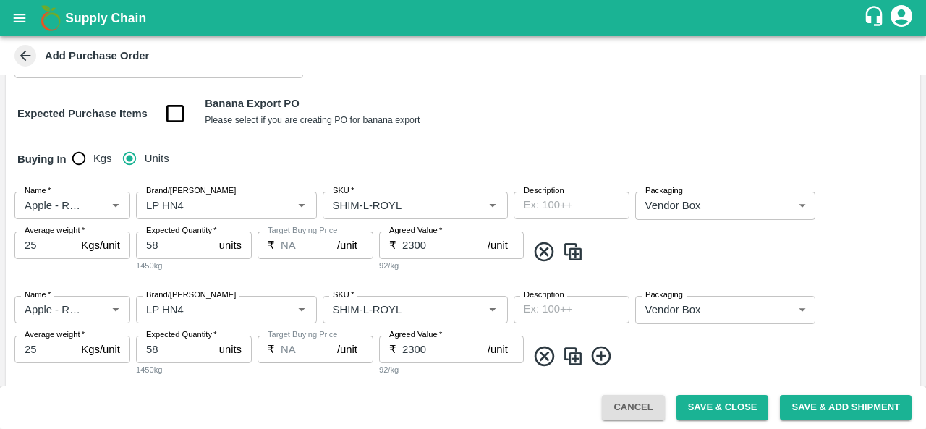
scroll to position [250, 0]
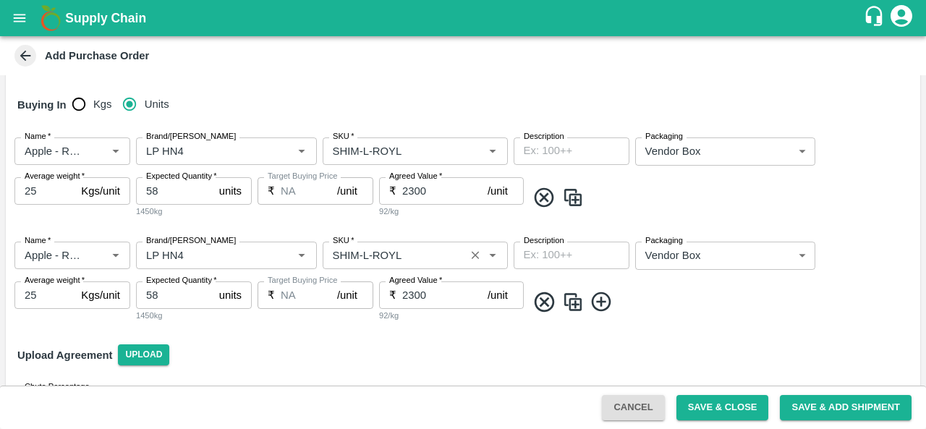
click at [368, 254] on input "SKU   *" at bounding box center [394, 255] width 134 height 19
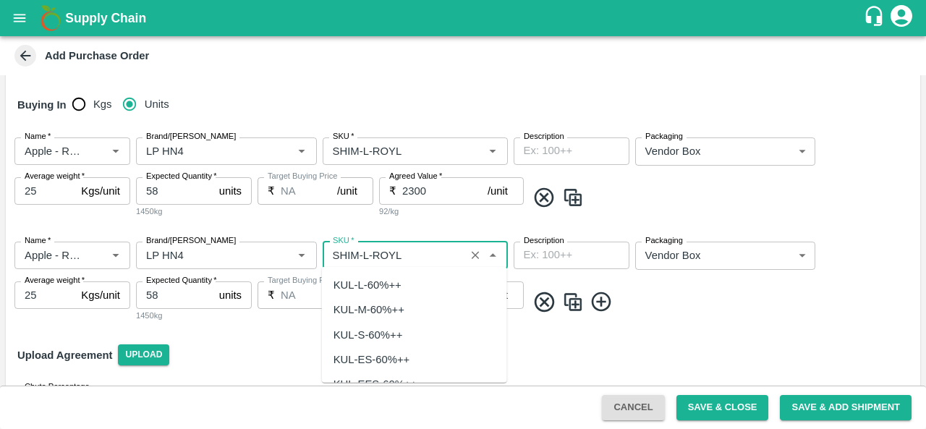
scroll to position [3955, 0]
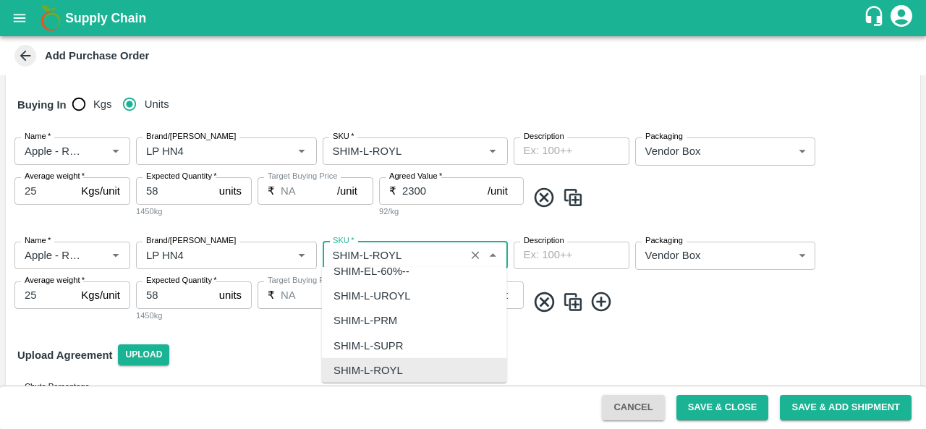
click at [368, 254] on input "SKU   *" at bounding box center [394, 255] width 134 height 19
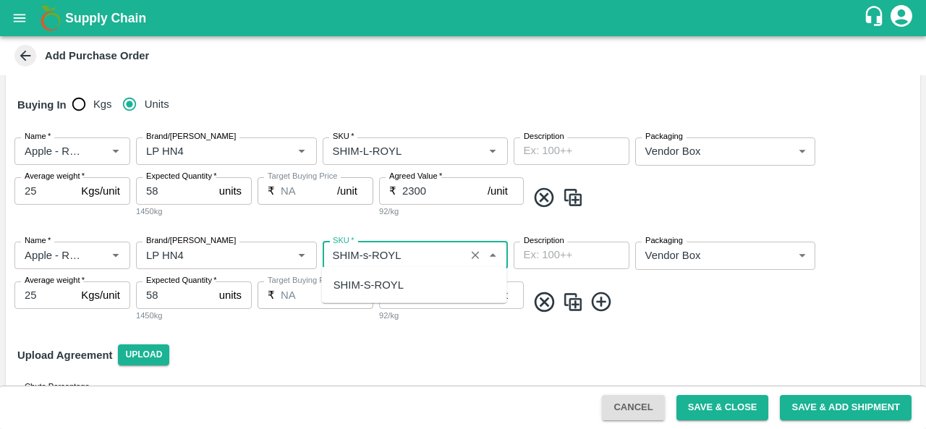
click at [399, 291] on div "SHIM-S-ROYL" at bounding box center [368, 285] width 70 height 16
click at [574, 297] on img at bounding box center [573, 302] width 22 height 24
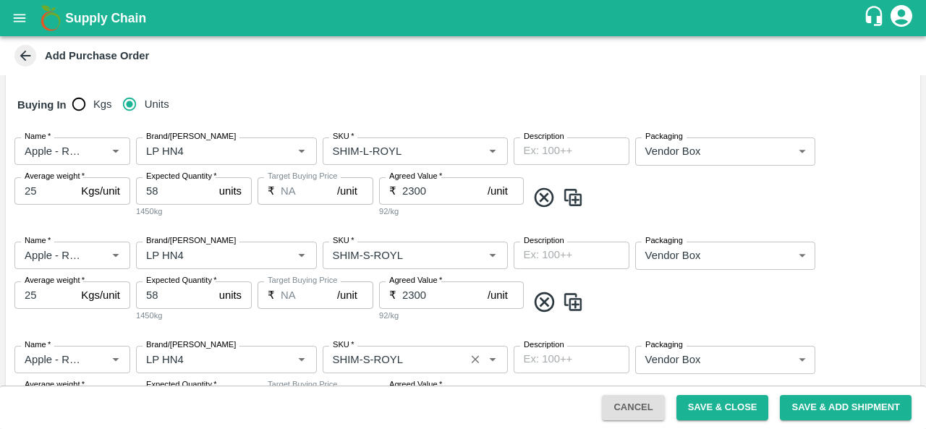
click at [372, 356] on input "SKU   *" at bounding box center [394, 359] width 134 height 19
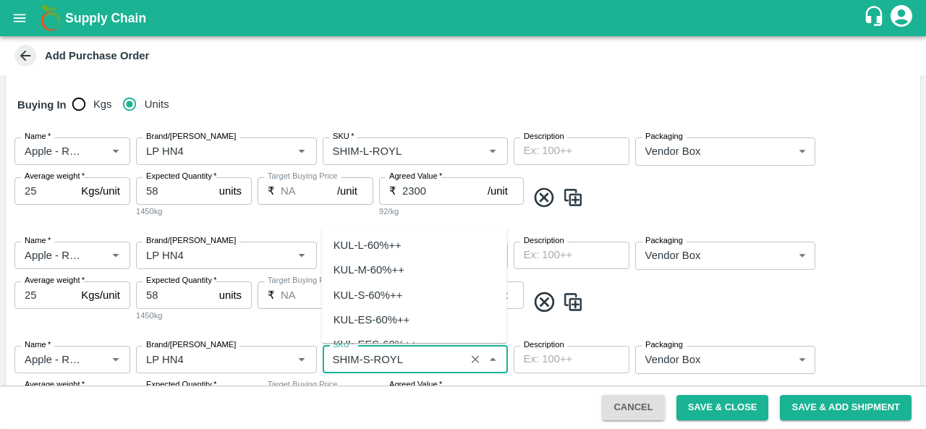
scroll to position [4402, 0]
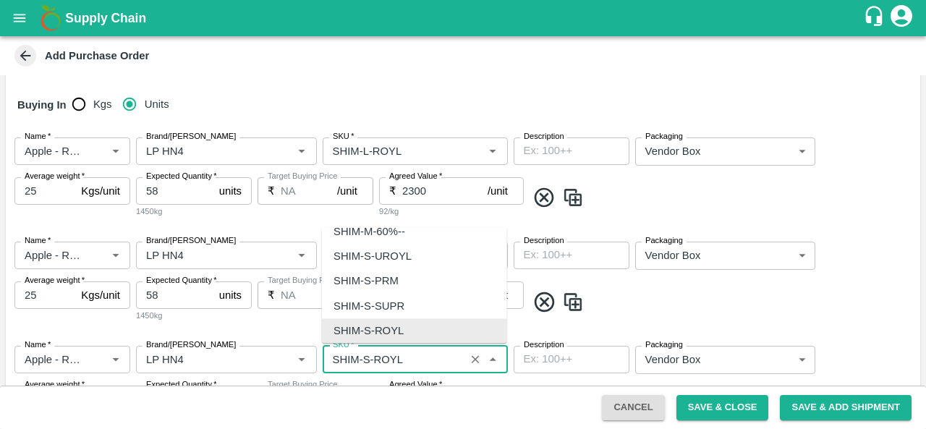
click at [642, 317] on div "Name   * Name   * Brand/Marka Brand/Marka SKU   * SKU   * Description x Descrip…" at bounding box center [463, 282] width 914 height 104
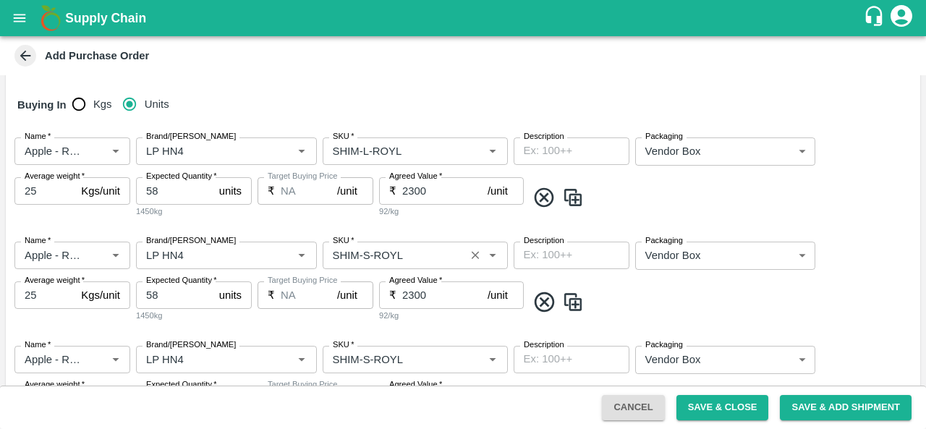
click at [372, 250] on input "SKU   *" at bounding box center [394, 255] width 134 height 19
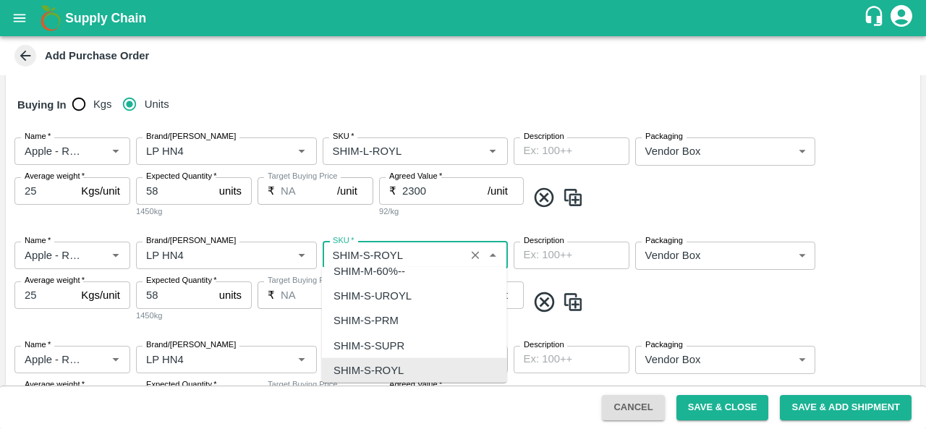
click at [368, 250] on input "SKU   *" at bounding box center [394, 255] width 134 height 19
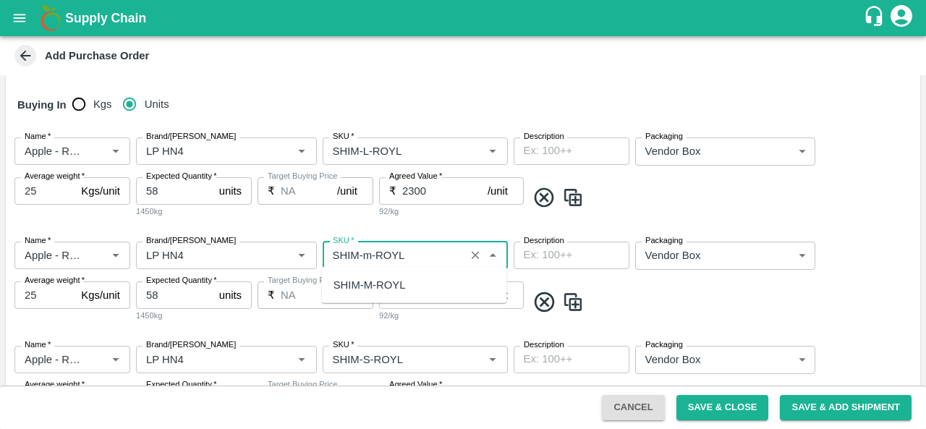
click at [411, 288] on div "SHIM-M-ROYL" at bounding box center [414, 285] width 185 height 25
type input "SHIM-M-ROYL"
click at [726, 309] on span at bounding box center [720, 302] width 388 height 24
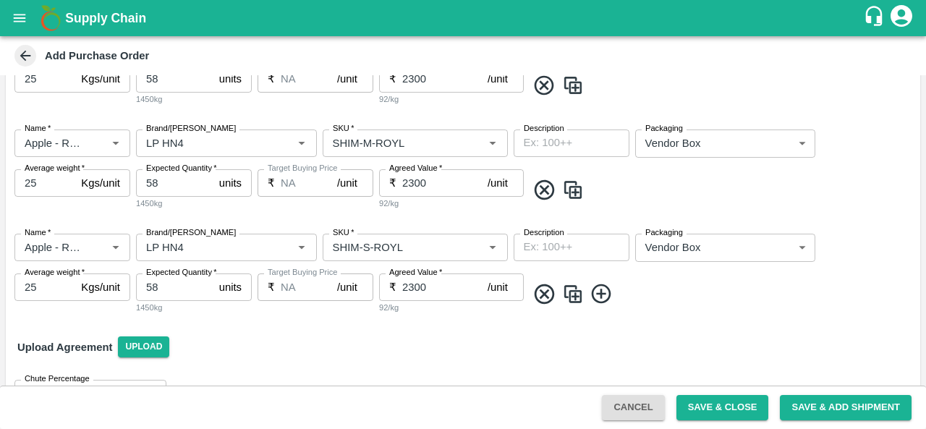
scroll to position [392, 0]
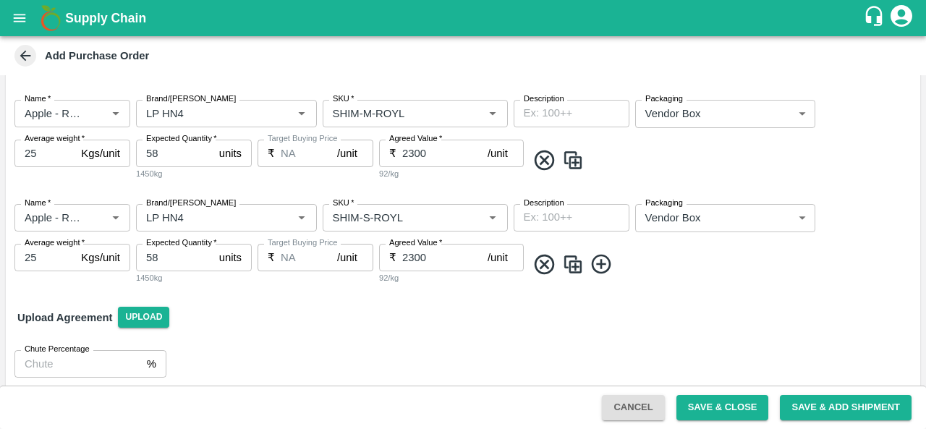
click at [575, 268] on img at bounding box center [573, 264] width 22 height 24
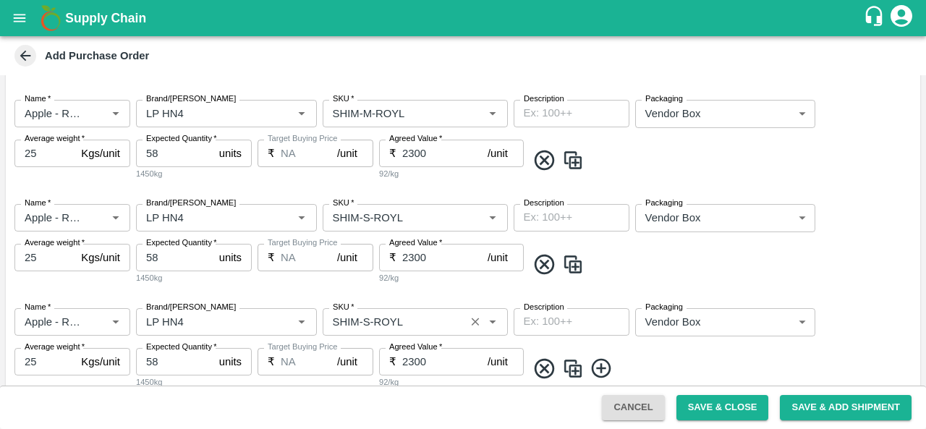
click at [364, 319] on input "SKU   *" at bounding box center [394, 321] width 134 height 19
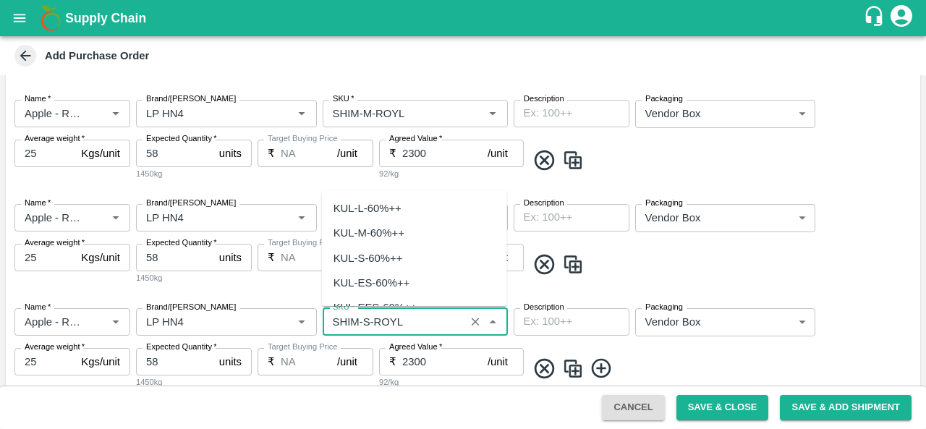
click at [364, 319] on input "SKU   *" at bounding box center [394, 321] width 134 height 19
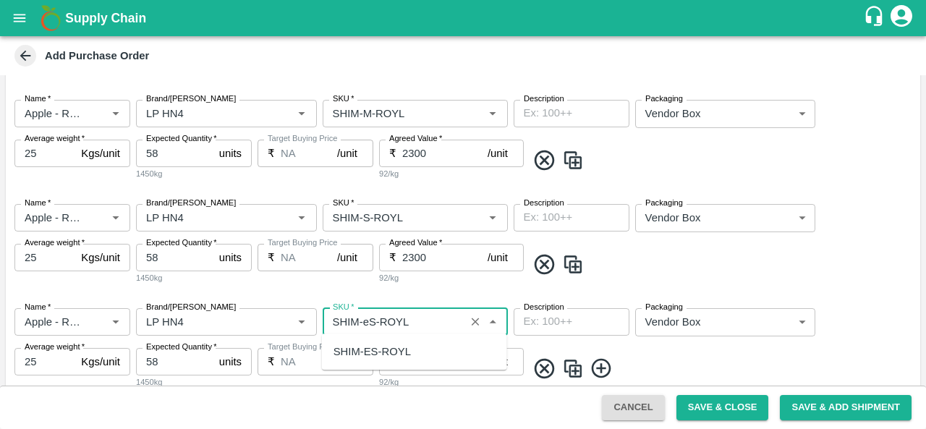
scroll to position [0, 0]
click at [396, 343] on div "SHIM-ES-ROYL" at bounding box center [371, 351] width 77 height 16
type input "SHIM-ES-ROYL"
click at [731, 265] on span at bounding box center [720, 264] width 388 height 24
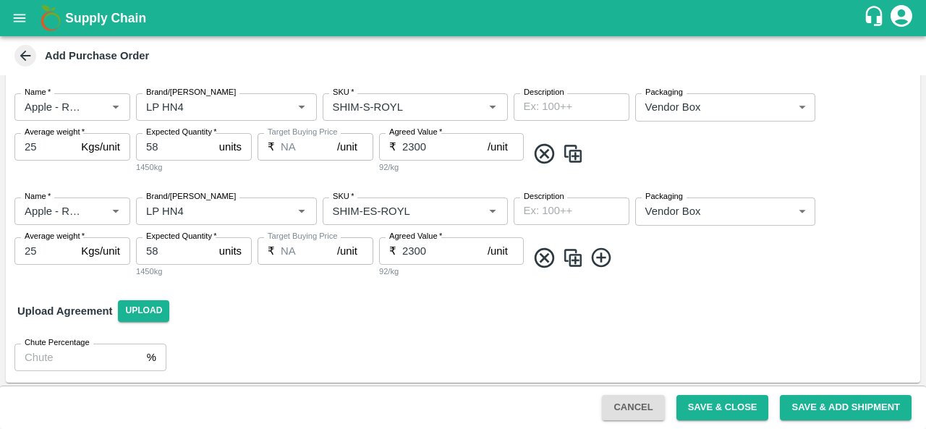
click at [574, 257] on img at bounding box center [573, 258] width 22 height 24
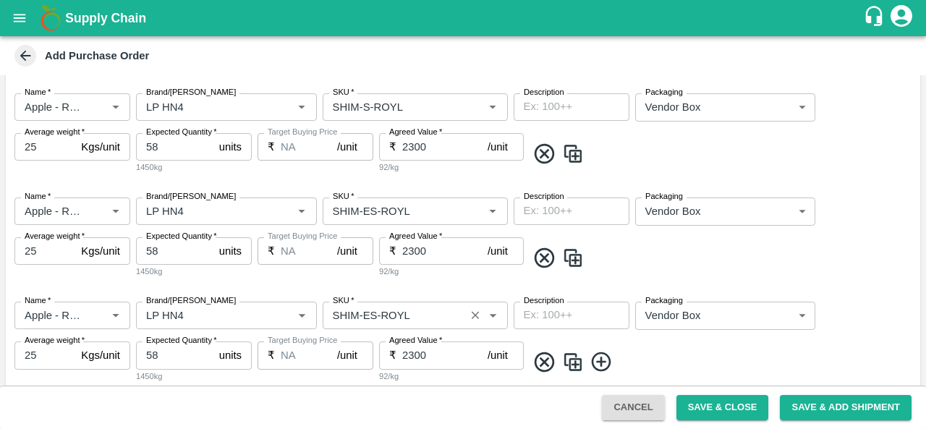
click at [368, 312] on input "SKU   *" at bounding box center [394, 315] width 134 height 19
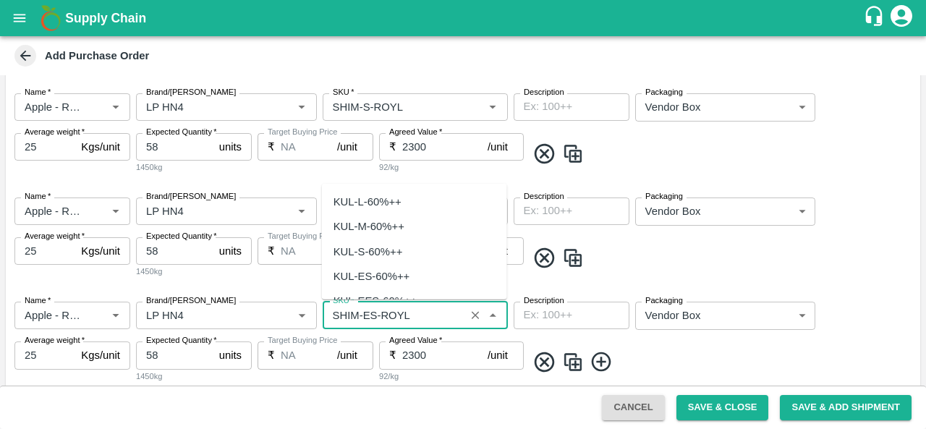
click at [368, 312] on input "SKU   *" at bounding box center [394, 315] width 134 height 19
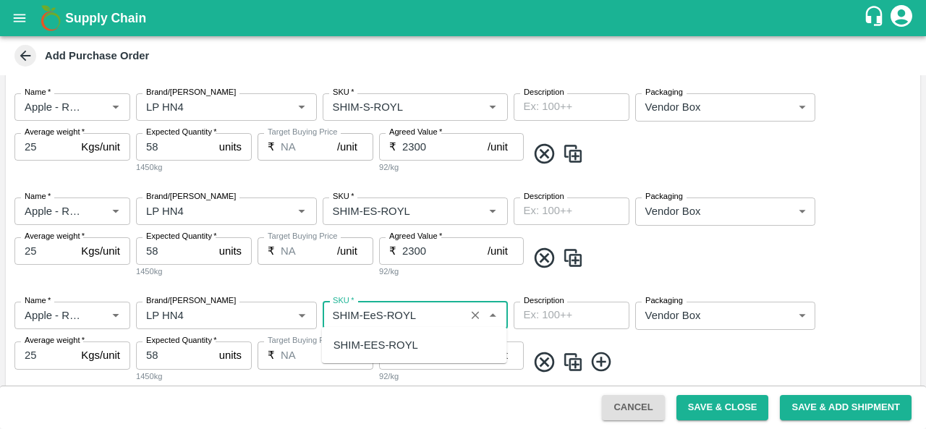
scroll to position [0, 0]
click at [409, 336] on div "SHIM-EES-ROYL" at bounding box center [414, 345] width 185 height 25
type input "SHIM-EES-ROYL"
click at [662, 336] on div "Name   * Name   * Brand/Marka Brand/Marka SKU   * SKU   * Description x Descrip…" at bounding box center [463, 342] width 914 height 104
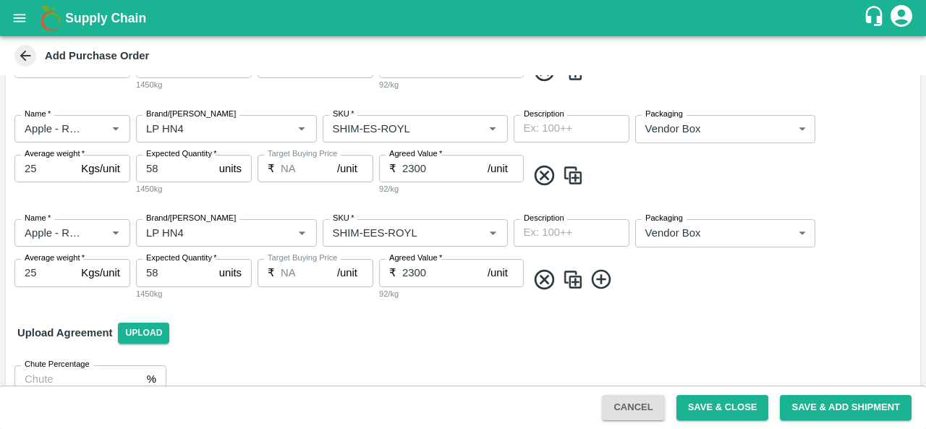
scroll to position [586, 0]
click at [577, 273] on img at bounding box center [573, 278] width 22 height 24
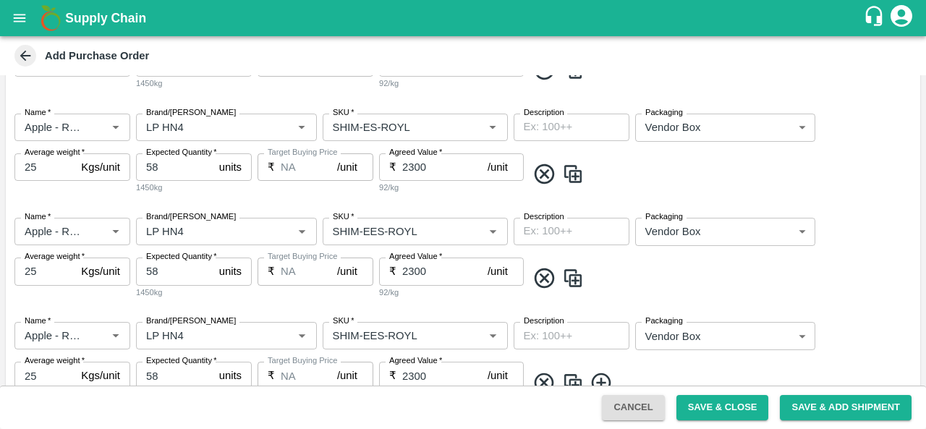
click at [481, 299] on div "Name   * Name   * Brand/Marka Brand/Marka SKU   * SKU   * Description x Descrip…" at bounding box center [463, 258] width 914 height 104
click at [382, 332] on input "SKU   *" at bounding box center [394, 335] width 134 height 19
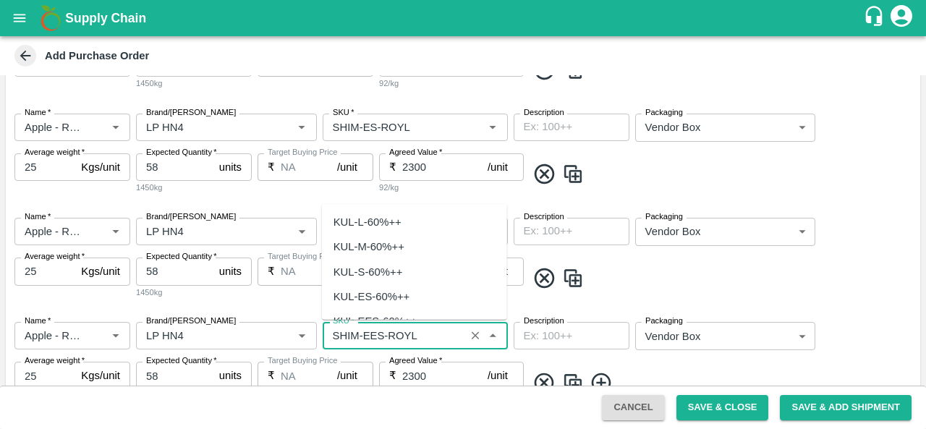
click at [382, 332] on input "SKU   *" at bounding box center [394, 335] width 134 height 19
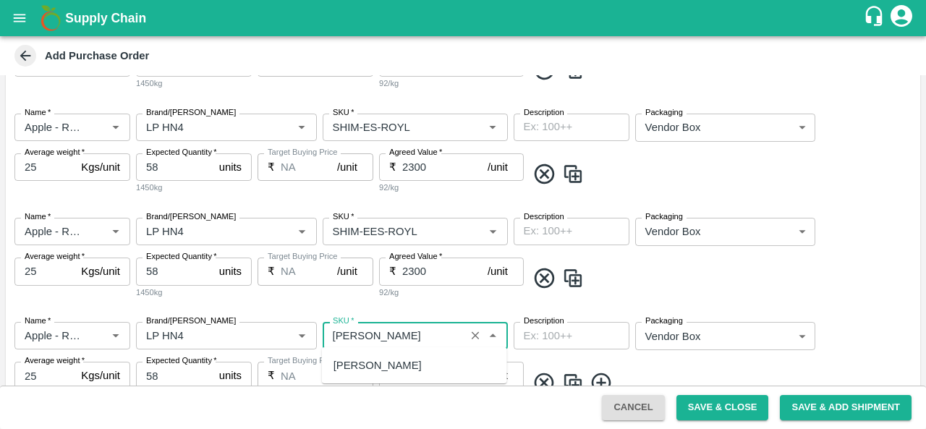
click at [386, 366] on div "SHIM-PITTO-ROYL" at bounding box center [377, 365] width 88 height 16
type input "SHIM-PITTO-ROYL"
click at [746, 278] on span at bounding box center [720, 278] width 388 height 24
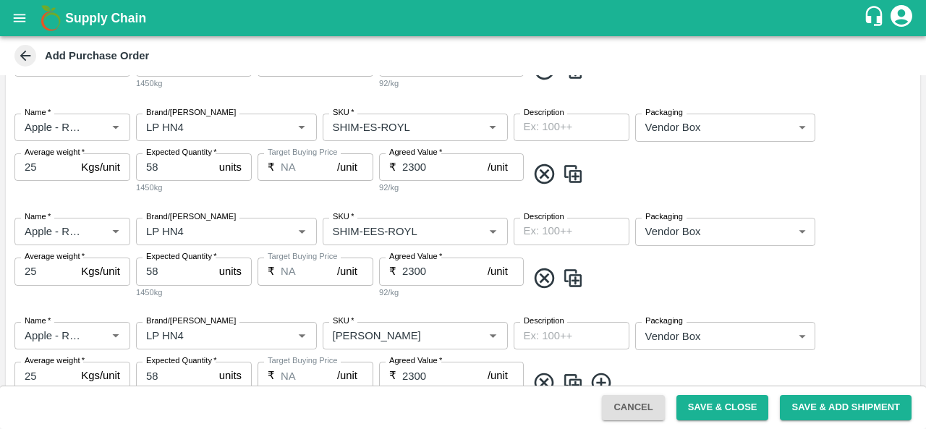
scroll to position [711, 0]
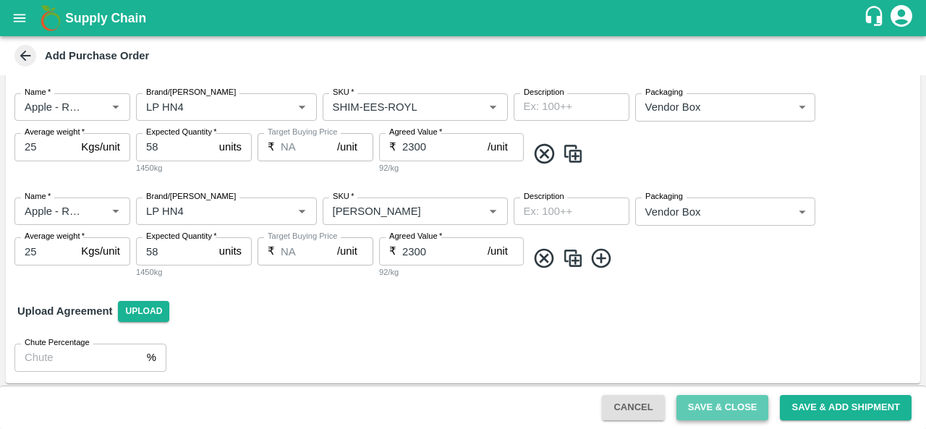
click at [731, 401] on button "Save & Close" at bounding box center [722, 407] width 93 height 25
